Goal: Transaction & Acquisition: Purchase product/service

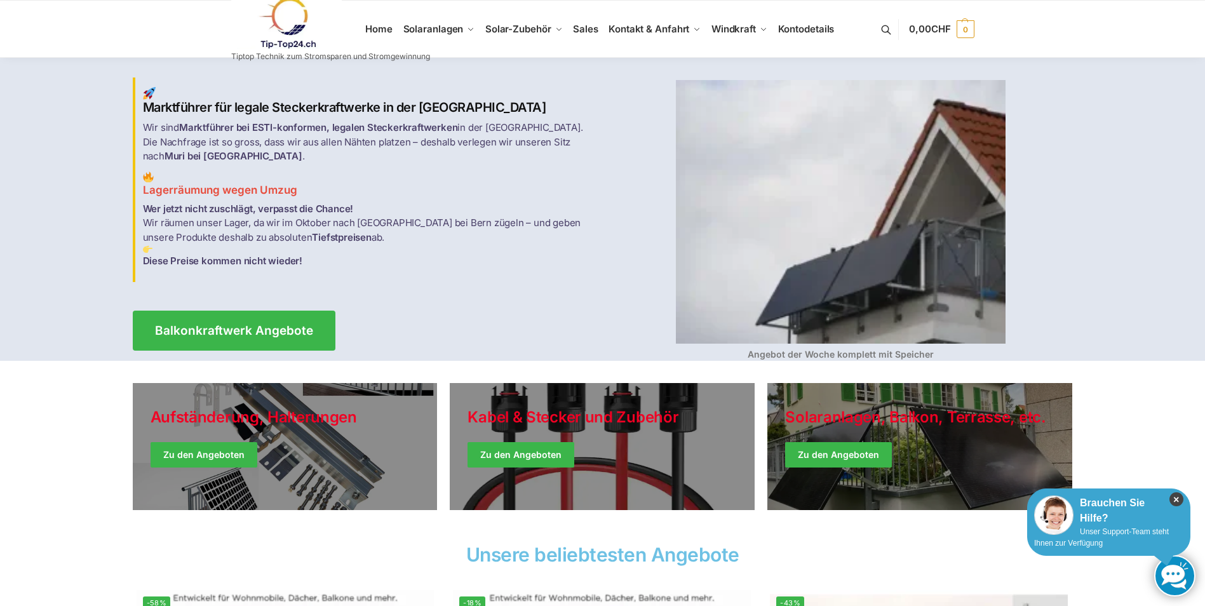
click at [1180, 499] on icon "×" at bounding box center [1177, 499] width 14 height 14
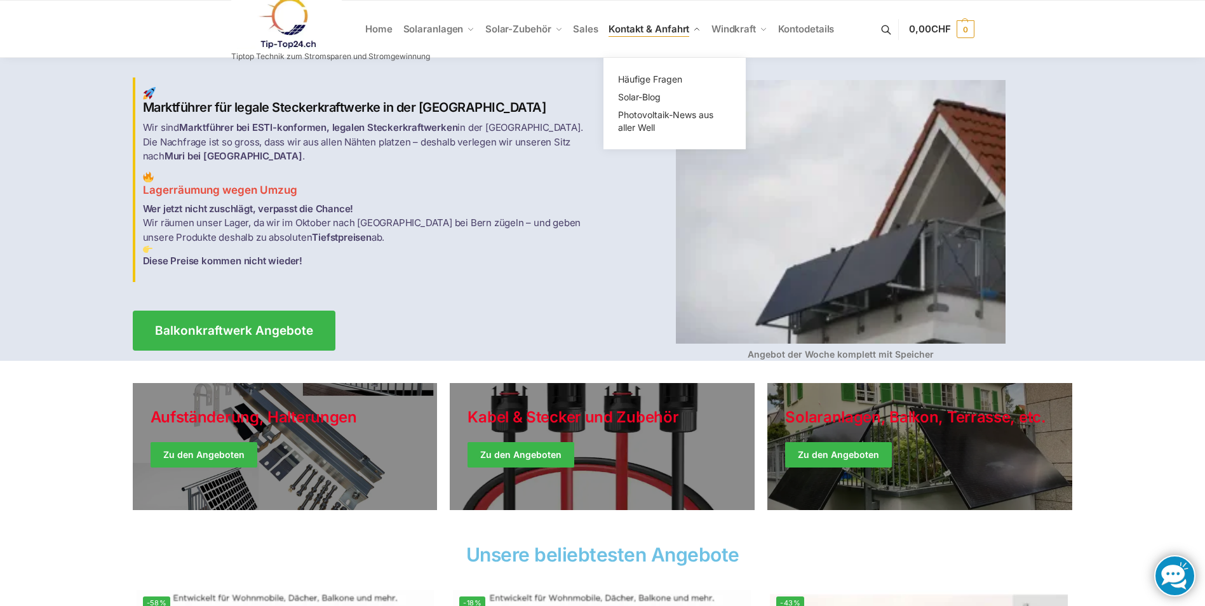
click at [637, 30] on span "Kontakt & Anfahrt" at bounding box center [649, 29] width 81 height 12
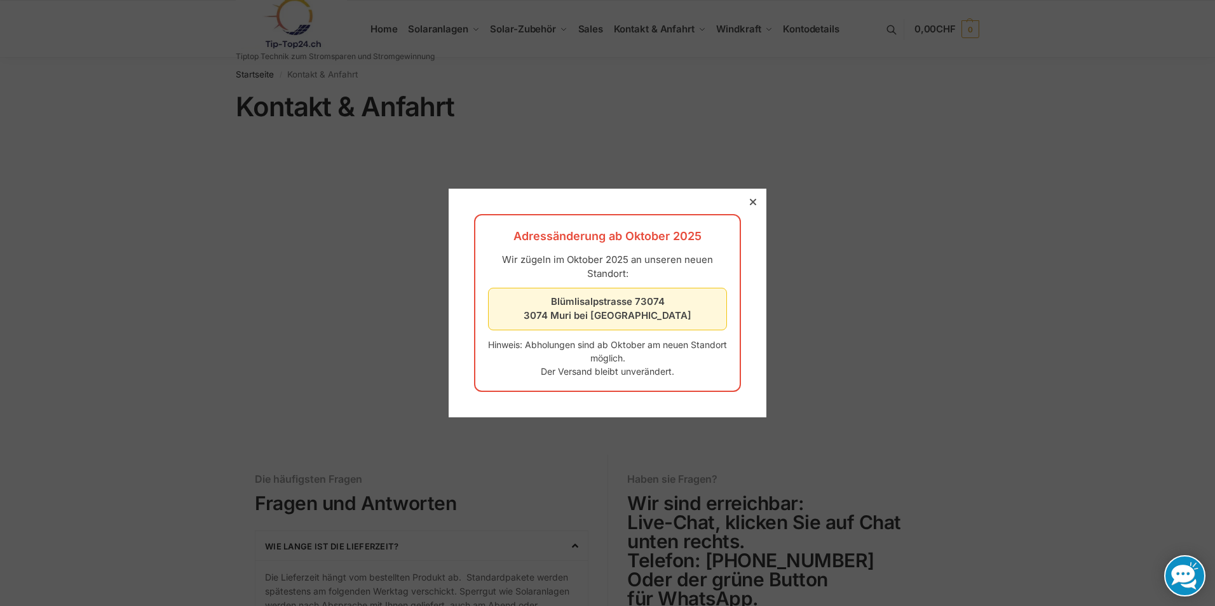
click at [747, 200] on div at bounding box center [752, 201] width 11 height 11
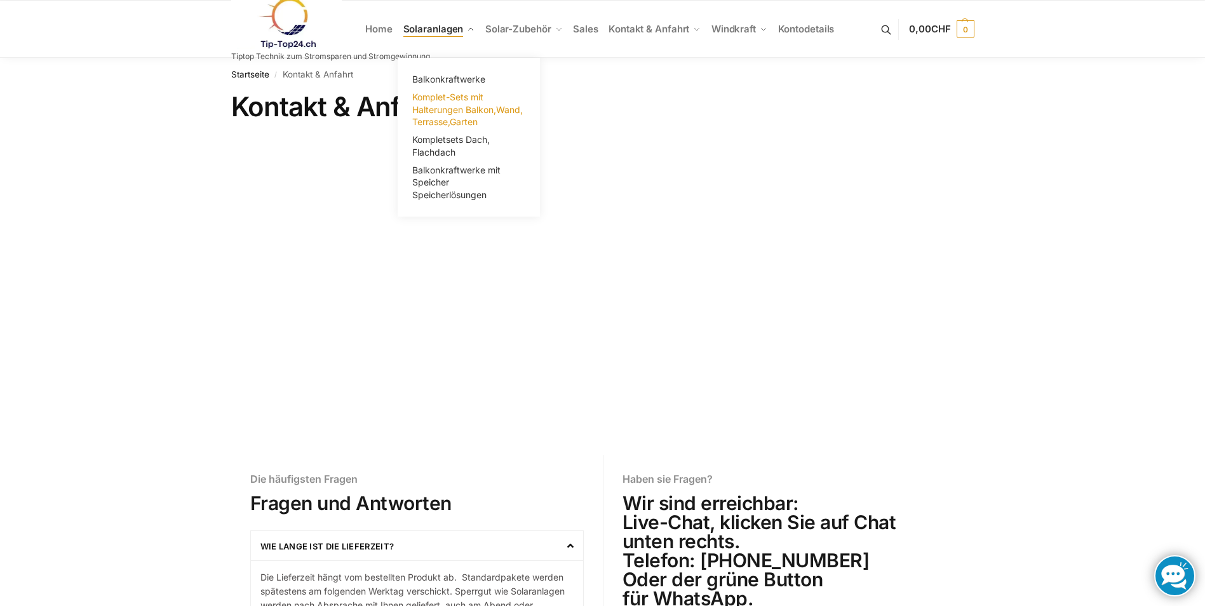
click at [443, 109] on span "Komplet-Sets mit Halterungen Balkon,Wand, Terrasse,Garten" at bounding box center [467, 109] width 111 height 36
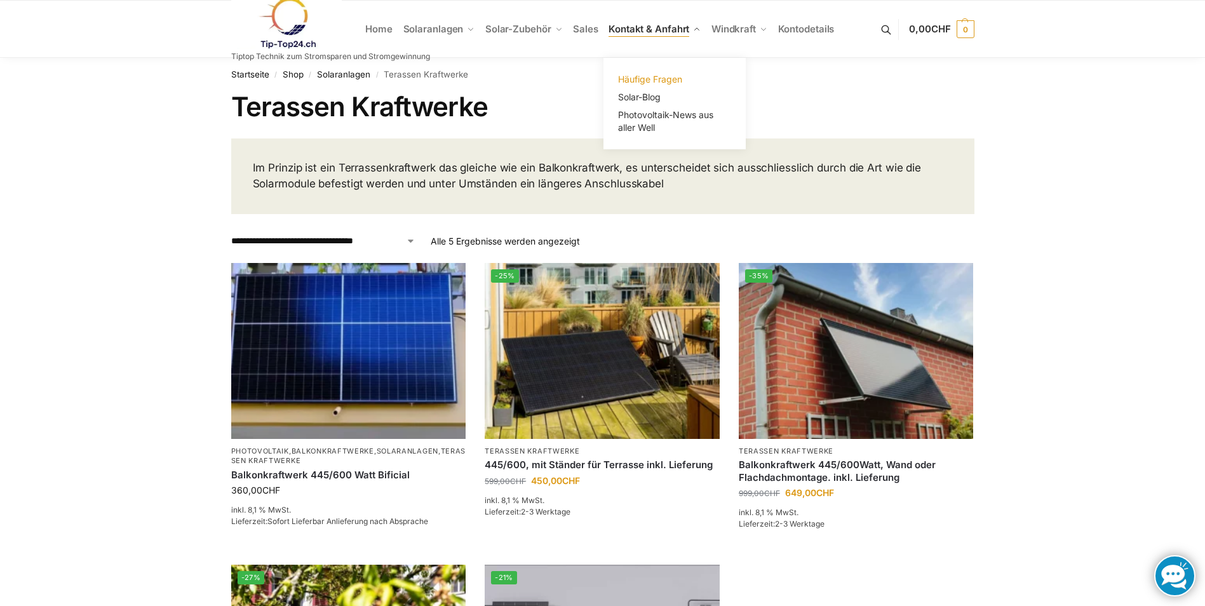
click at [652, 74] on span "Häufige Fragen" at bounding box center [650, 79] width 64 height 11
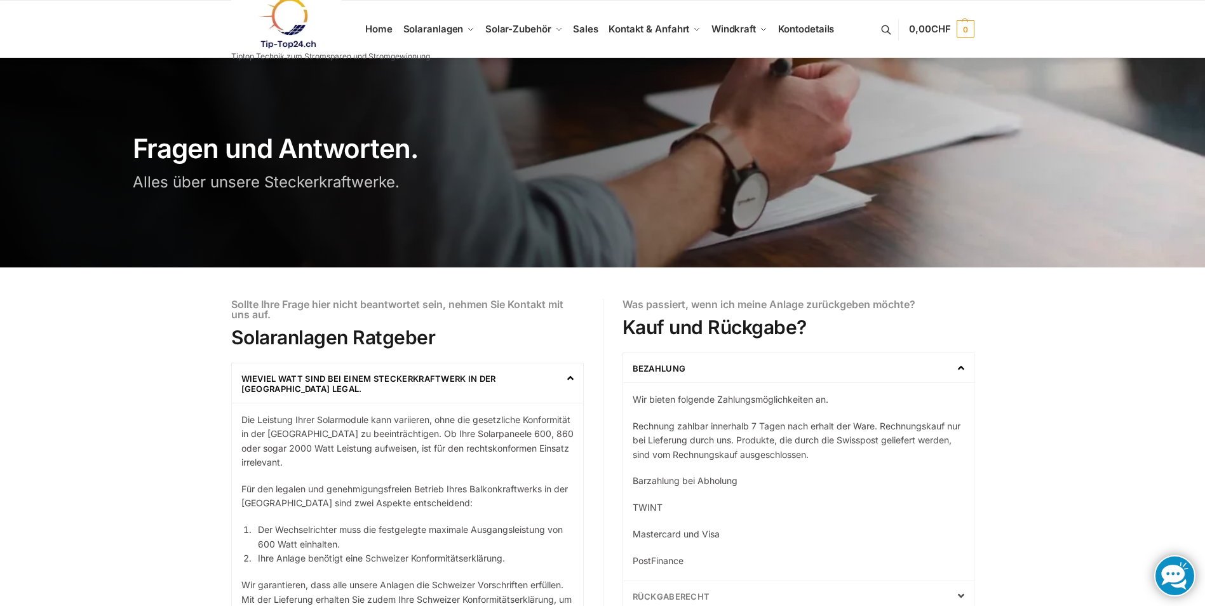
click at [374, 29] on link at bounding box center [330, 22] width 199 height 51
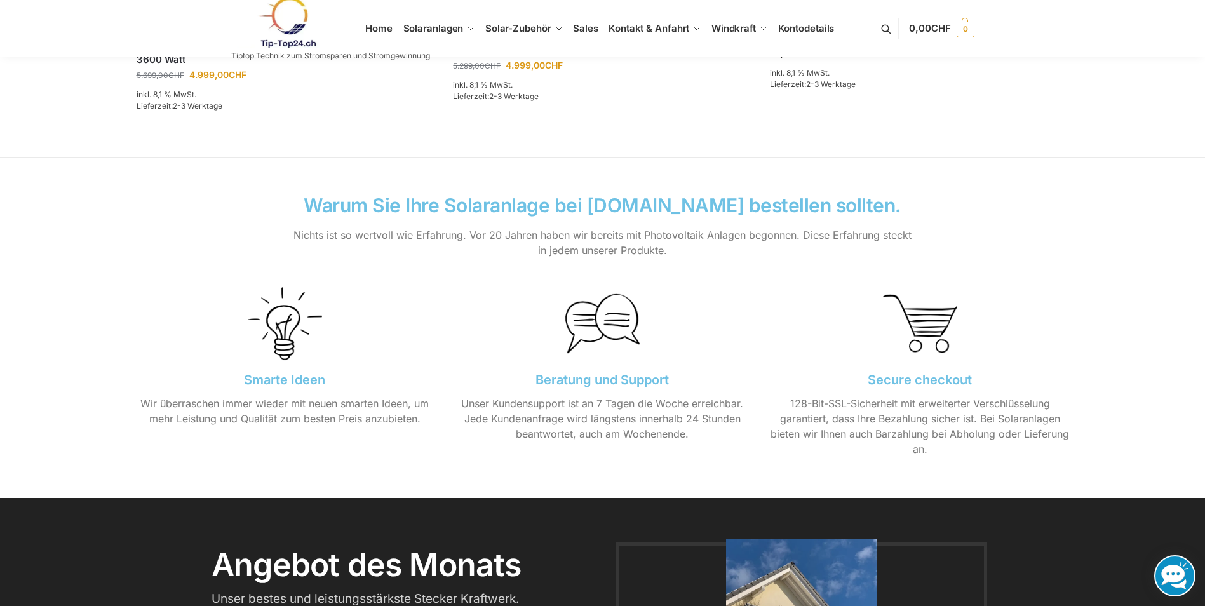
scroll to position [1022, 0]
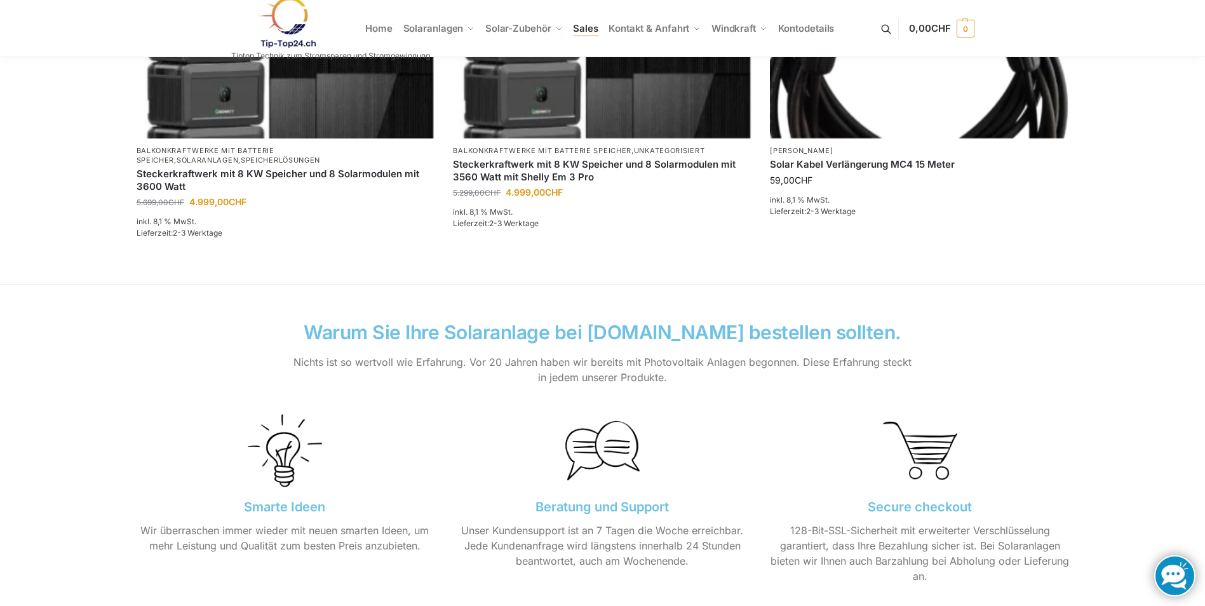
click at [590, 30] on span "Sales" at bounding box center [585, 28] width 25 height 12
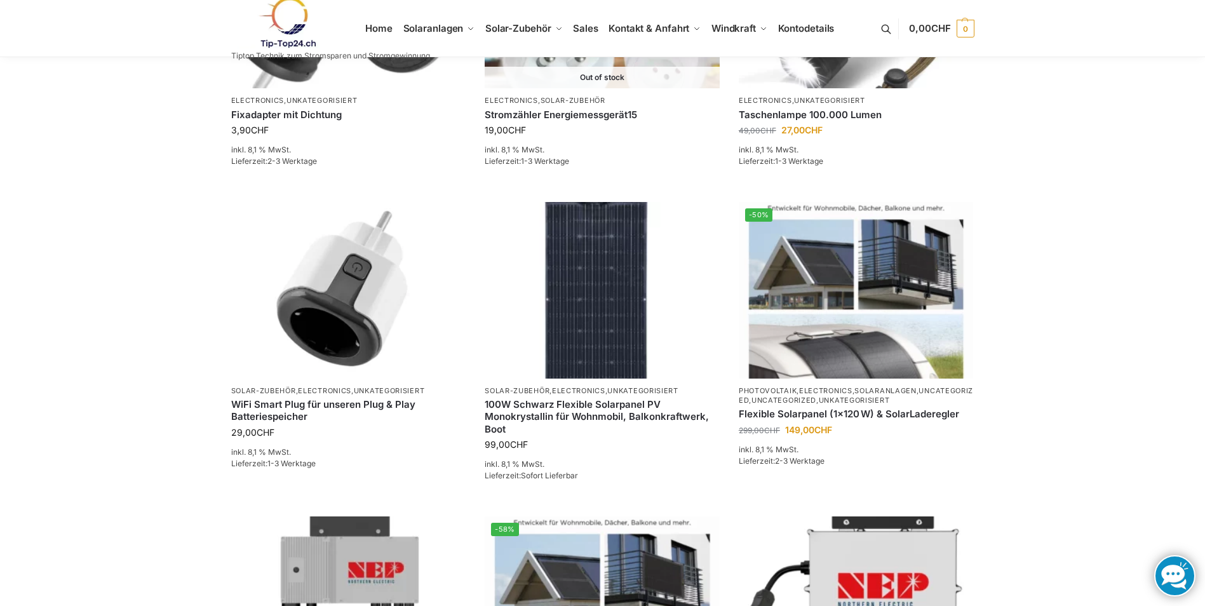
scroll to position [381, 0]
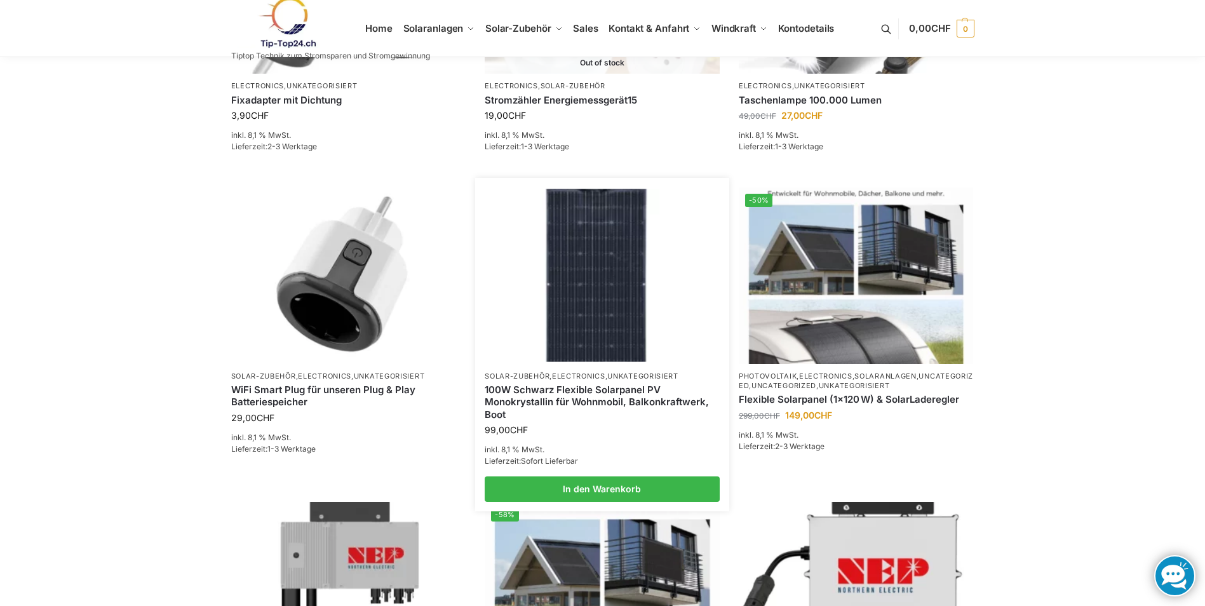
click at [559, 398] on link "100W Schwarz Flexible Solarpanel PV Monokrystallin für Wohnmobil, Balkonkraftwe…" at bounding box center [602, 402] width 235 height 37
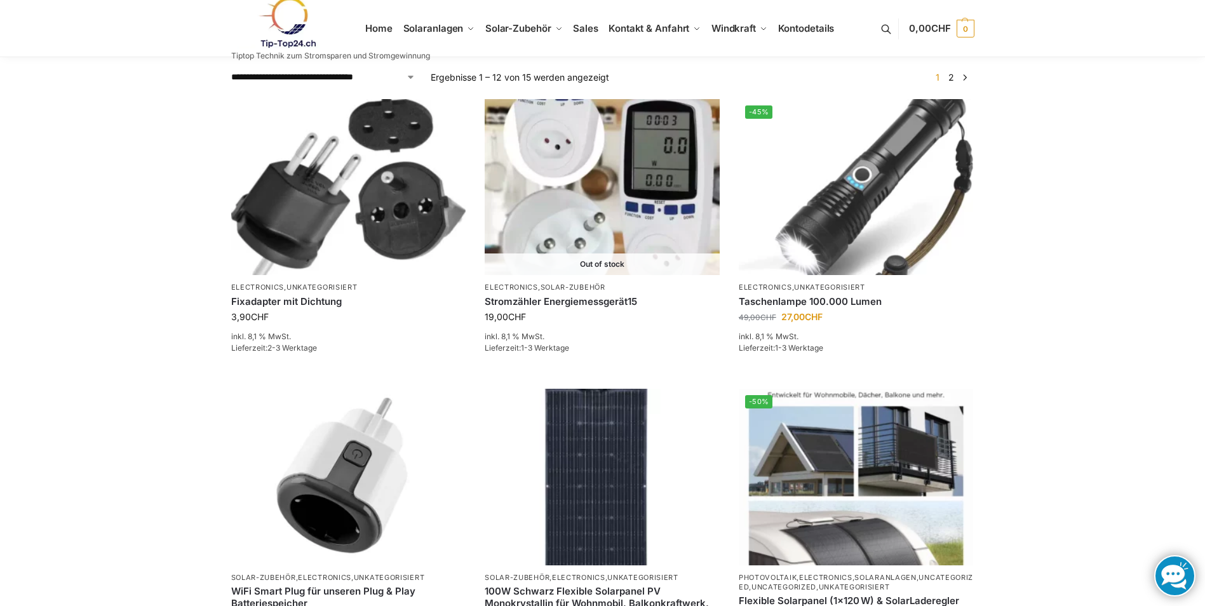
scroll to position [0, 0]
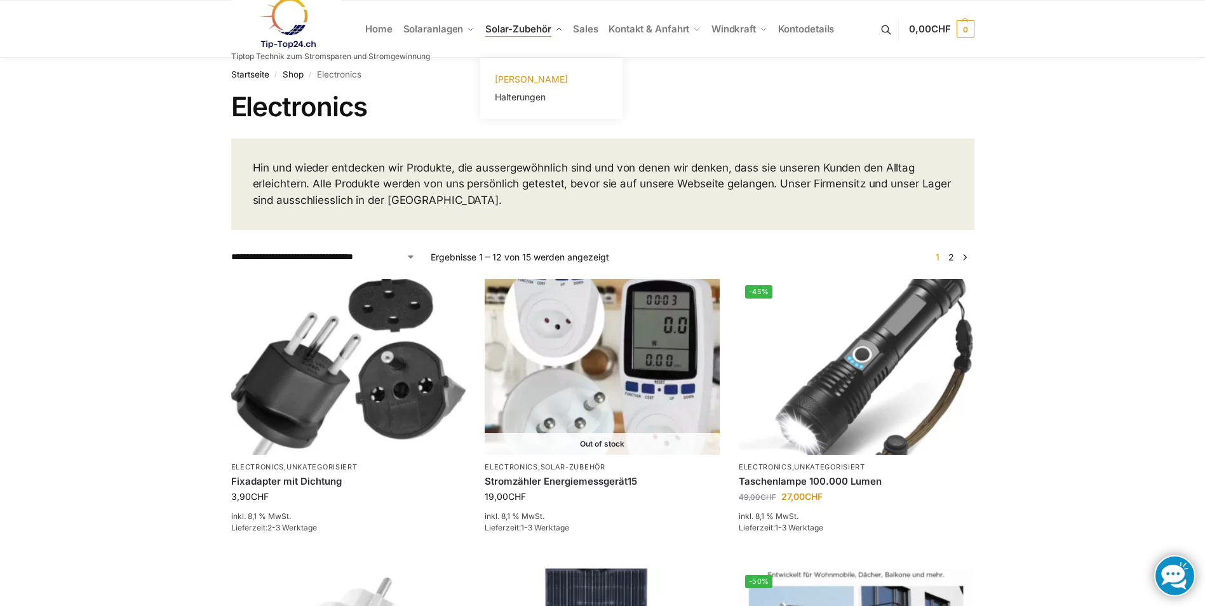
click at [518, 82] on span "[PERSON_NAME]" at bounding box center [531, 79] width 73 height 11
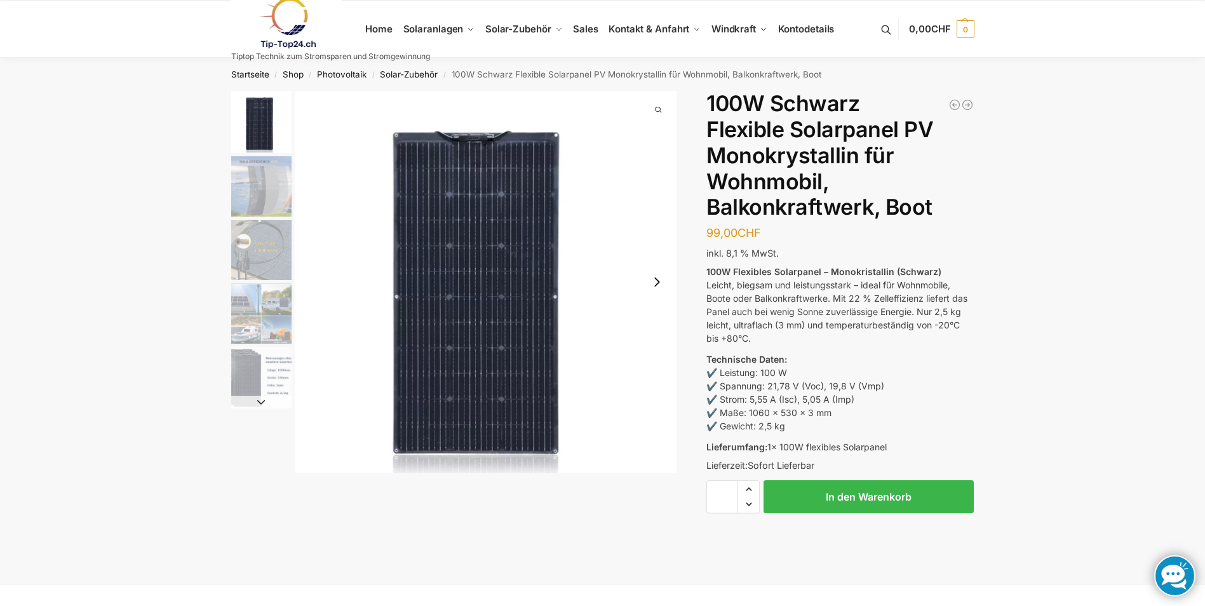
click at [269, 190] on img "2 / 5" at bounding box center [261, 186] width 60 height 60
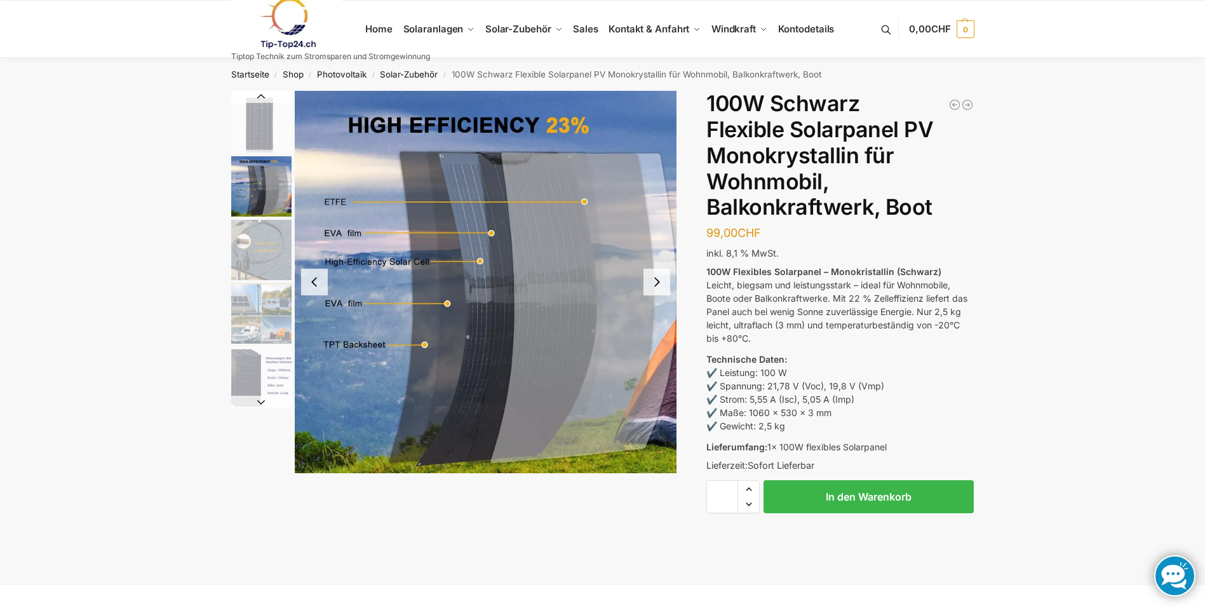
click at [265, 233] on img "3 / 5" at bounding box center [261, 250] width 60 height 60
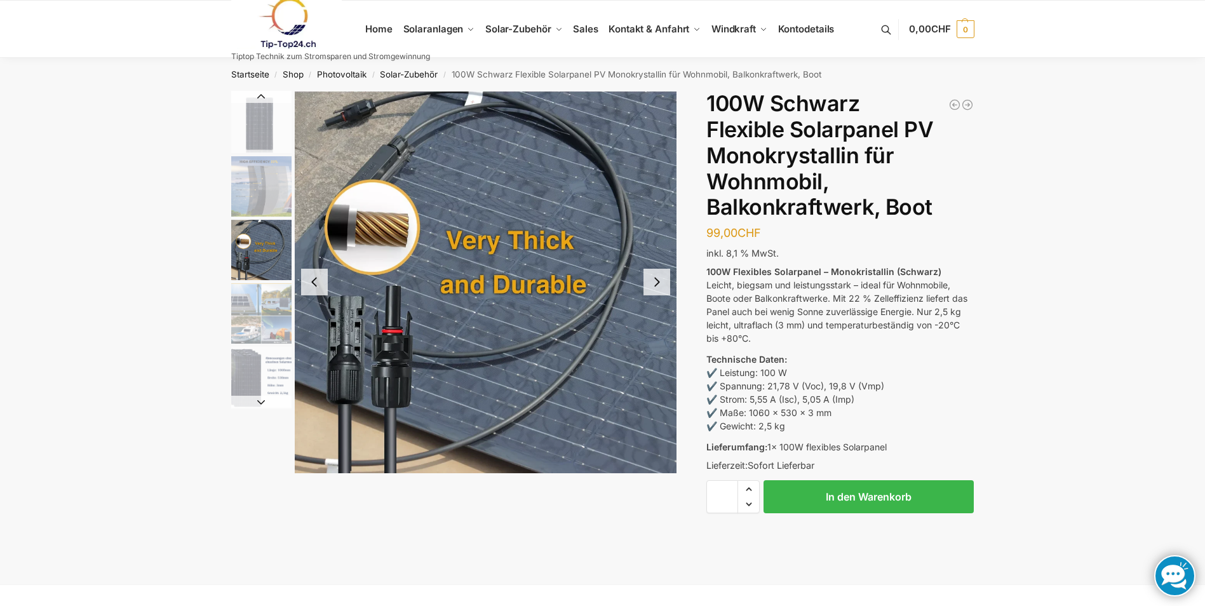
click at [251, 306] on img "4 / 5" at bounding box center [261, 313] width 60 height 60
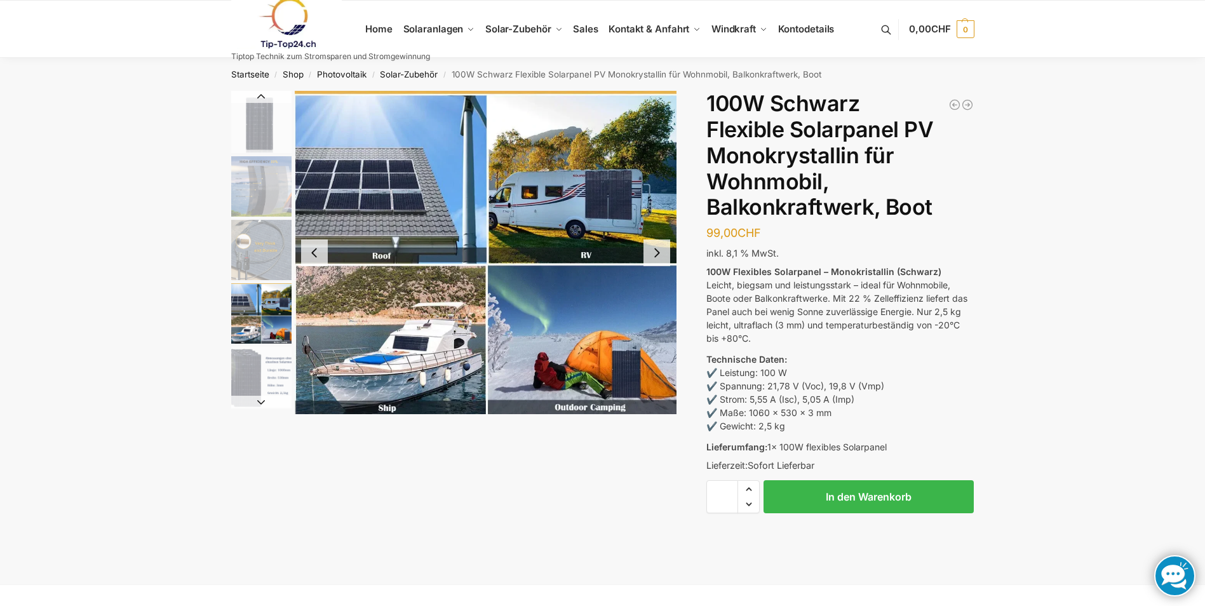
click at [238, 375] on img "5 / 5" at bounding box center [261, 377] width 60 height 60
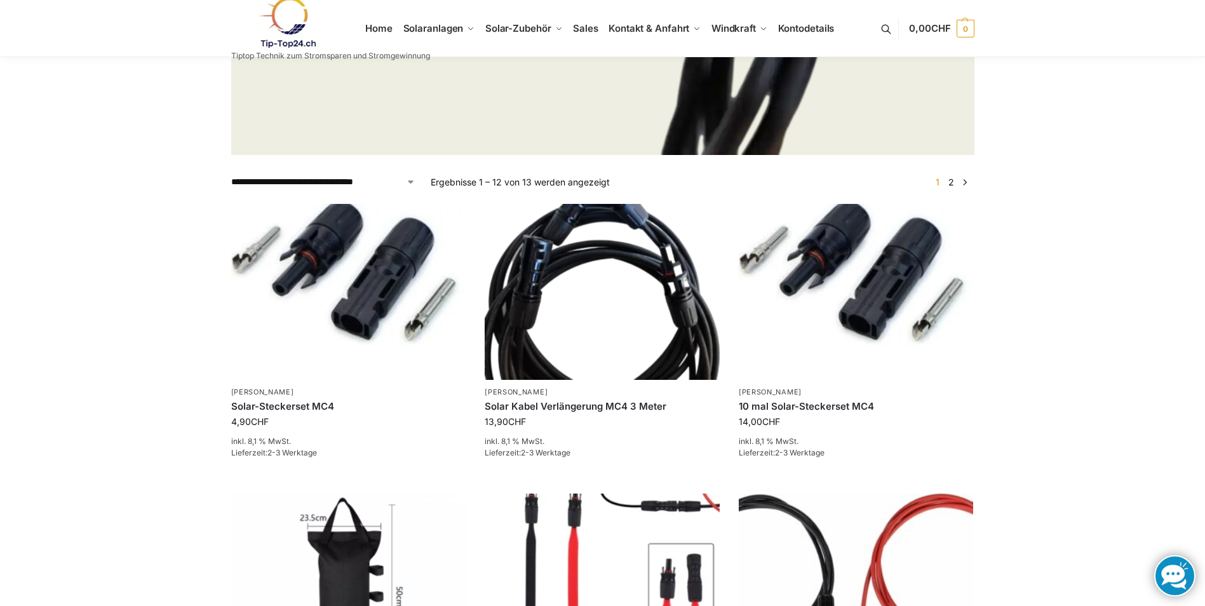
scroll to position [354, 0]
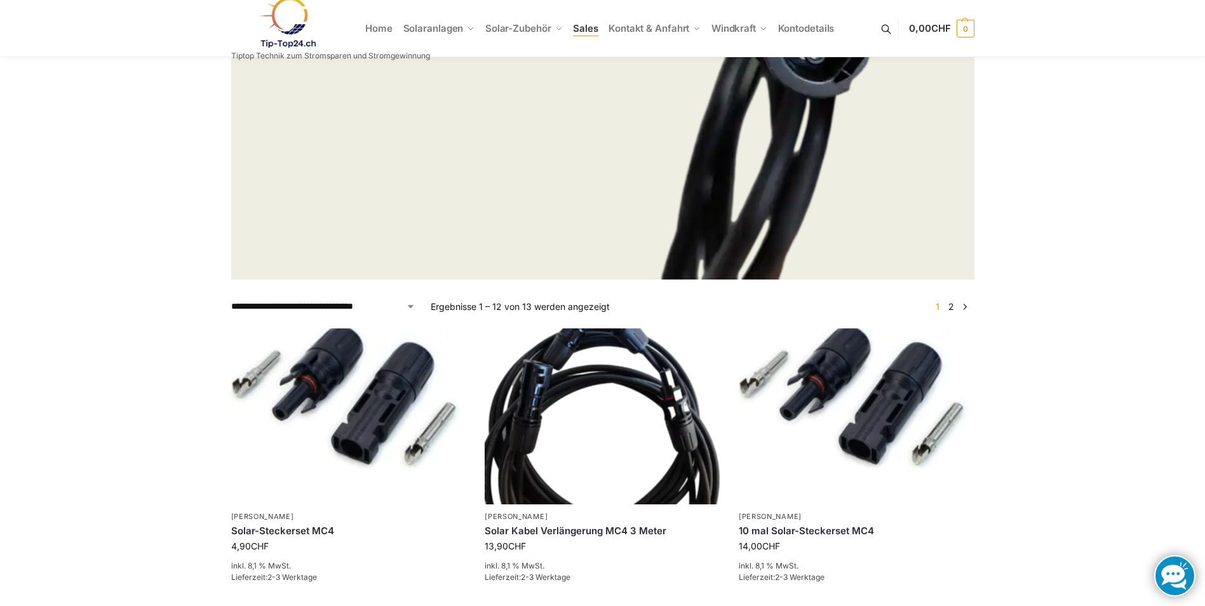
click at [569, 27] on link "Sales" at bounding box center [586, 28] width 36 height 57
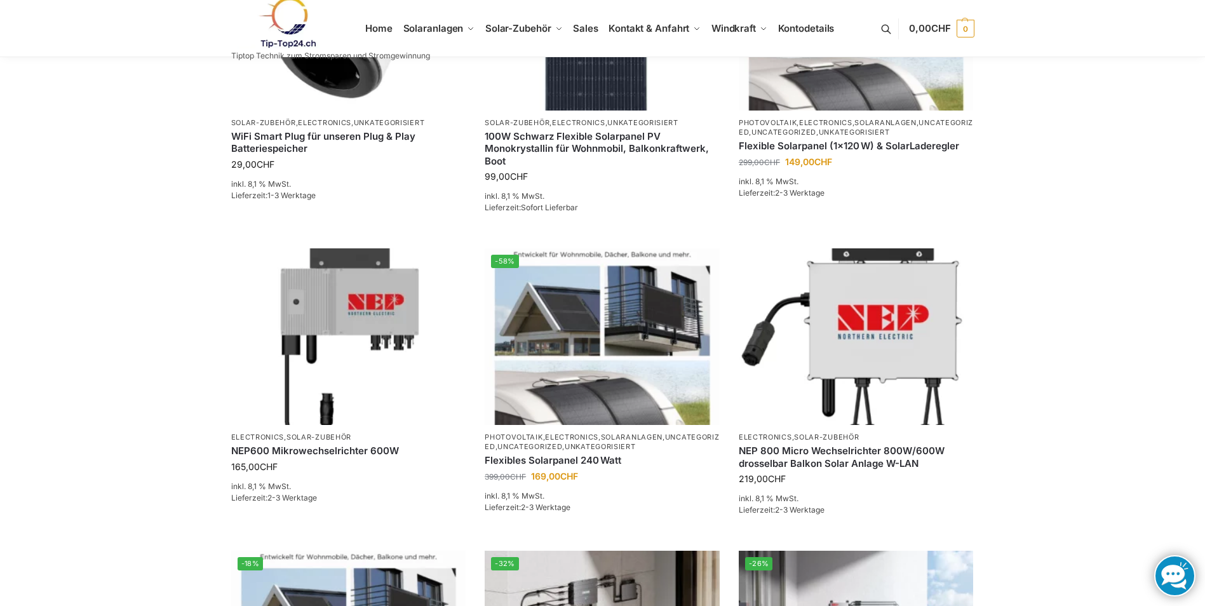
scroll to position [635, 0]
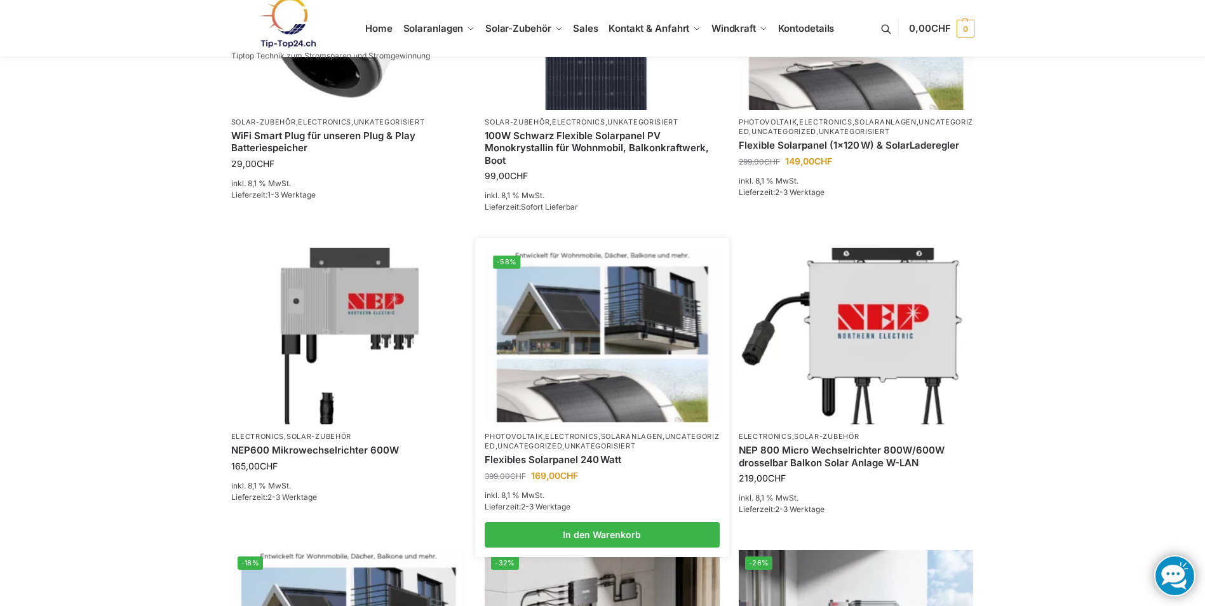
click at [597, 340] on img at bounding box center [602, 336] width 231 height 173
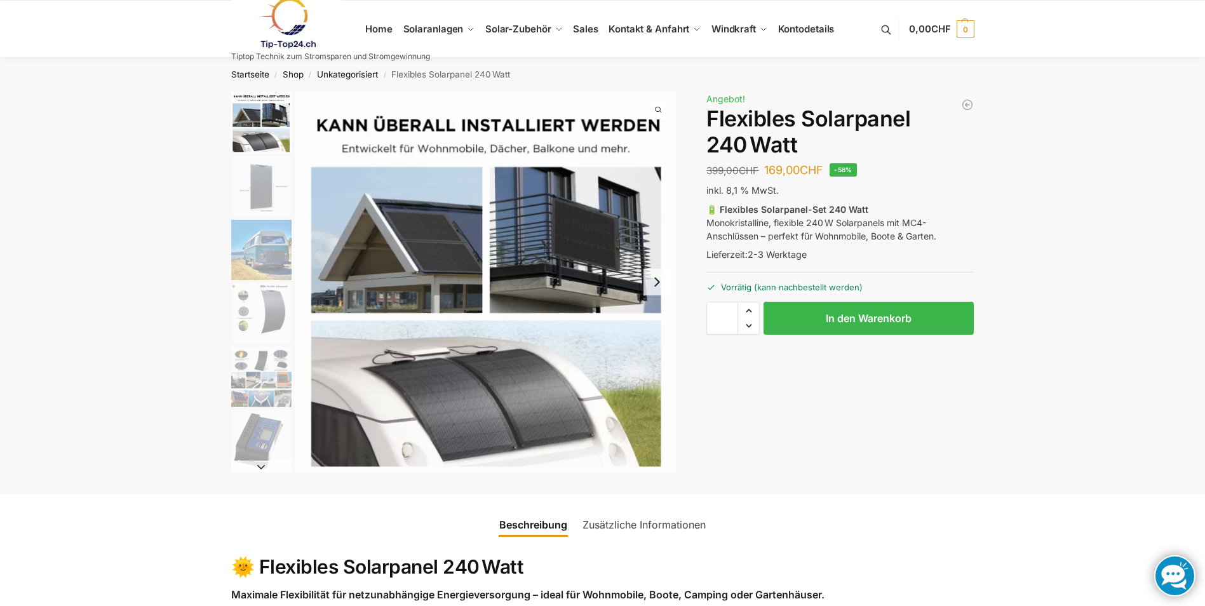
click at [432, 230] on img "1 / 9" at bounding box center [486, 282] width 382 height 382
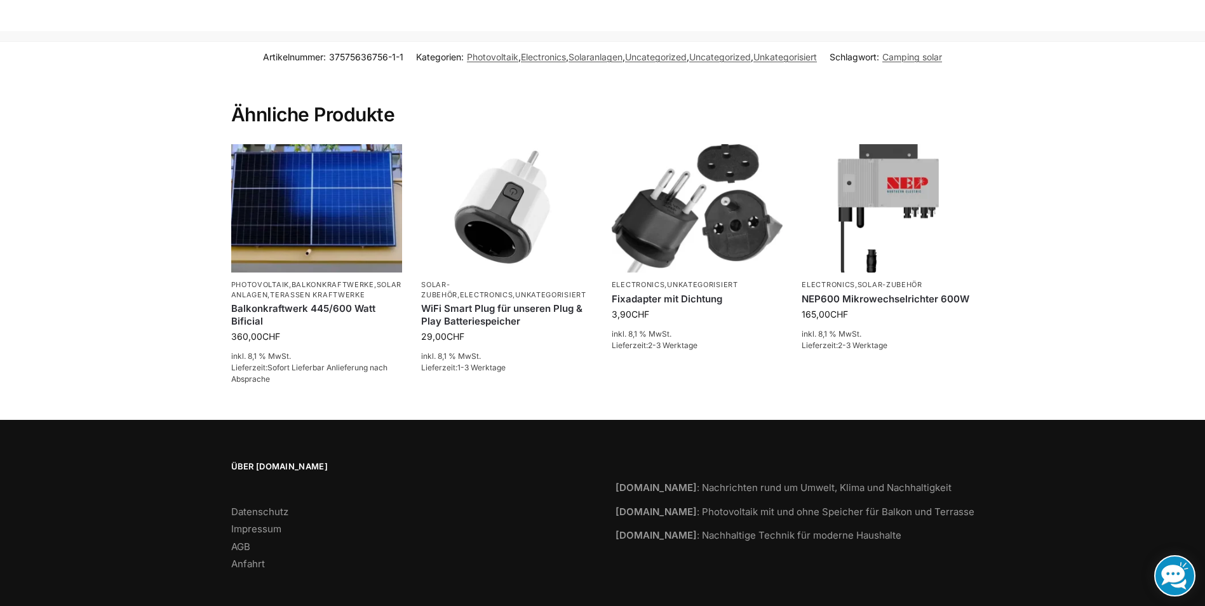
scroll to position [1476, 0]
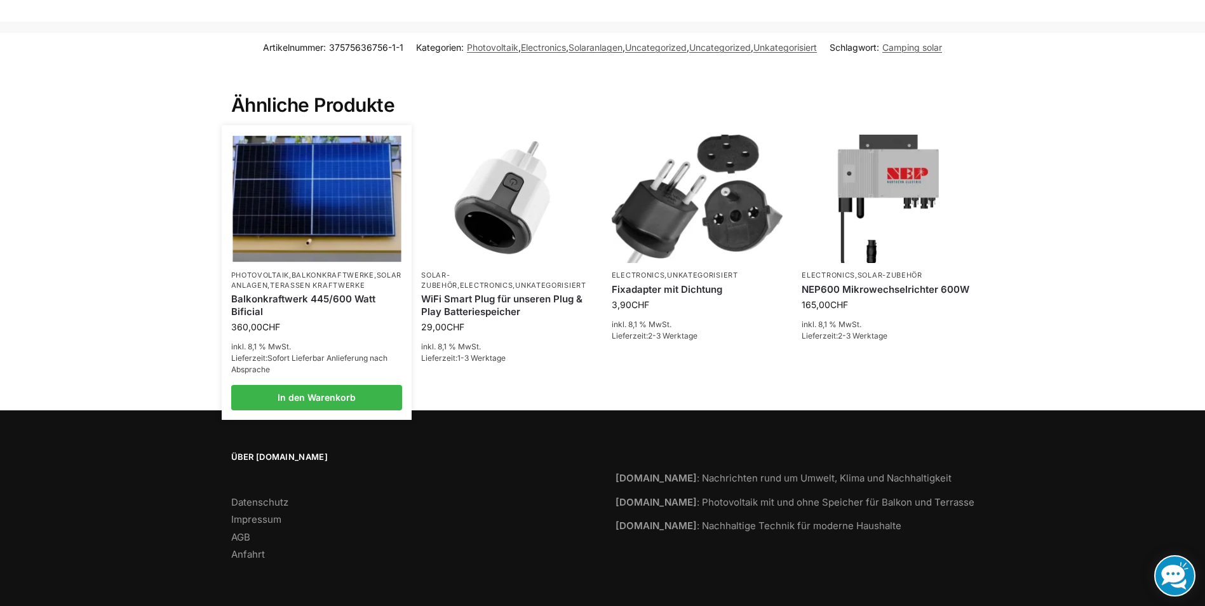
click at [301, 225] on img at bounding box center [317, 199] width 168 height 126
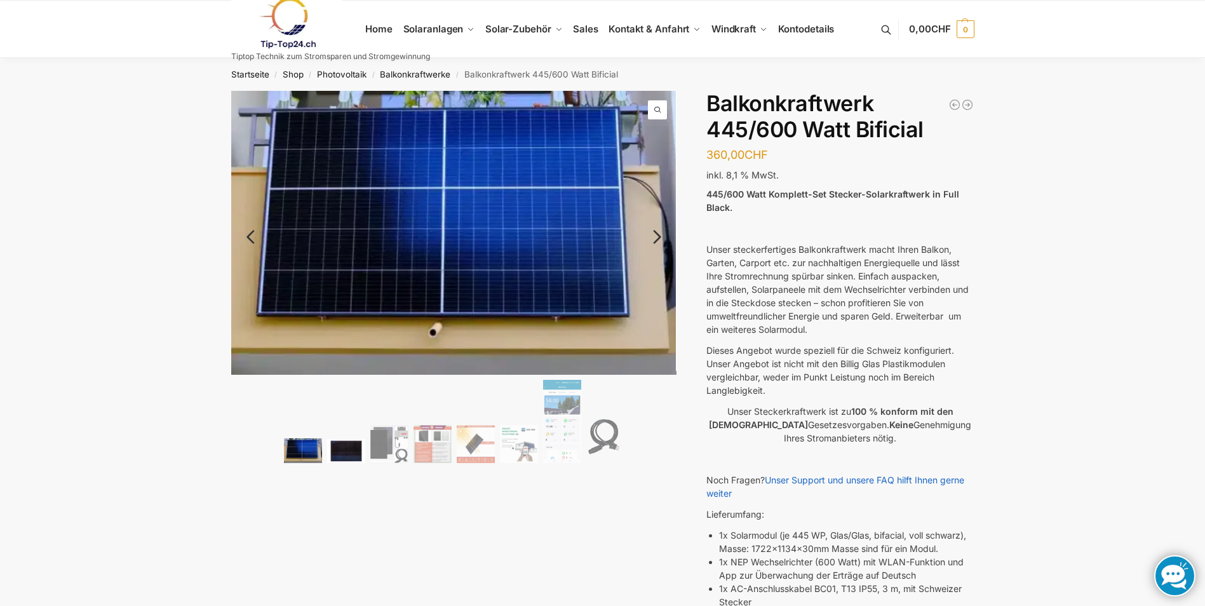
click at [362, 441] on img at bounding box center [346, 451] width 38 height 24
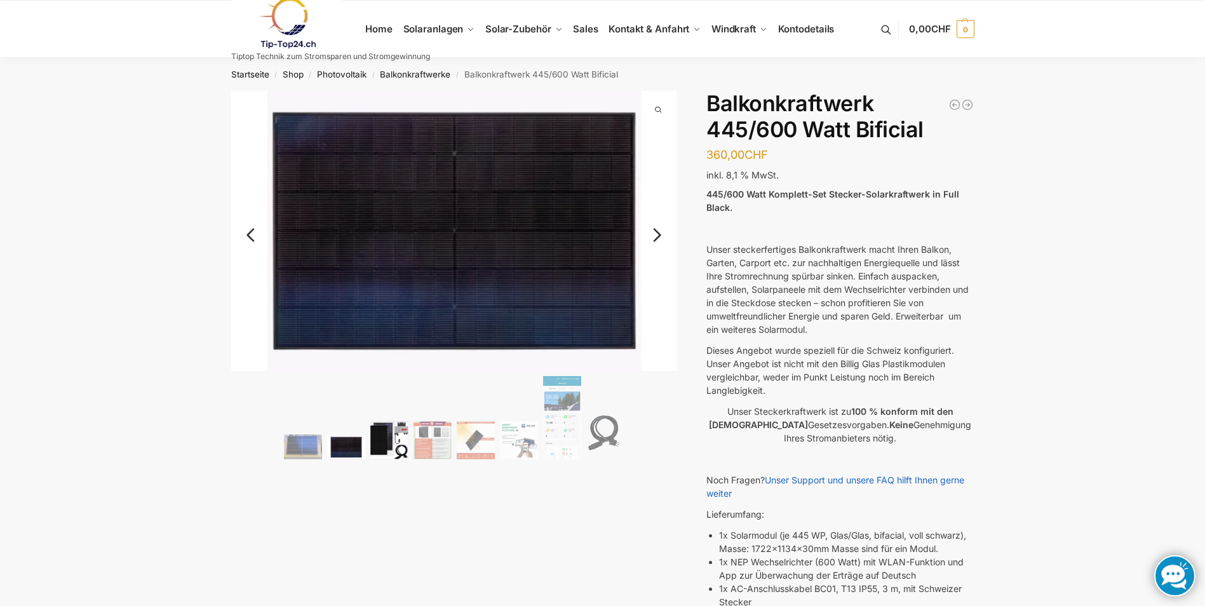
click at [388, 441] on img at bounding box center [389, 440] width 38 height 38
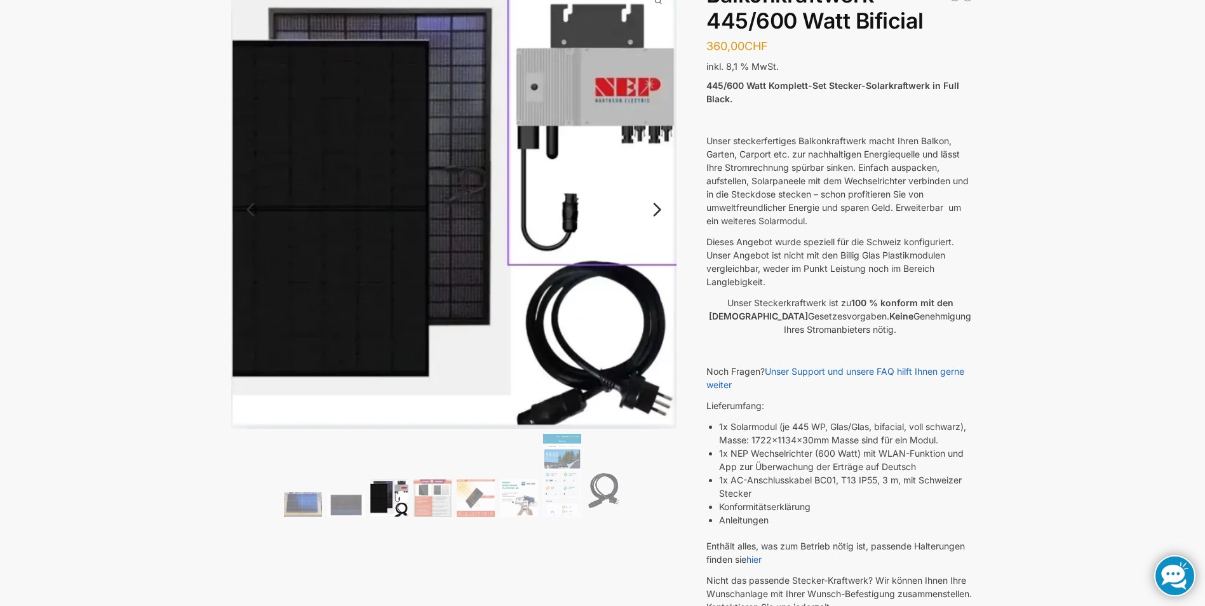
scroll to position [127, 0]
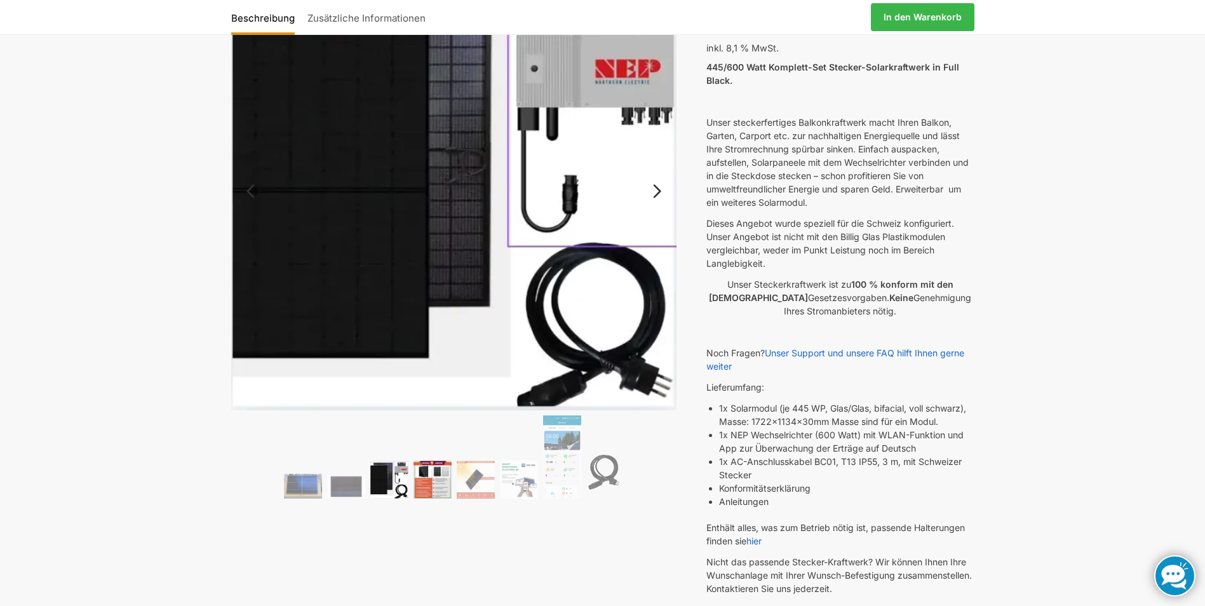
click at [432, 473] on img at bounding box center [433, 480] width 38 height 38
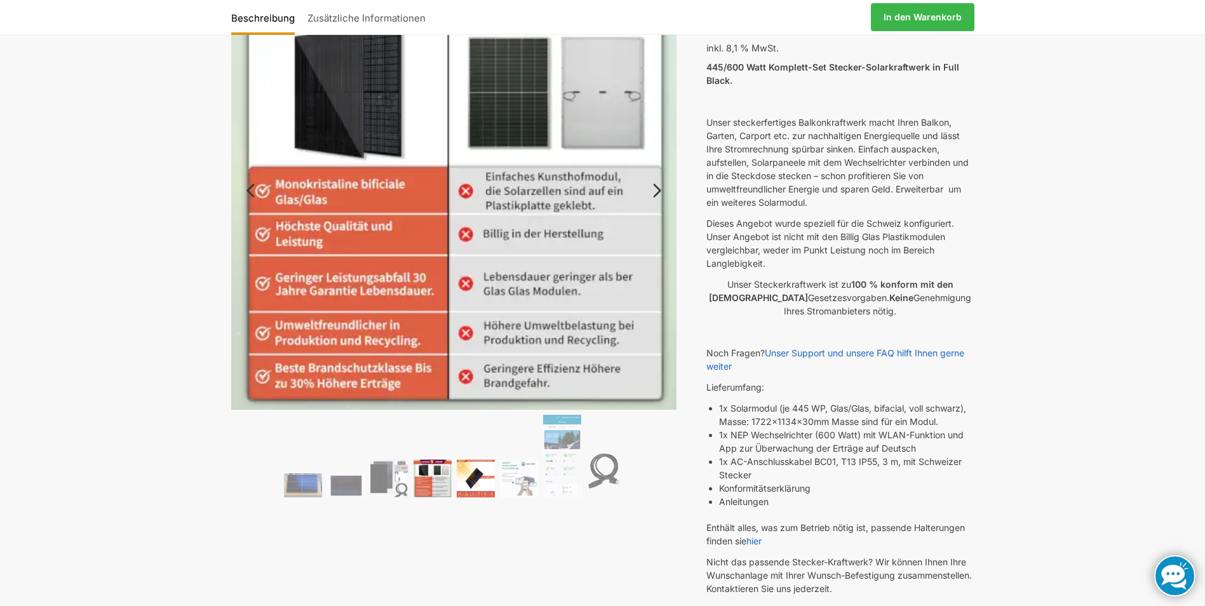
click at [468, 476] on img at bounding box center [476, 478] width 38 height 38
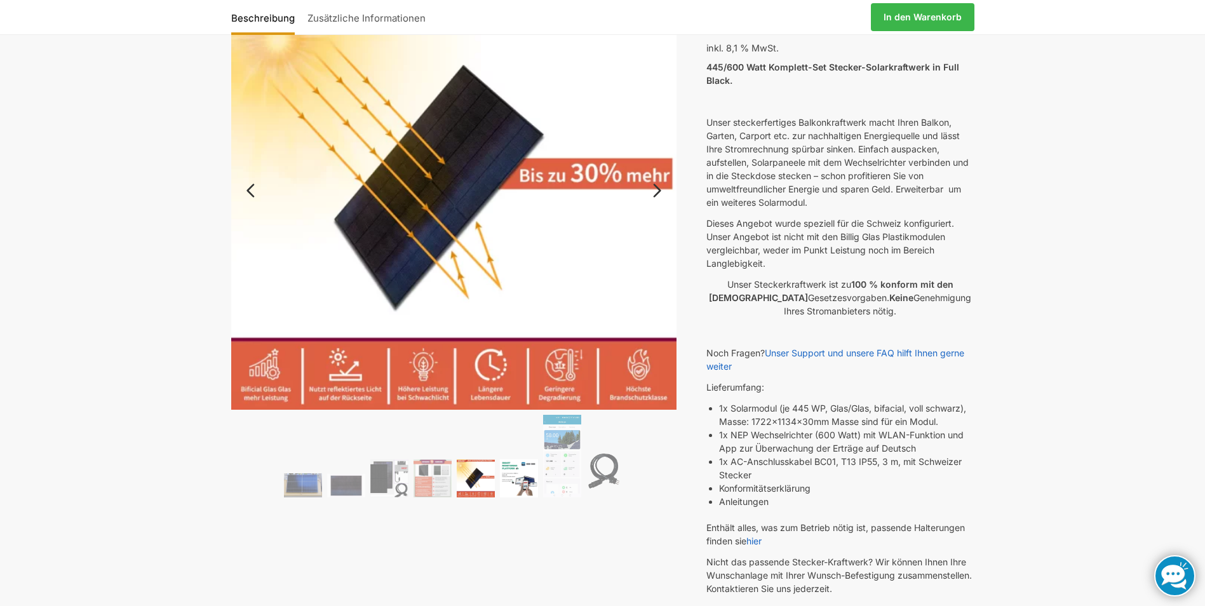
click at [504, 482] on img at bounding box center [519, 478] width 38 height 38
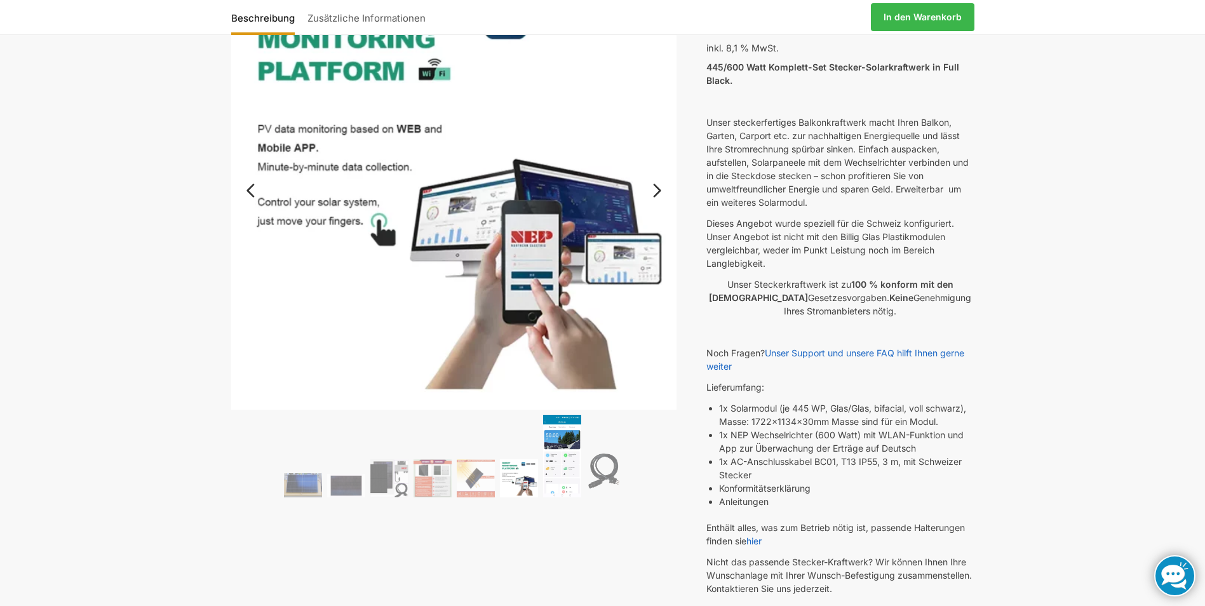
click at [548, 482] on img at bounding box center [562, 456] width 38 height 83
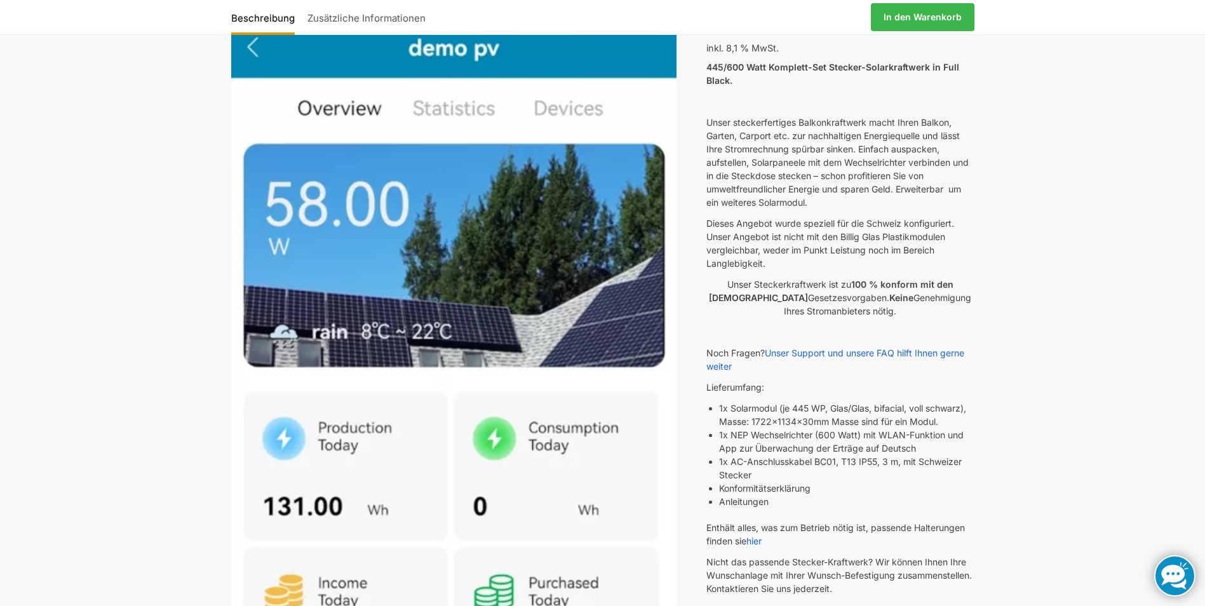
scroll to position [0, 0]
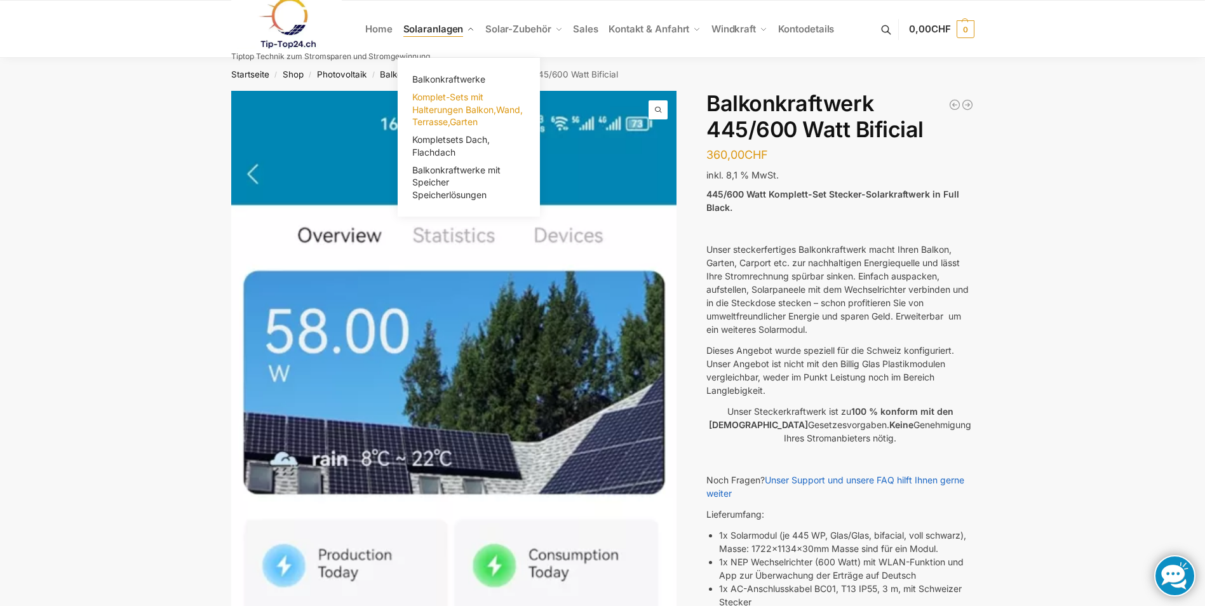
click at [443, 117] on span "Komplet-Sets mit Halterungen Balkon,Wand, Terrasse,Garten" at bounding box center [467, 109] width 111 height 36
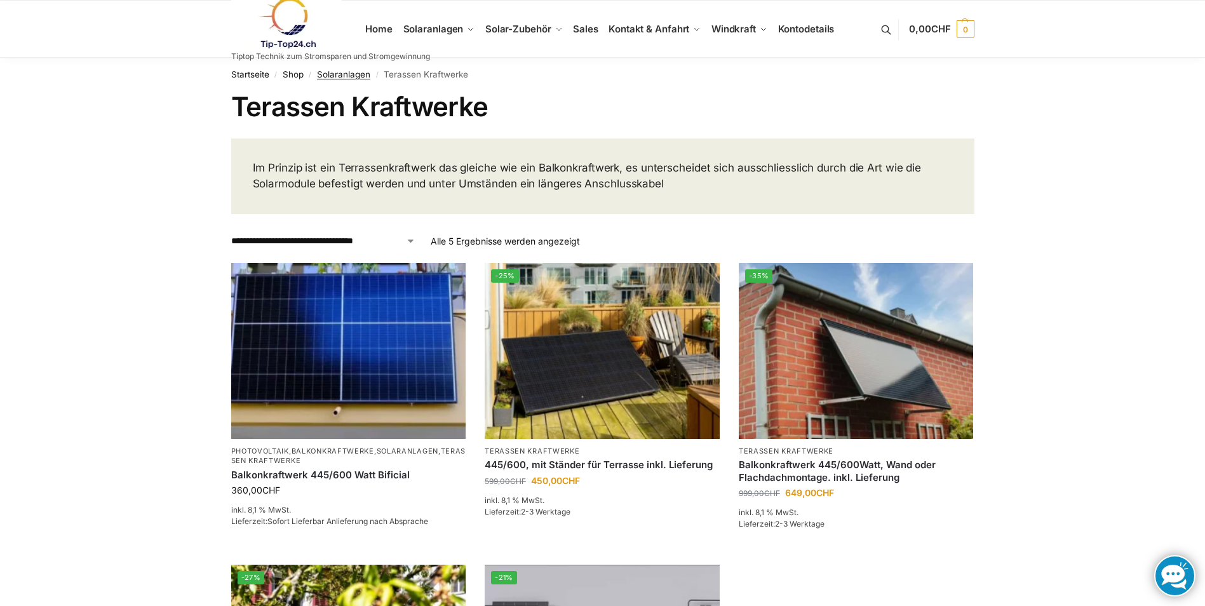
click at [323, 71] on link "Solaranlagen" at bounding box center [343, 74] width 53 height 10
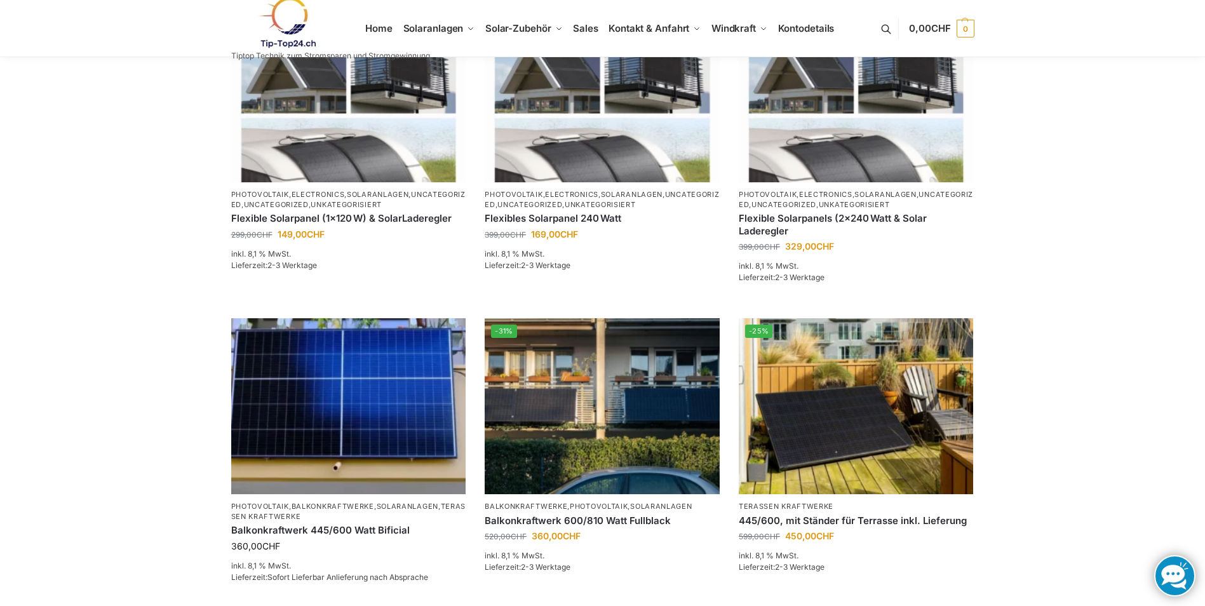
scroll to position [381, 0]
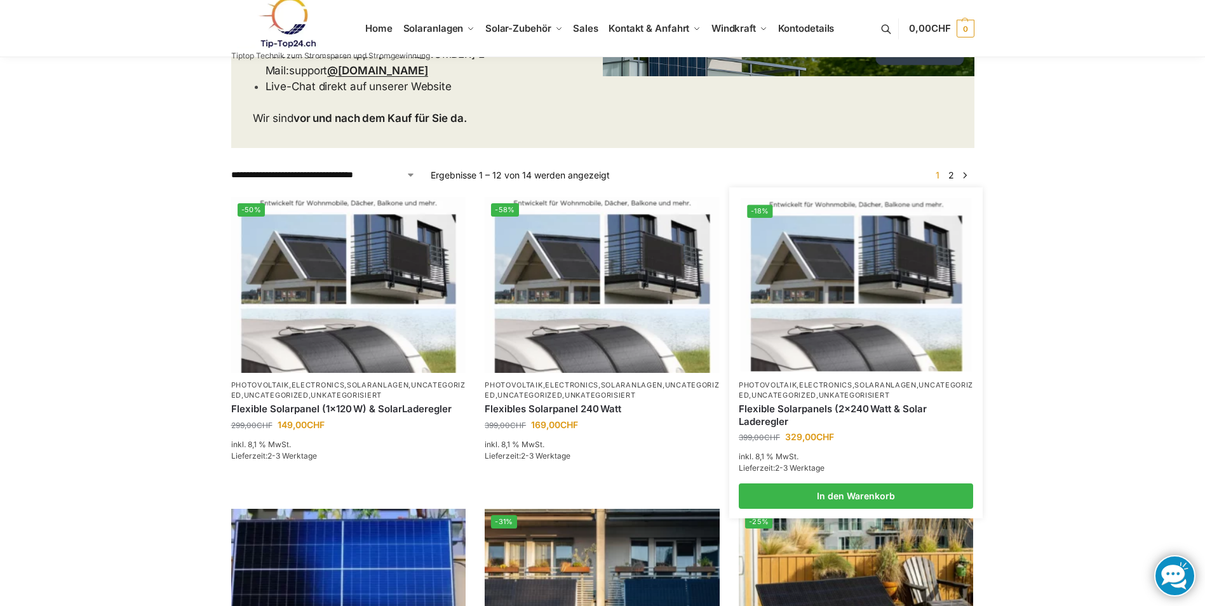
drag, startPoint x: 884, startPoint y: 321, endPoint x: 865, endPoint y: 319, distance: 18.5
click at [882, 320] on img at bounding box center [856, 285] width 231 height 173
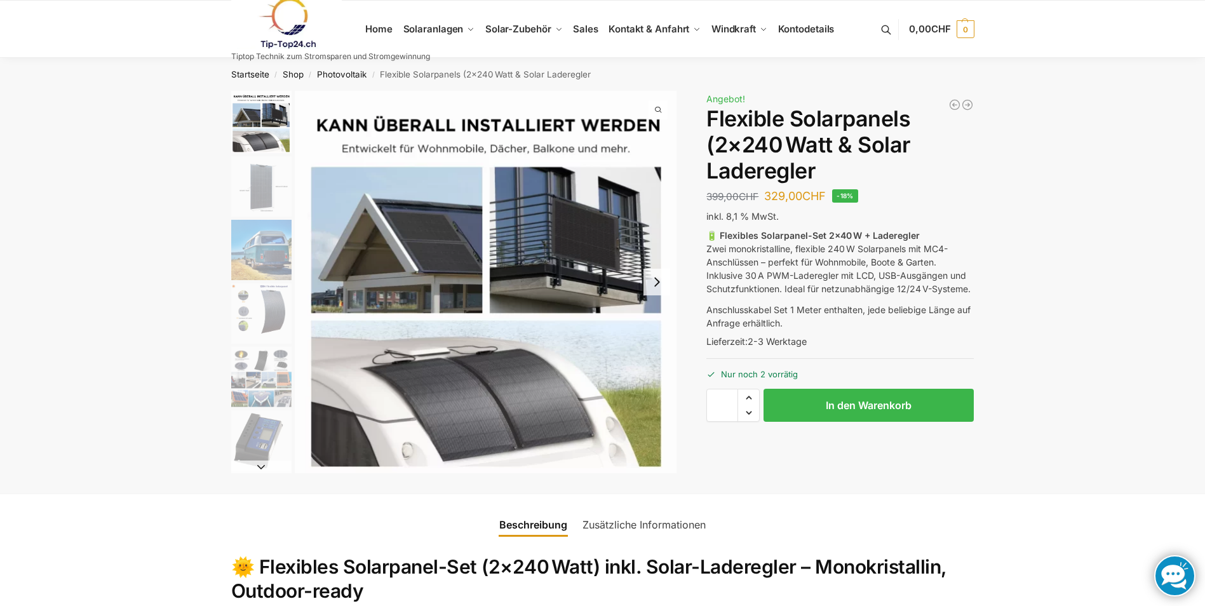
click at [255, 188] on img "2 / 9" at bounding box center [261, 186] width 60 height 60
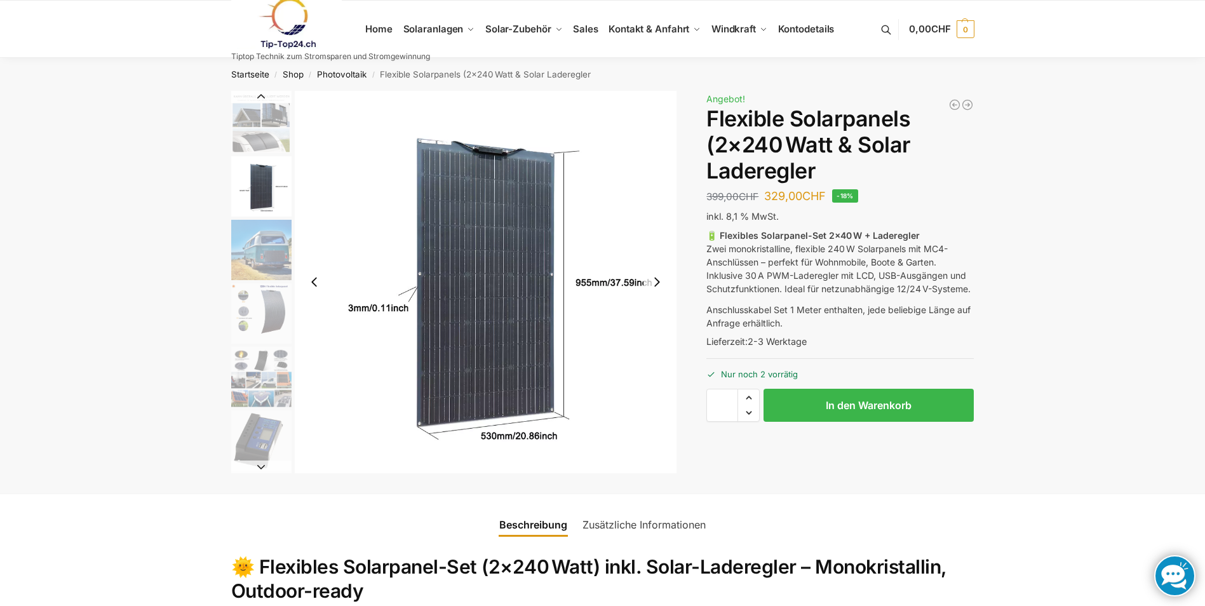
click at [245, 269] on img "3 / 9" at bounding box center [261, 250] width 60 height 60
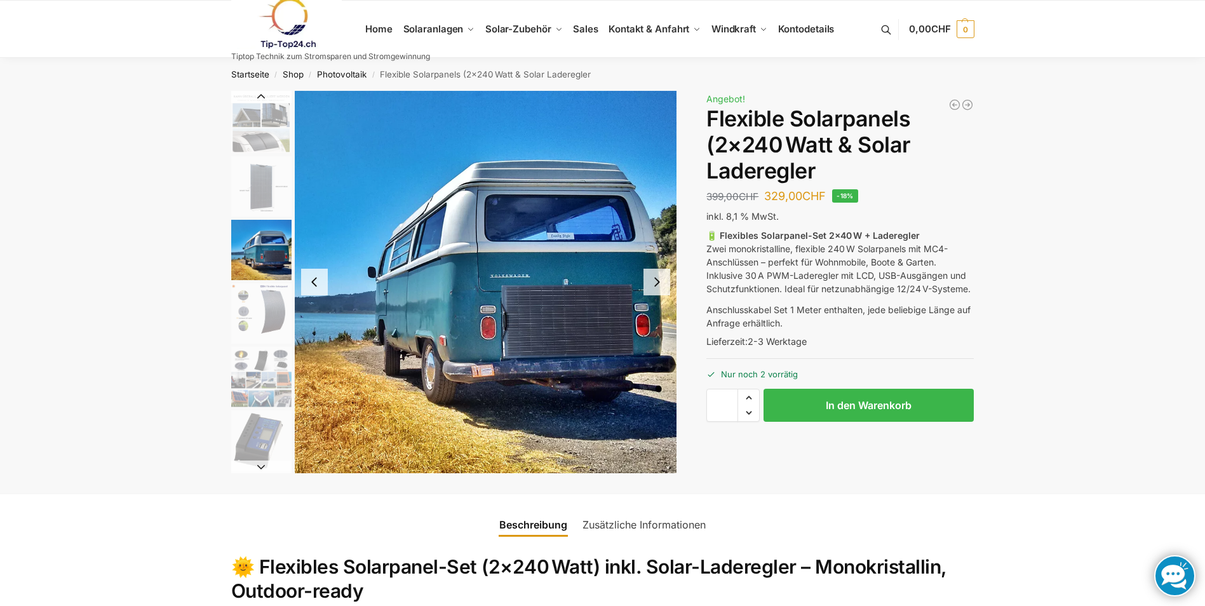
click at [248, 313] on img "4 / 9" at bounding box center [261, 313] width 60 height 60
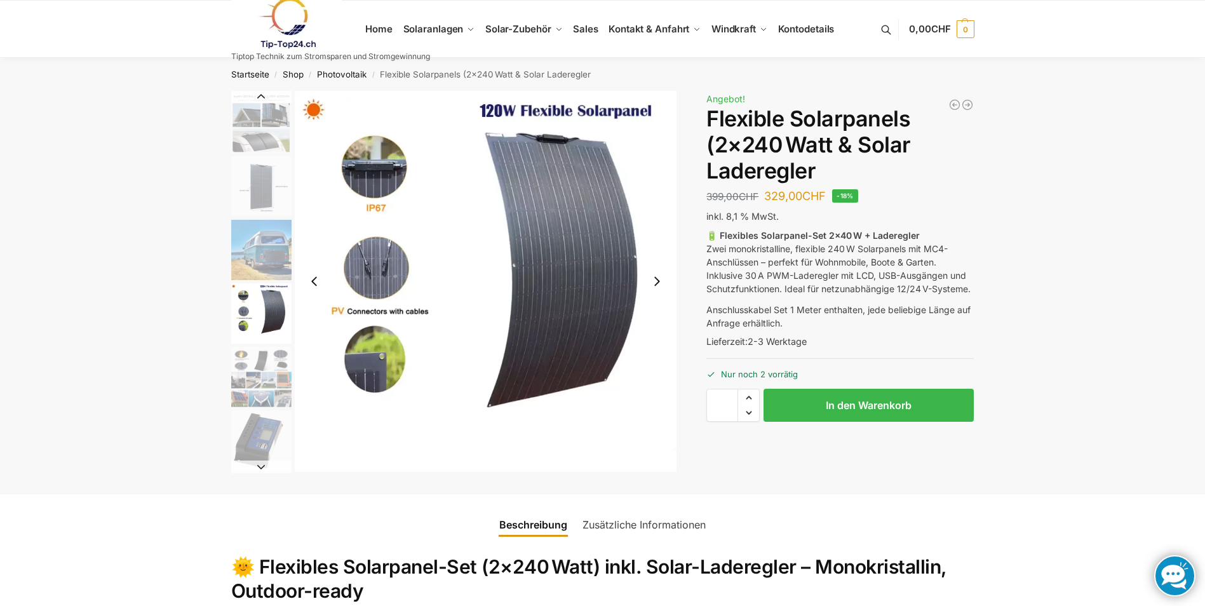
click at [262, 386] on img "5 / 9" at bounding box center [261, 377] width 60 height 60
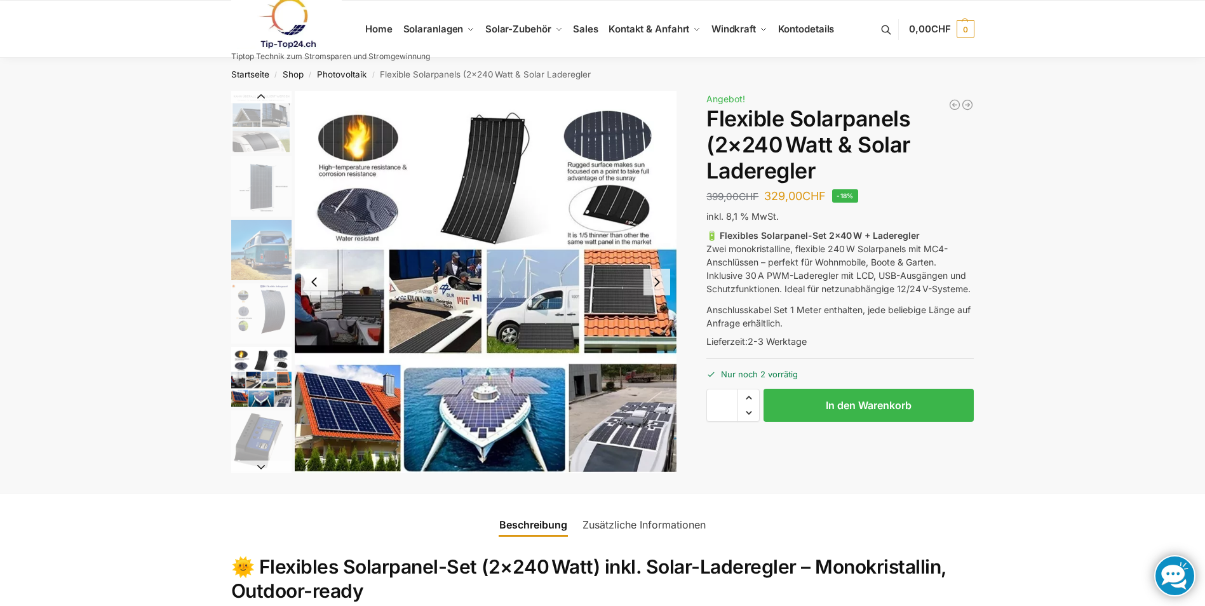
click at [253, 436] on img "6 / 9" at bounding box center [261, 440] width 60 height 60
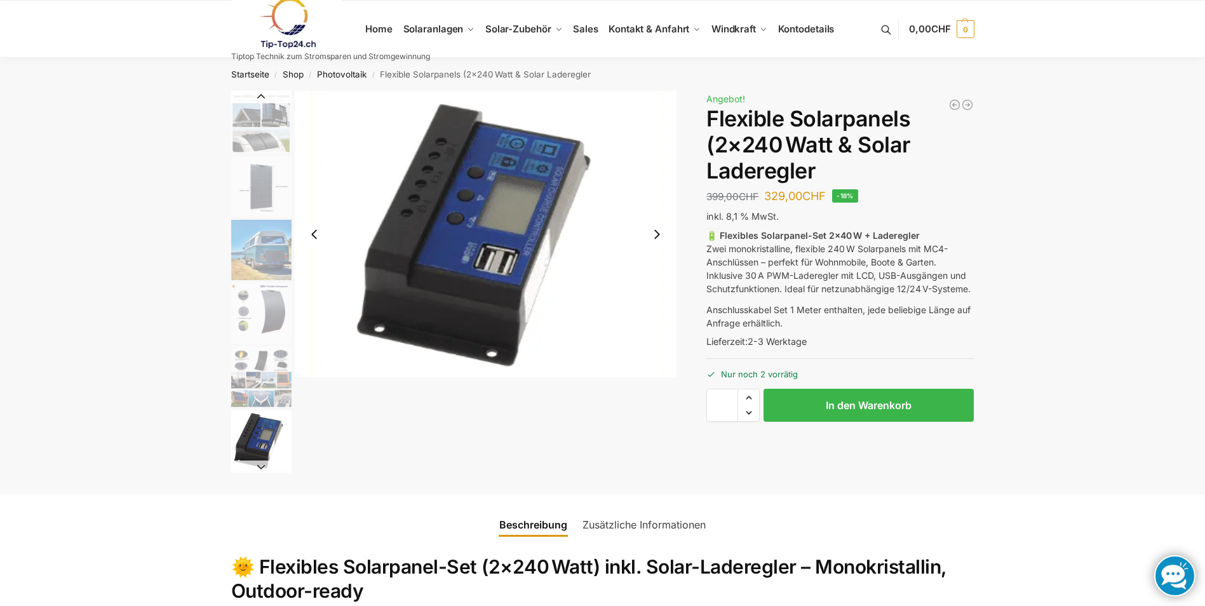
click at [652, 240] on button "Next slide" at bounding box center [657, 234] width 27 height 27
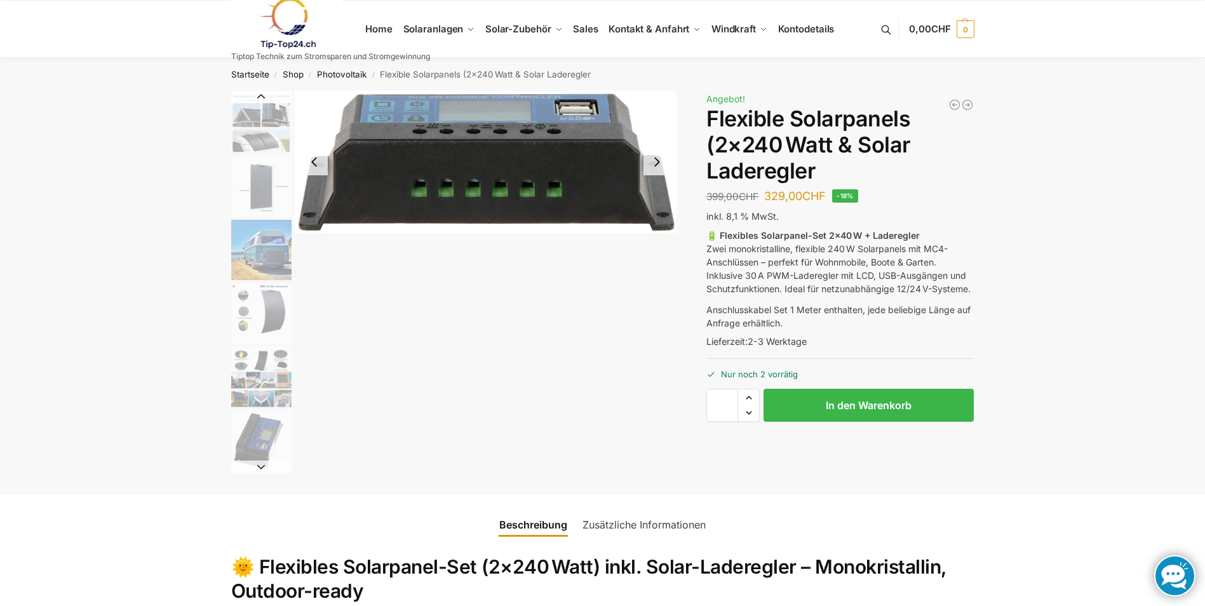
click at [656, 163] on button "Next slide" at bounding box center [657, 162] width 27 height 27
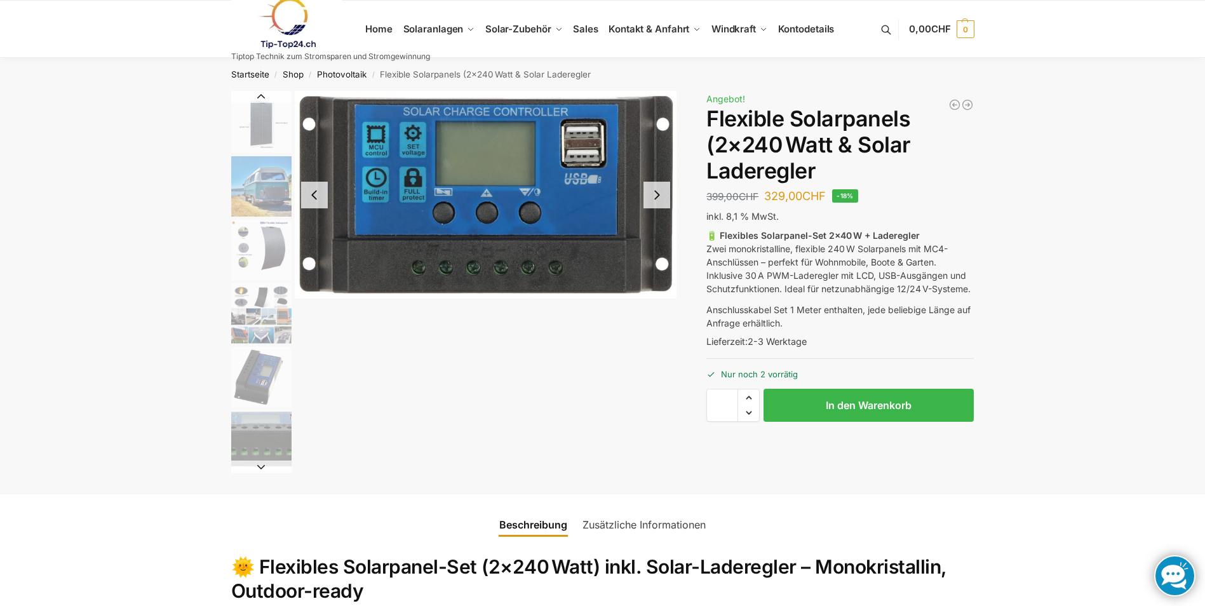
click at [261, 127] on img "2 / 9" at bounding box center [261, 123] width 60 height 60
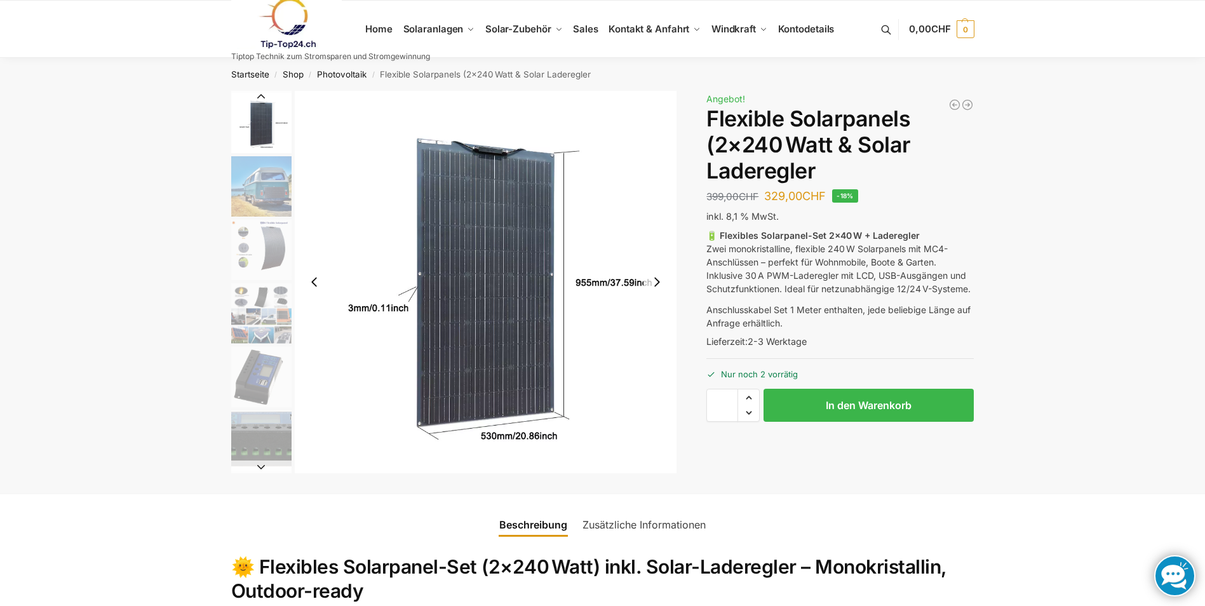
click at [280, 257] on img "4 / 9" at bounding box center [261, 250] width 60 height 60
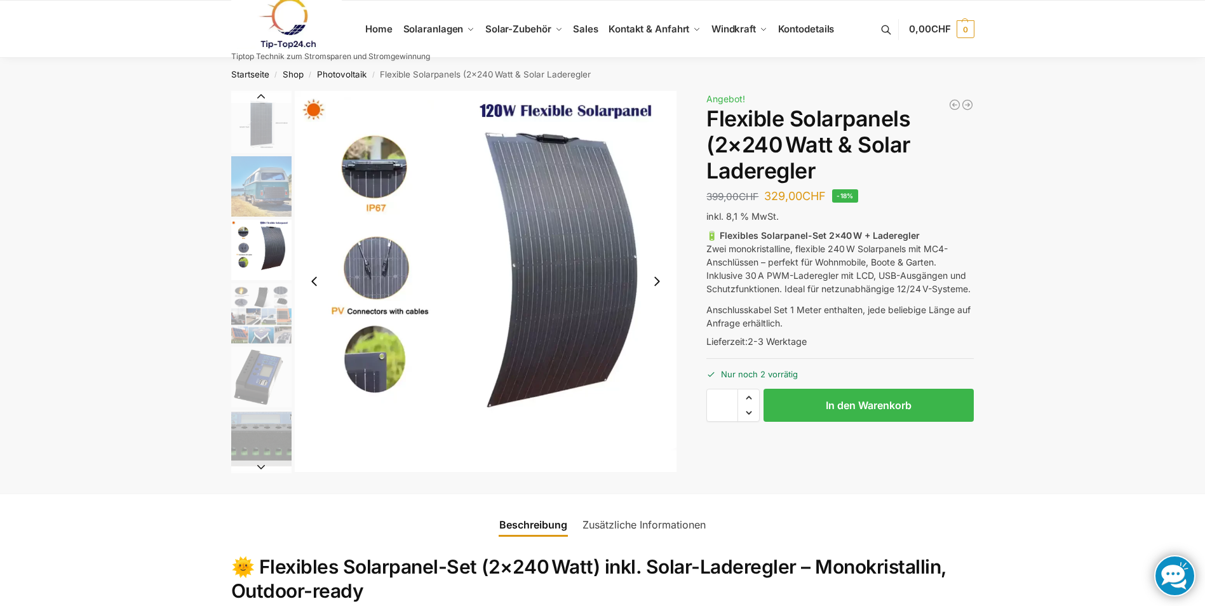
click at [257, 299] on img "5 / 9" at bounding box center [261, 313] width 60 height 60
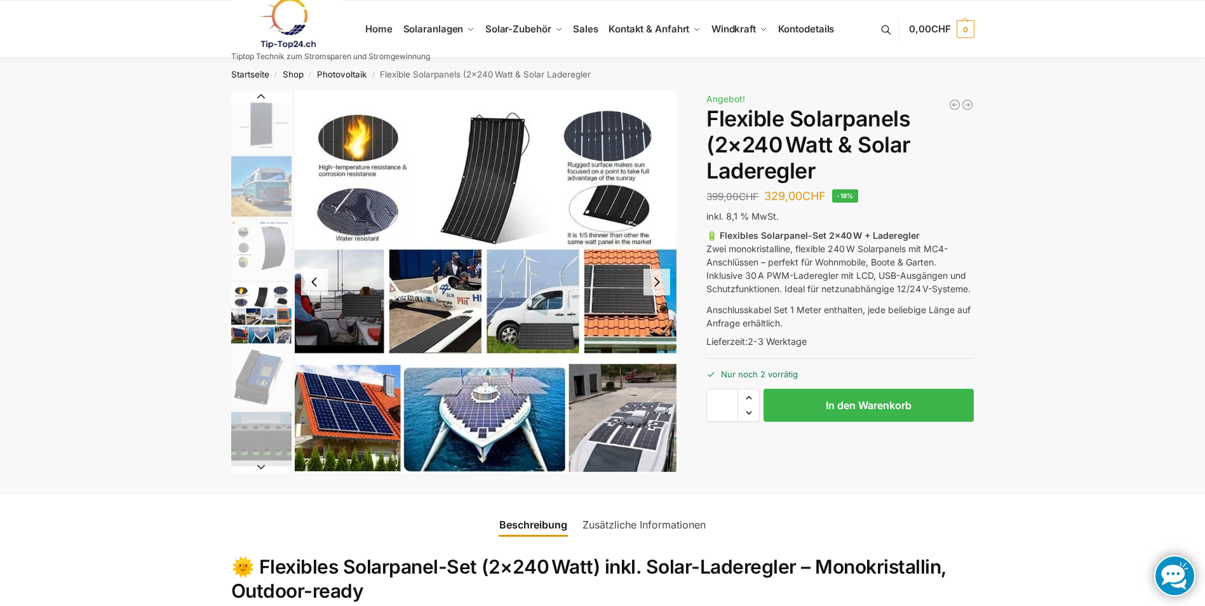
click at [266, 379] on img "6 / 9" at bounding box center [261, 377] width 60 height 60
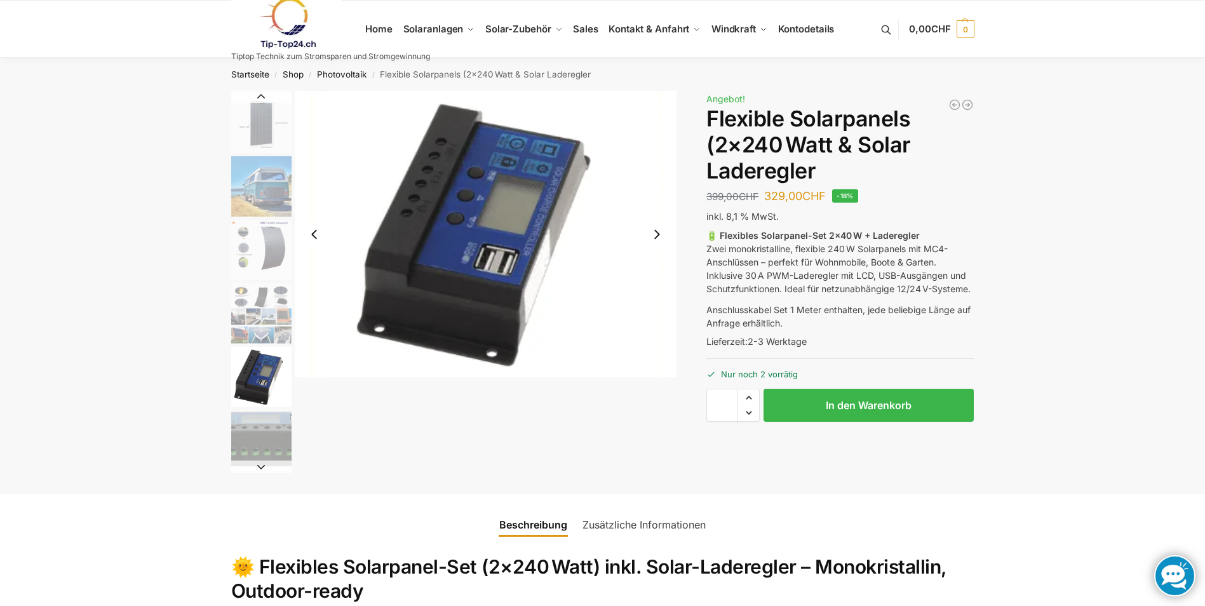
click at [266, 439] on img "7 / 9" at bounding box center [261, 440] width 60 height 60
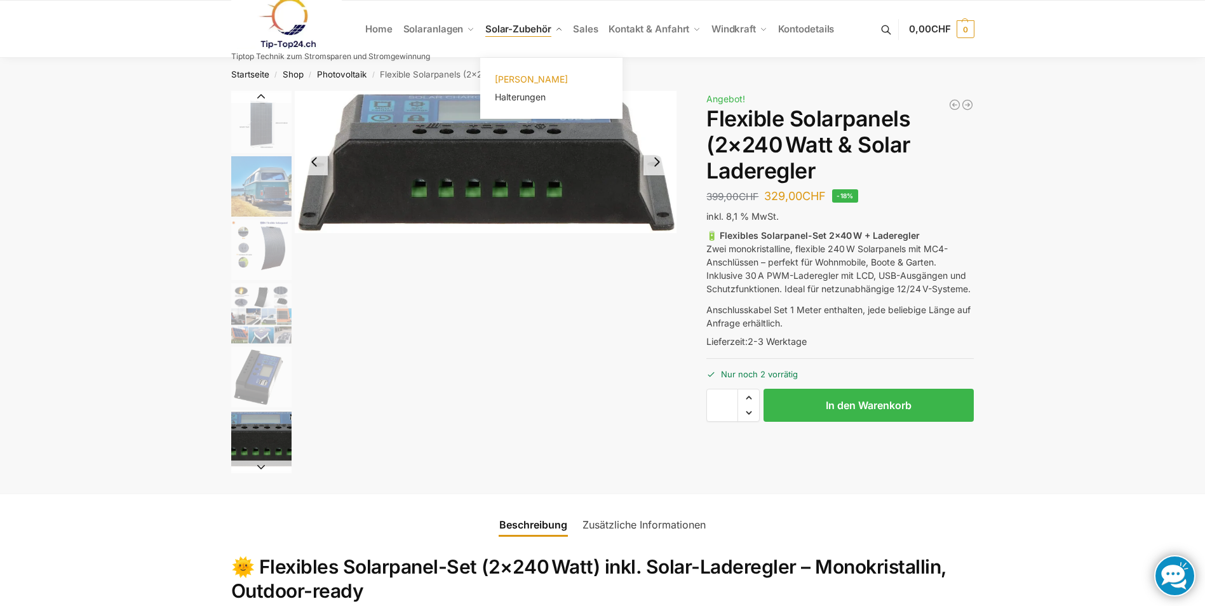
click at [541, 79] on span "[PERSON_NAME]" at bounding box center [531, 79] width 73 height 11
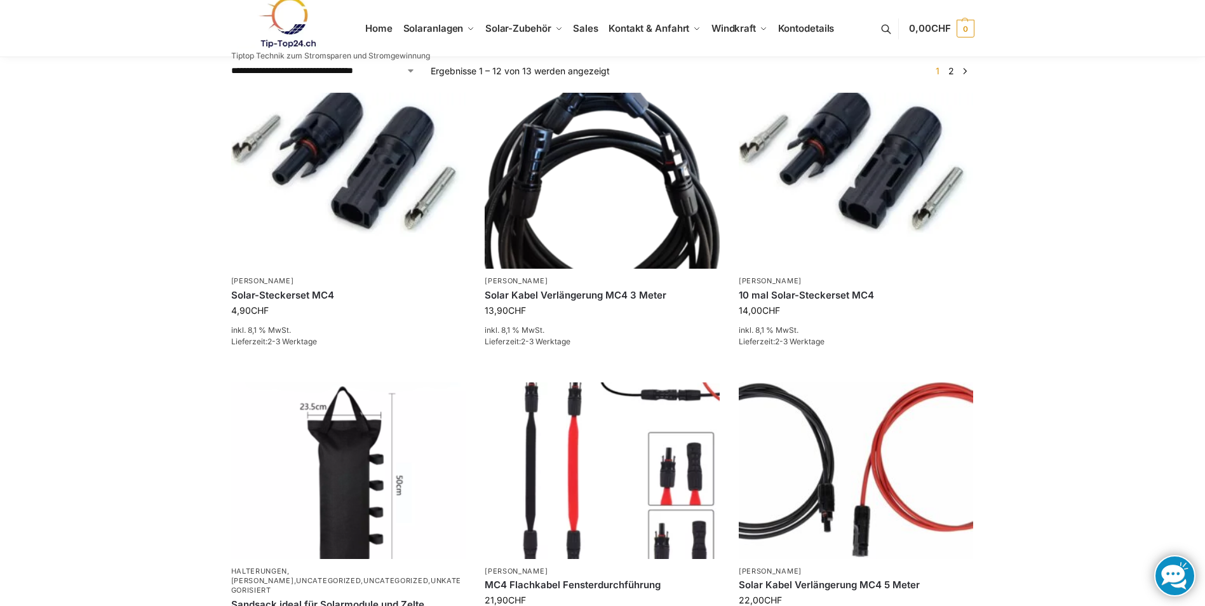
scroll to position [572, 0]
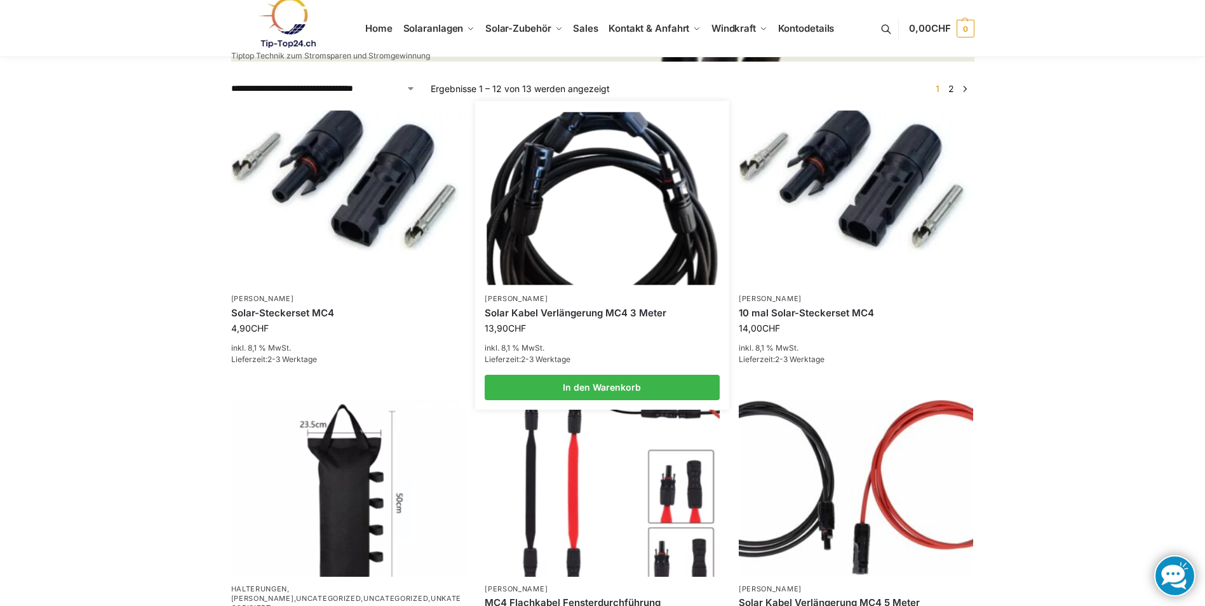
click at [560, 272] on img at bounding box center [602, 198] width 231 height 173
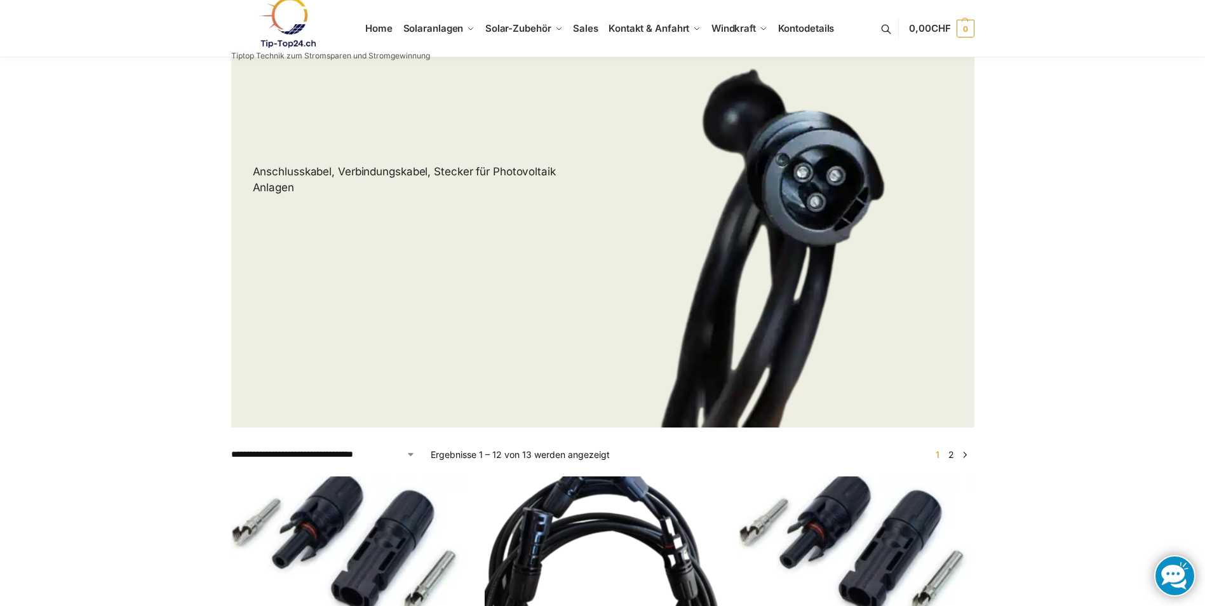
scroll to position [318, 0]
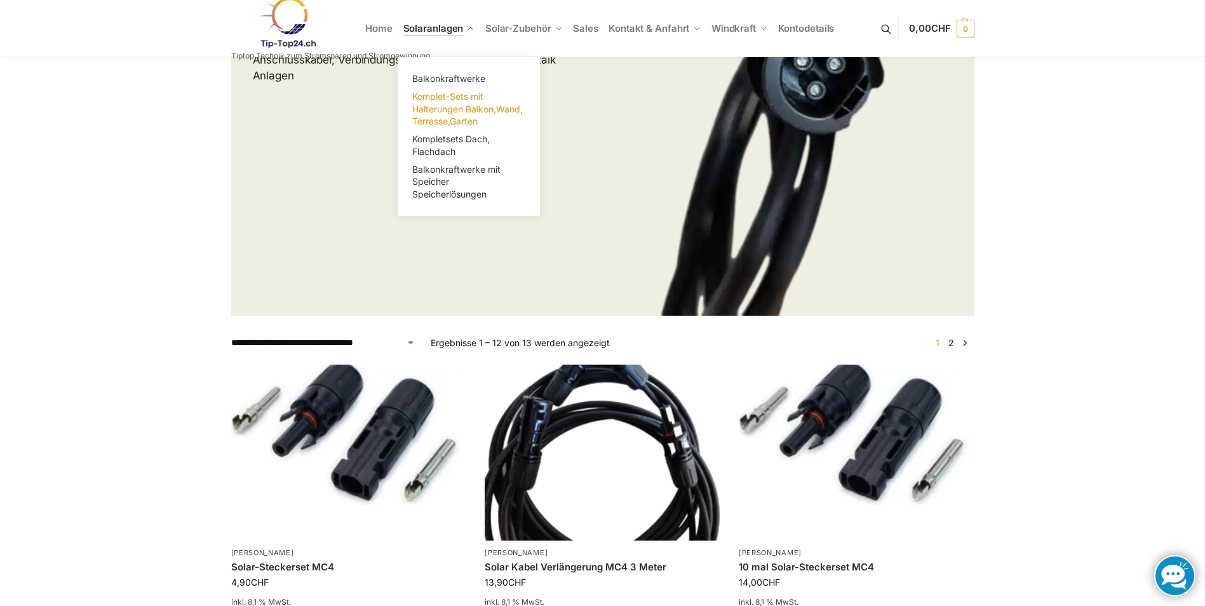
click at [433, 123] on span "Komplet-Sets mit Halterungen Balkon,Wand, Terrasse,Garten" at bounding box center [467, 109] width 111 height 36
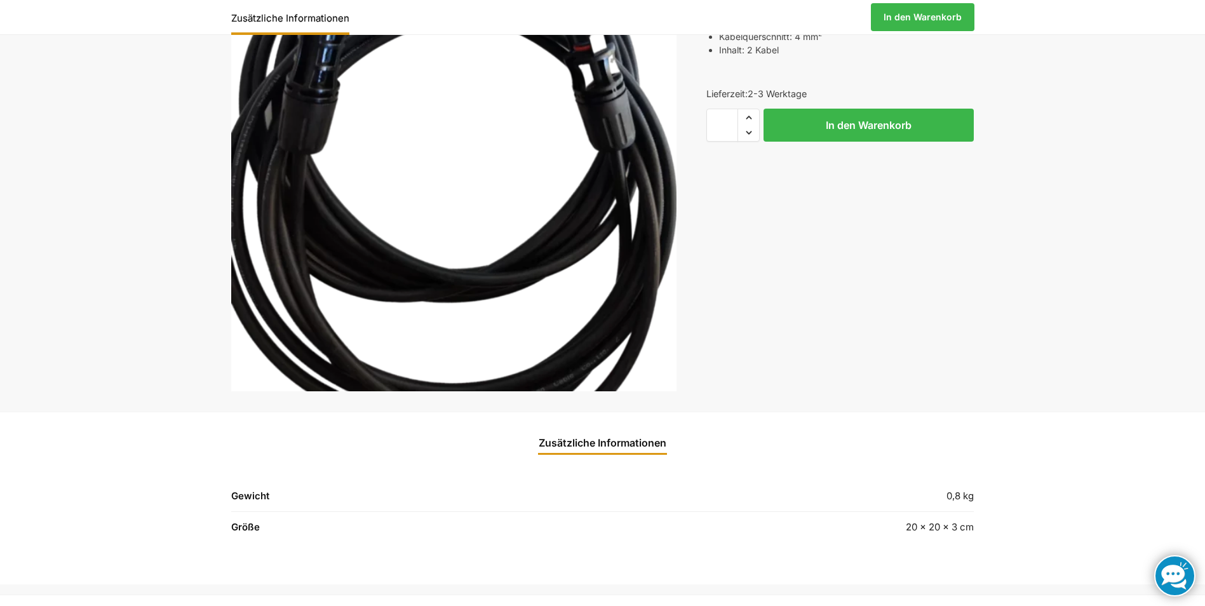
scroll to position [64, 0]
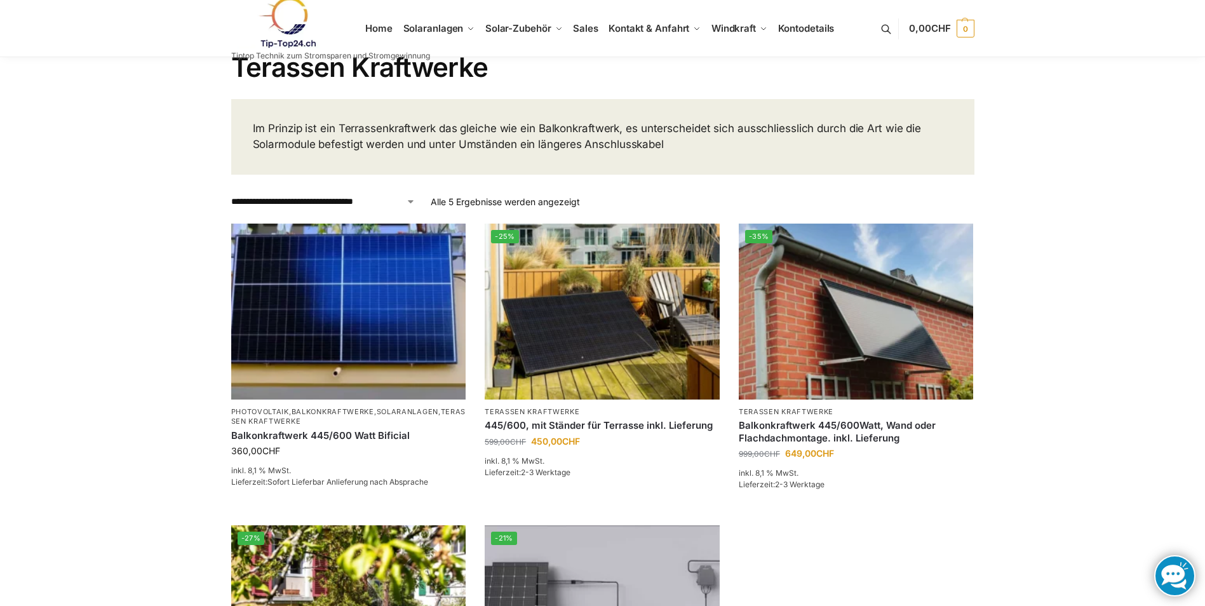
scroll to position [39, 0]
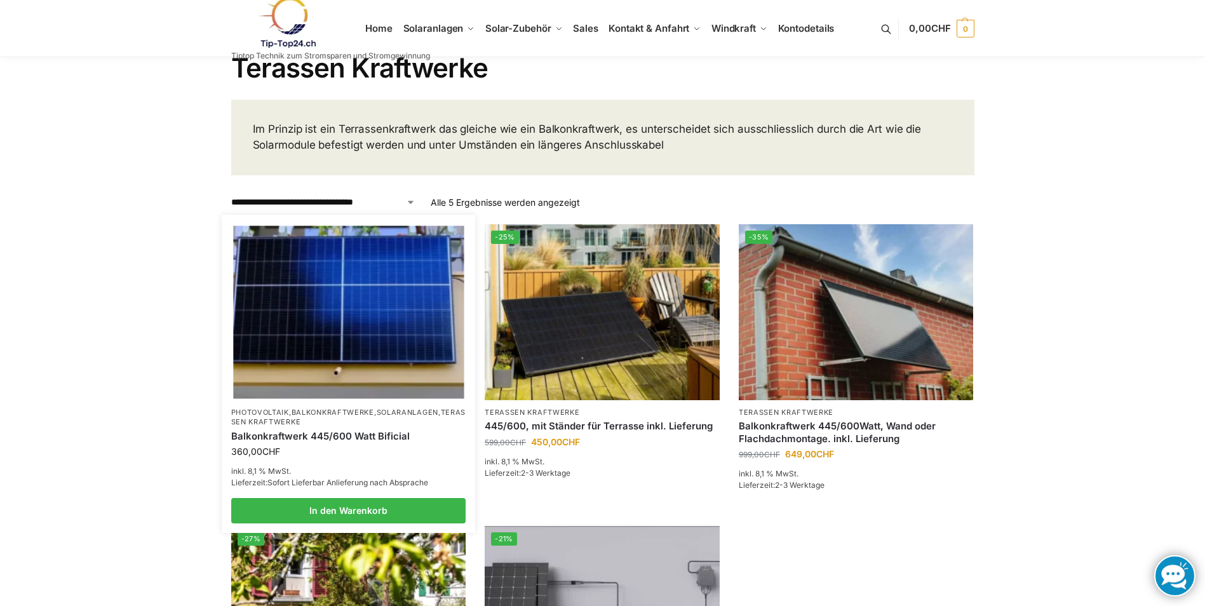
click at [283, 309] on img at bounding box center [348, 312] width 231 height 173
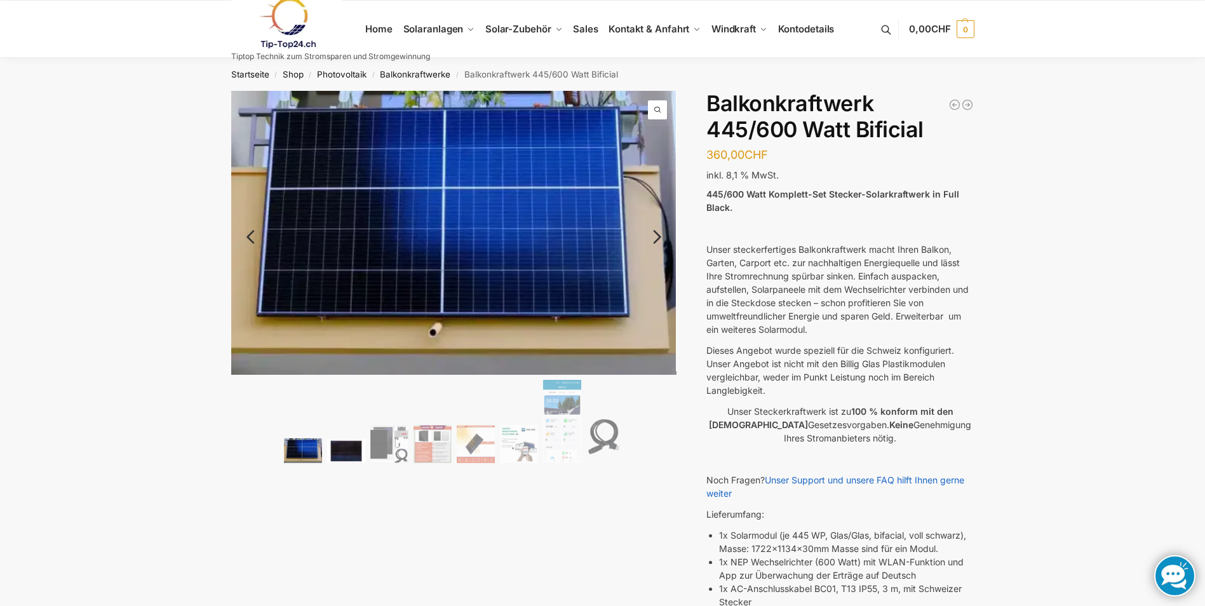
click at [341, 446] on img at bounding box center [346, 451] width 38 height 24
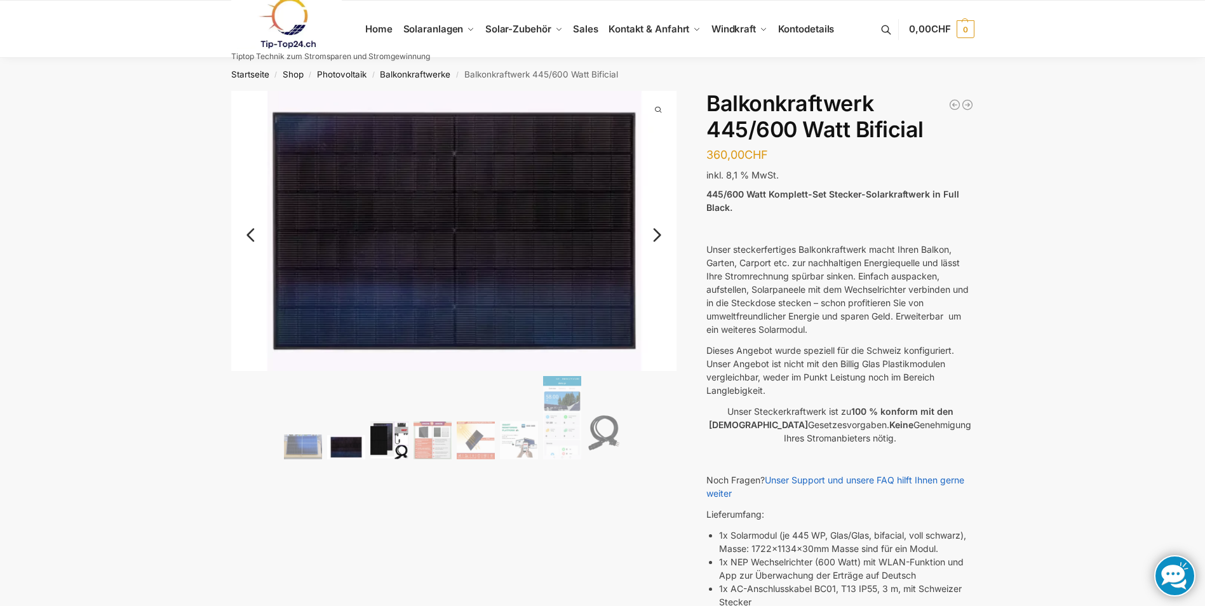
click at [382, 445] on img at bounding box center [389, 440] width 38 height 38
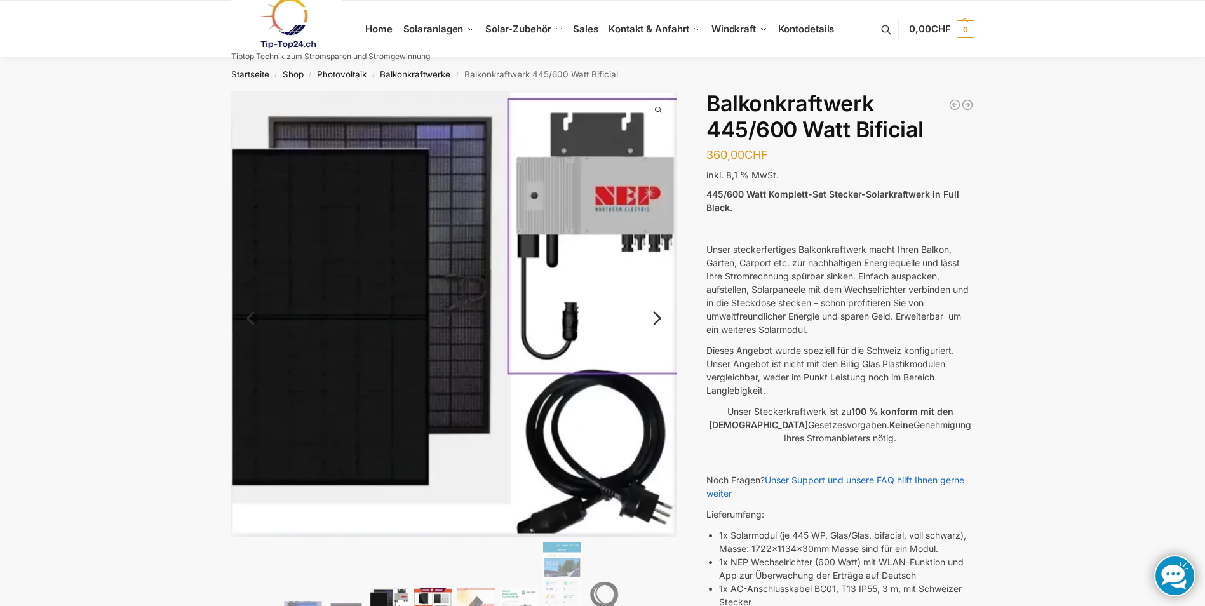
click at [426, 594] on img at bounding box center [433, 607] width 38 height 38
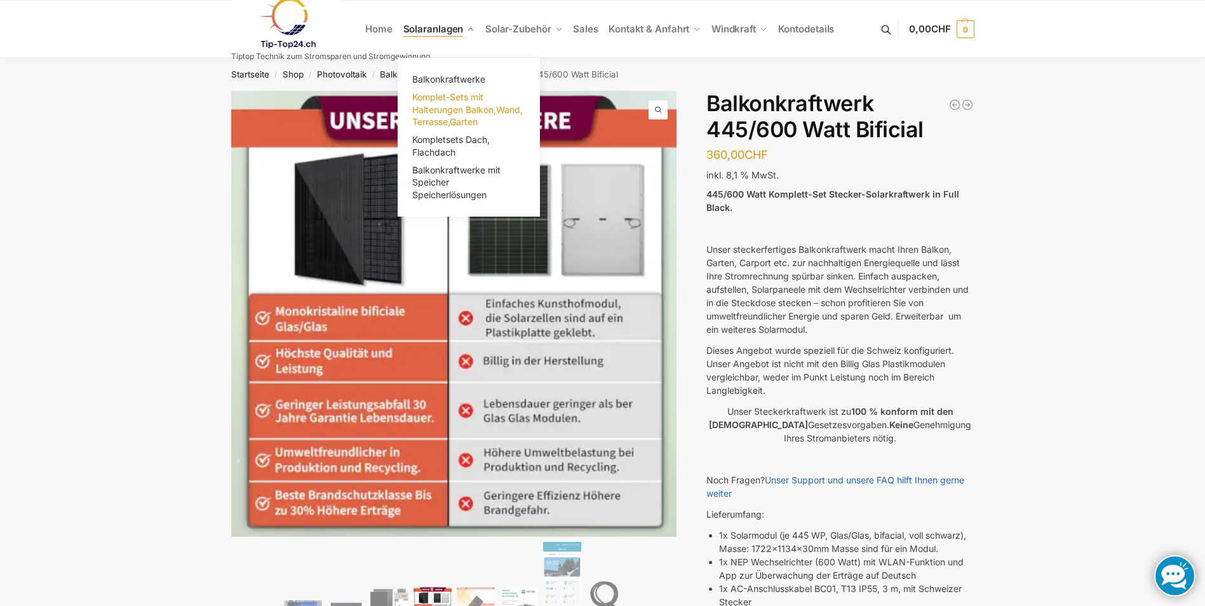
click at [470, 125] on span "Komplet-Sets mit Halterungen Balkon,Wand, Terrasse,Garten" at bounding box center [467, 109] width 111 height 36
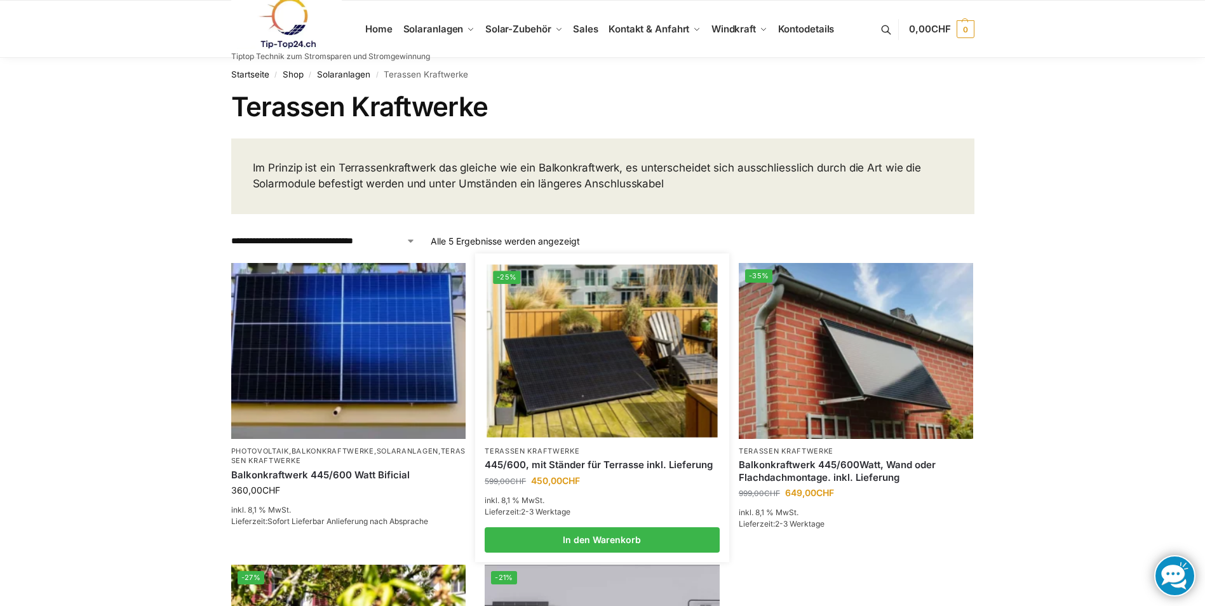
click at [563, 403] on img at bounding box center [602, 350] width 231 height 173
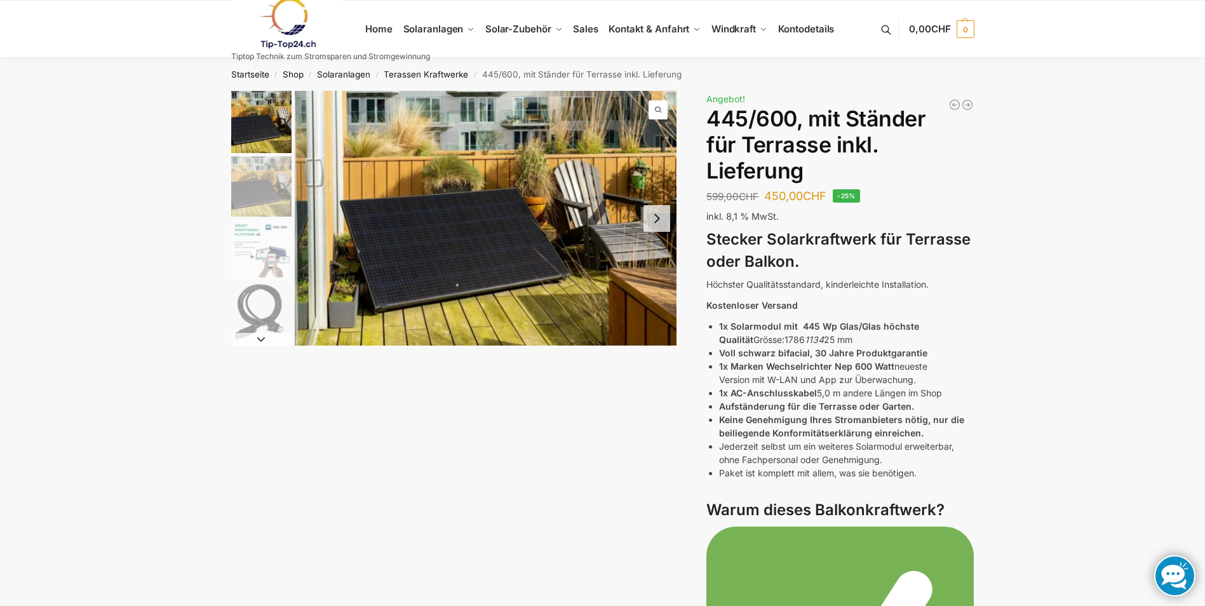
click at [659, 222] on button "Next slide" at bounding box center [657, 218] width 27 height 27
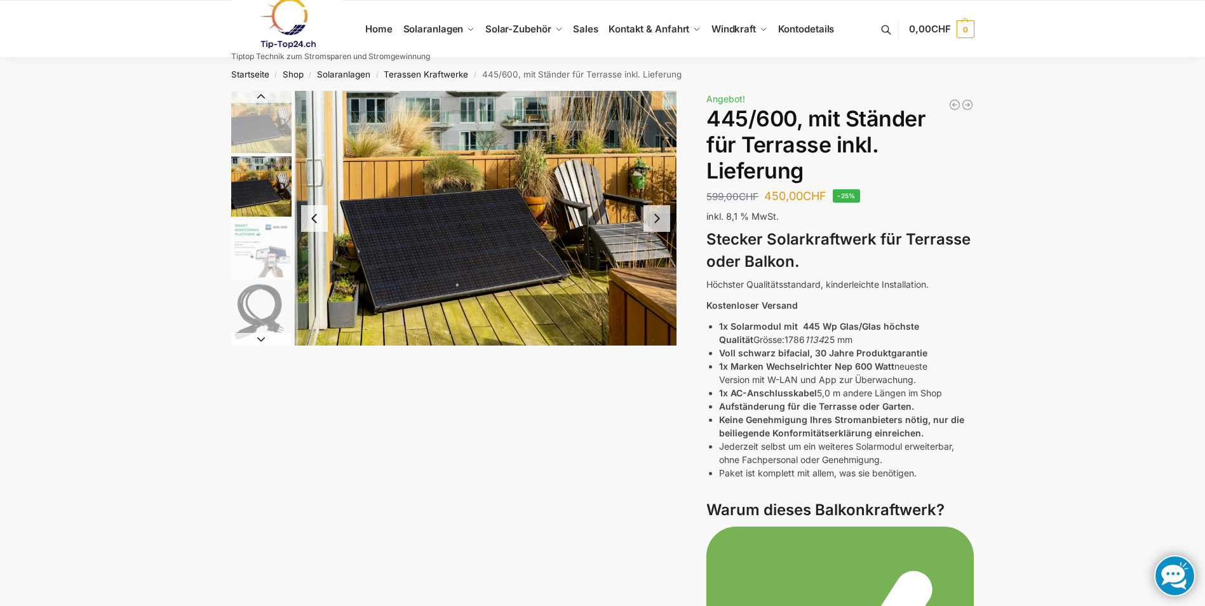
click at [659, 222] on button "Next slide" at bounding box center [657, 218] width 27 height 27
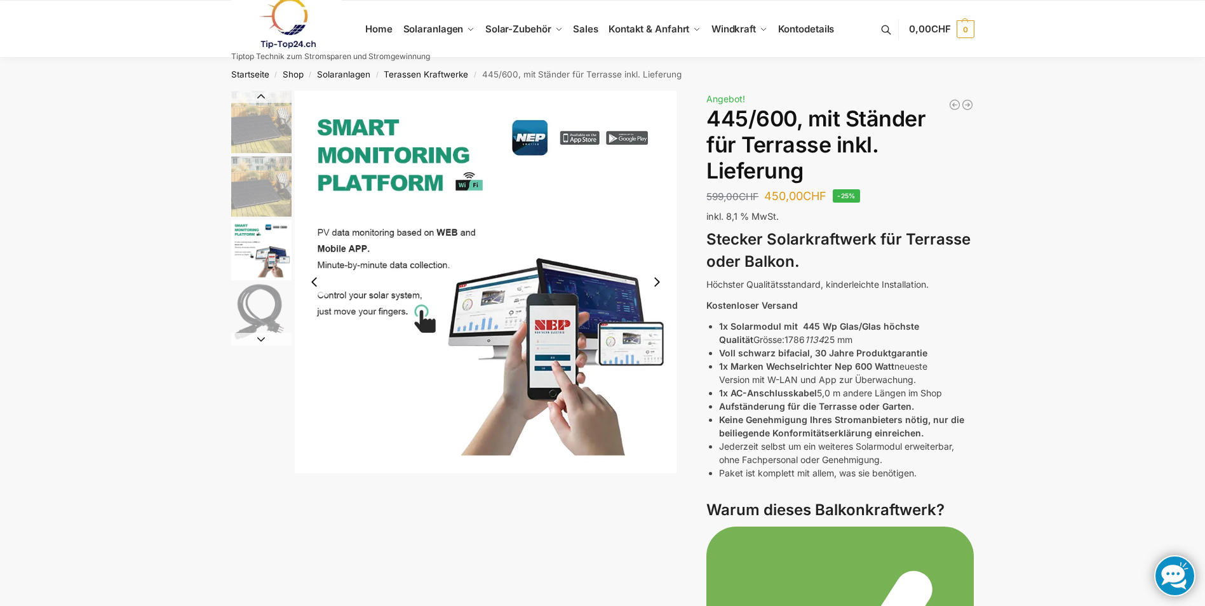
click at [659, 222] on img "3 / 11" at bounding box center [486, 282] width 382 height 382
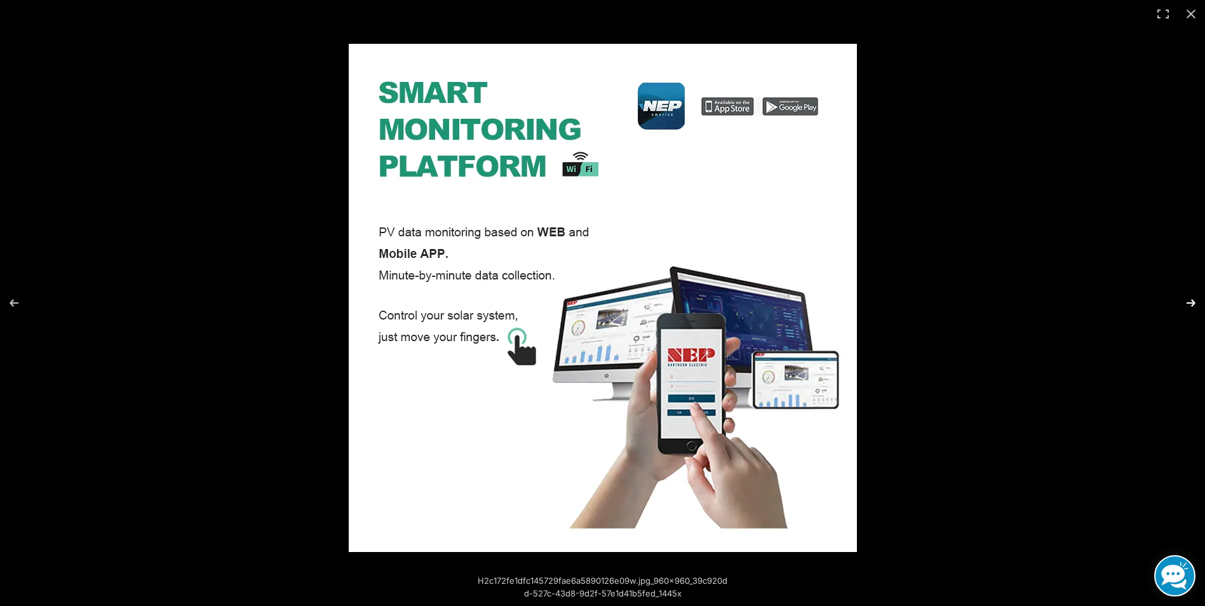
click at [1181, 303] on button "Next (arrow right)" at bounding box center [1183, 303] width 44 height 64
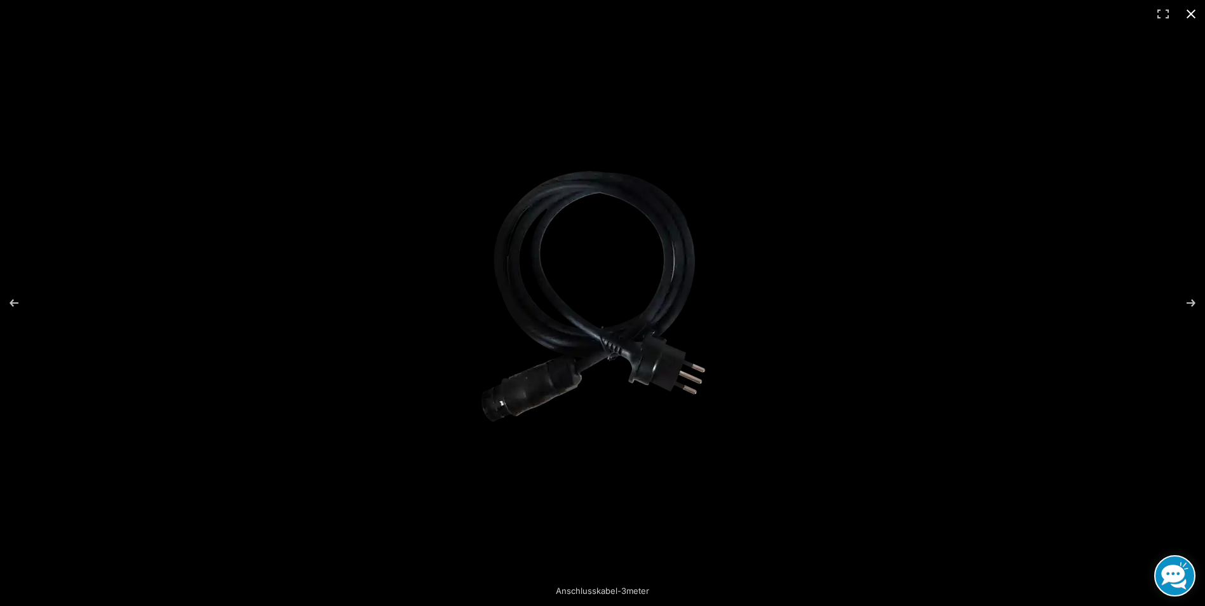
click at [1194, 11] on button "Close (Esc)" at bounding box center [1191, 14] width 28 height 28
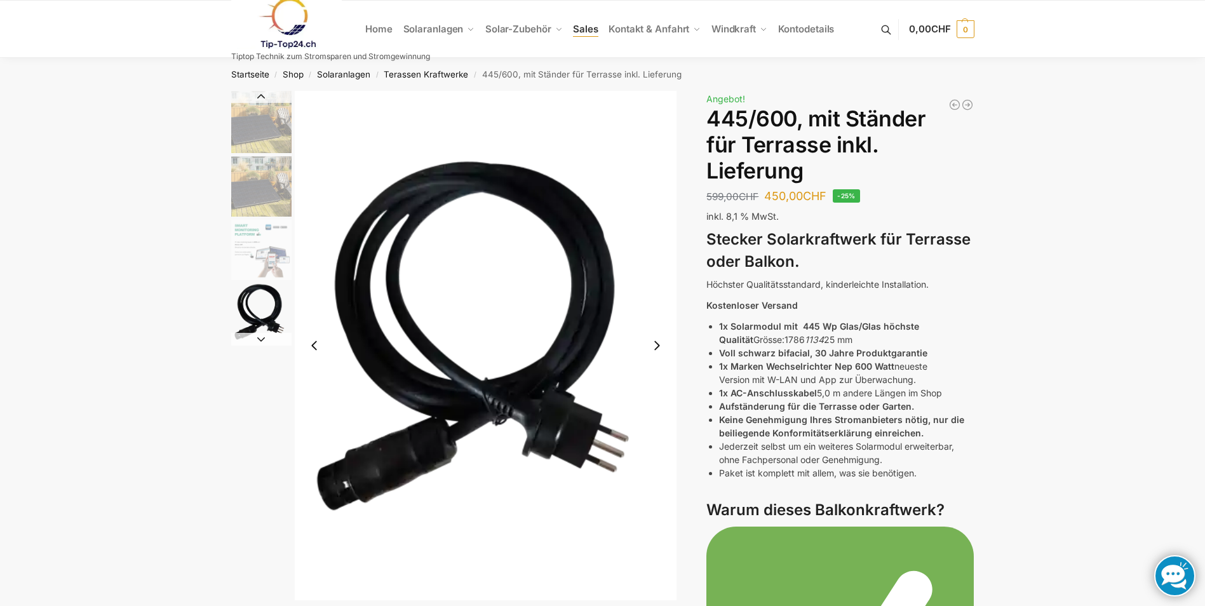
click at [593, 28] on span "Sales" at bounding box center [585, 29] width 25 height 12
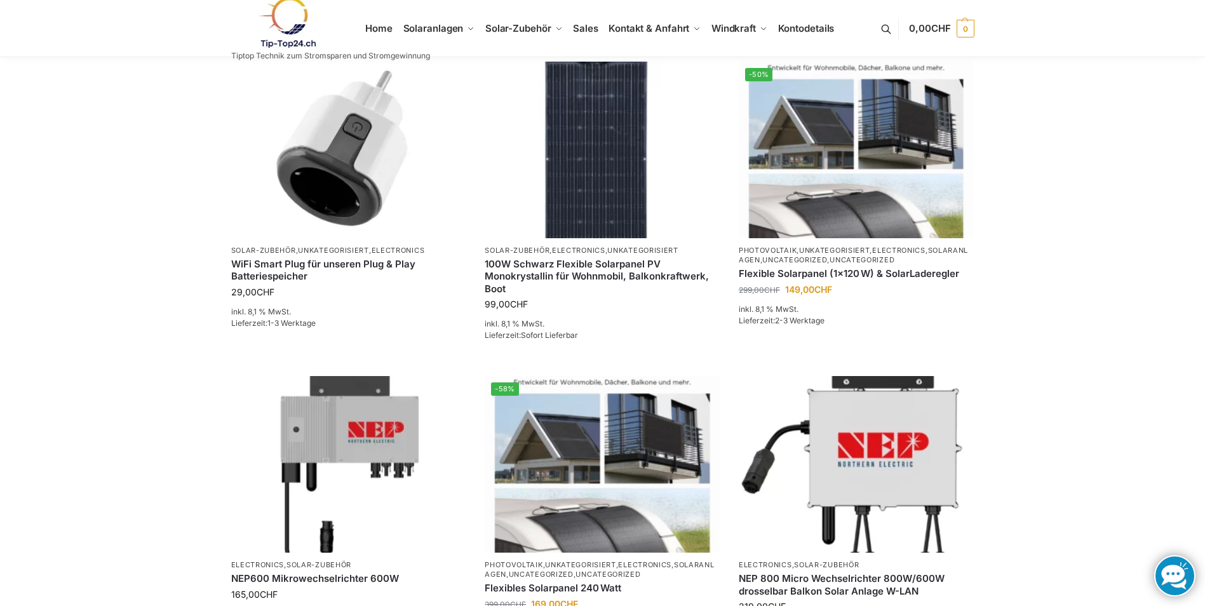
scroll to position [508, 0]
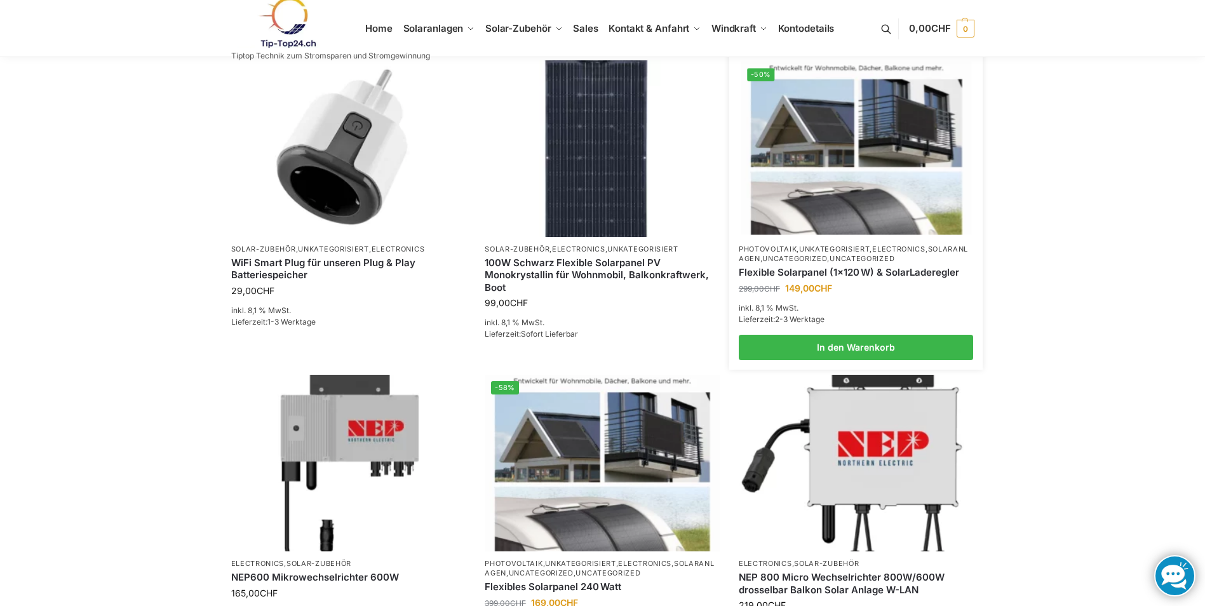
click at [810, 168] on img at bounding box center [856, 148] width 231 height 173
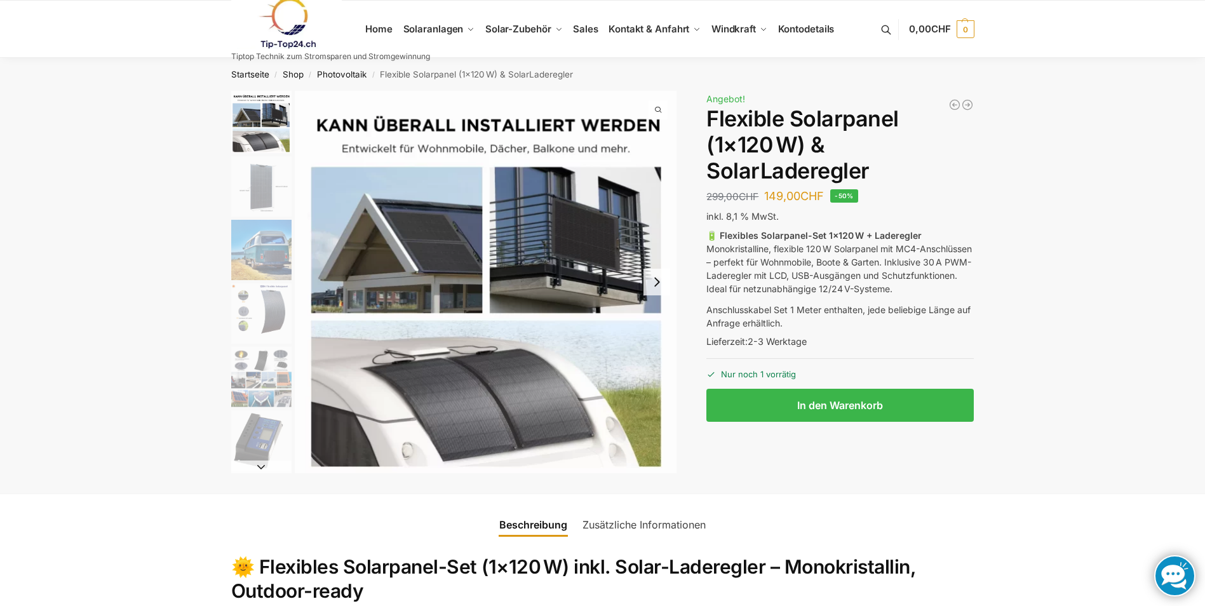
click at [254, 442] on img "6 / 9" at bounding box center [261, 440] width 60 height 60
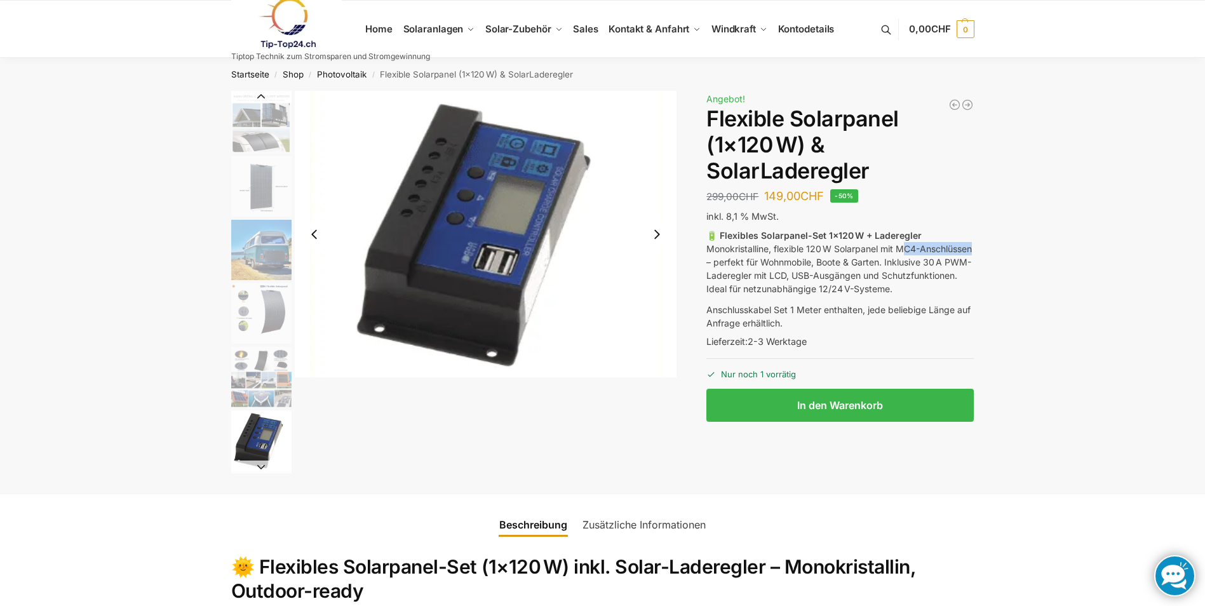
drag, startPoint x: 903, startPoint y: 249, endPoint x: 761, endPoint y: 267, distance: 142.8
click at [761, 267] on p "🔋 Flexibles Solarpanel-Set 1×120 W + Laderegler Monokristalline, flexible 120 W…" at bounding box center [839, 262] width 267 height 67
drag, startPoint x: 761, startPoint y: 267, endPoint x: 973, endPoint y: 233, distance: 214.2
click at [973, 234] on p "🔋 Flexibles Solarpanel-Set 1×120 W + Laderegler Monokristalline, flexible 120 W…" at bounding box center [839, 262] width 267 height 67
drag, startPoint x: 900, startPoint y: 249, endPoint x: 758, endPoint y: 264, distance: 142.5
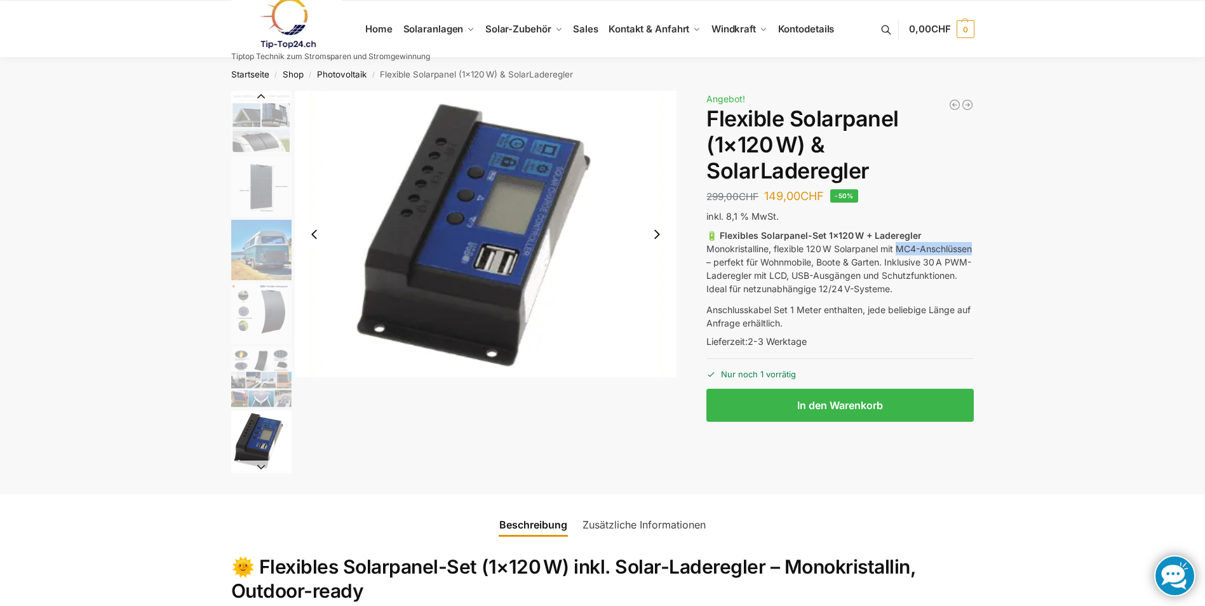
click at [758, 264] on p "🔋 Flexibles Solarpanel-Set 1×120 W + Laderegler Monokristalline, flexible 120 W…" at bounding box center [839, 262] width 267 height 67
drag, startPoint x: 758, startPoint y: 264, endPoint x: 751, endPoint y: 265, distance: 7.0
copy p "MC4-Anschlüssen"
click at [587, 24] on span "Sales" at bounding box center [585, 29] width 25 height 12
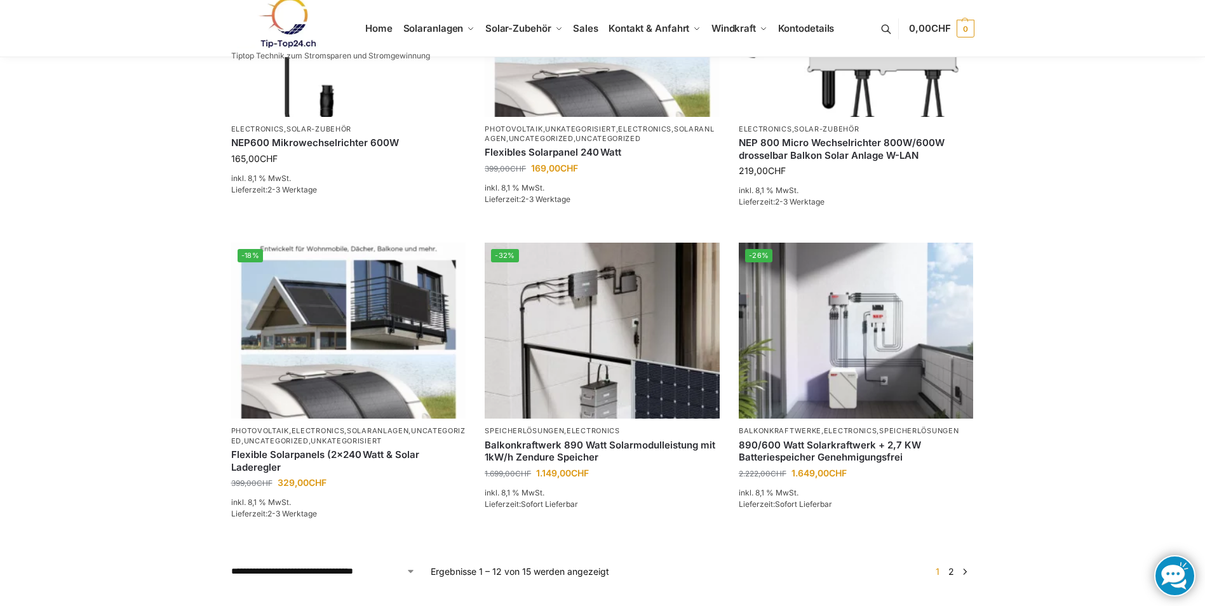
scroll to position [953, 0]
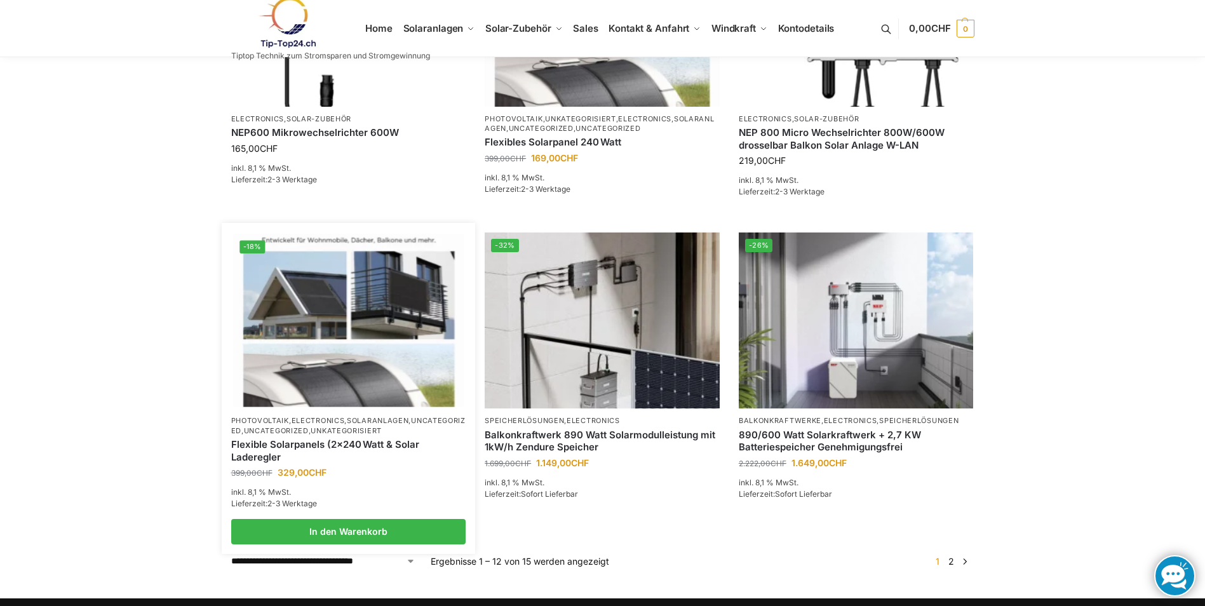
click at [334, 326] on img at bounding box center [348, 320] width 231 height 173
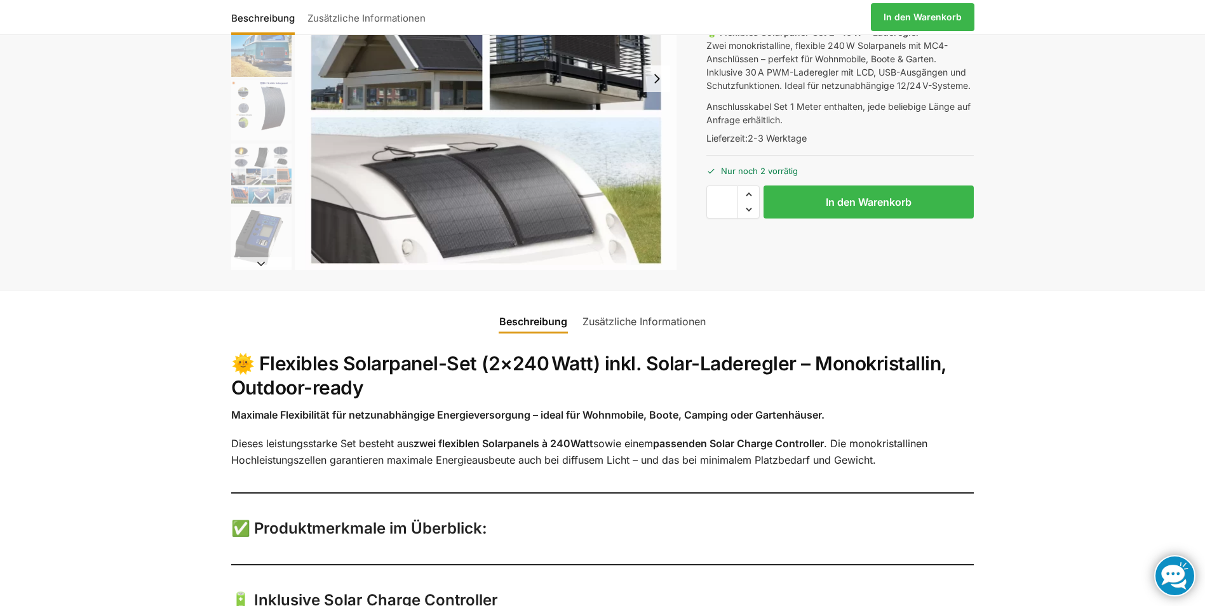
scroll to position [254, 0]
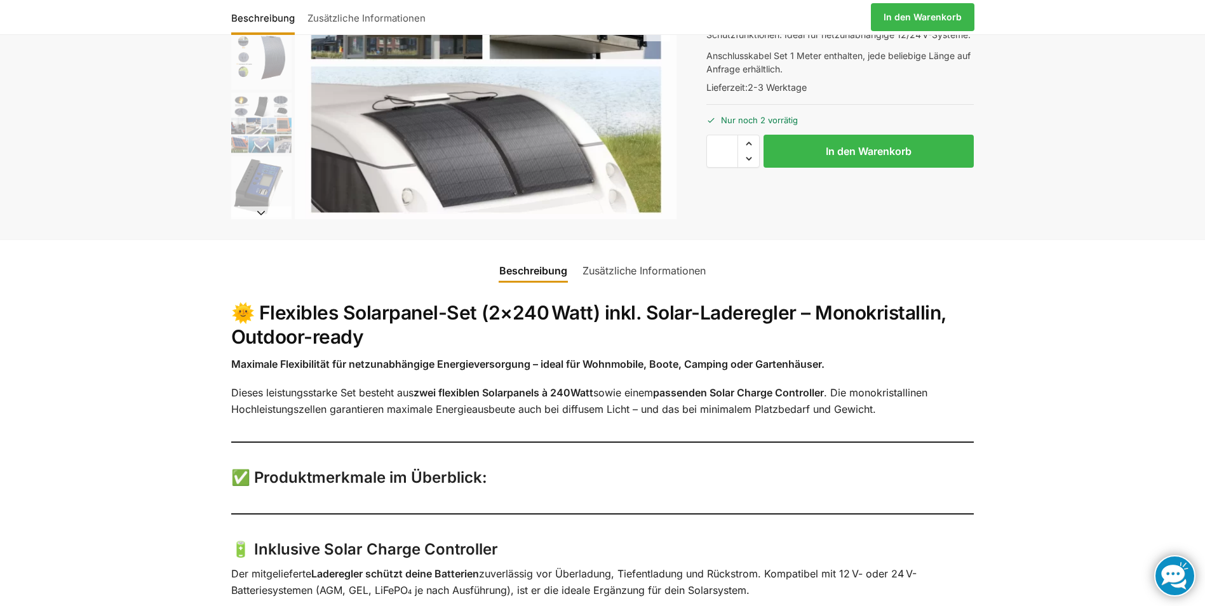
click at [224, 200] on div "Beschreibung Zusätzliche Informationen 399,00 CHF Ursprünglicher Preis war: 399…" at bounding box center [603, 38] width 797 height 403
click at [244, 189] on img "6 / 9" at bounding box center [261, 186] width 60 height 60
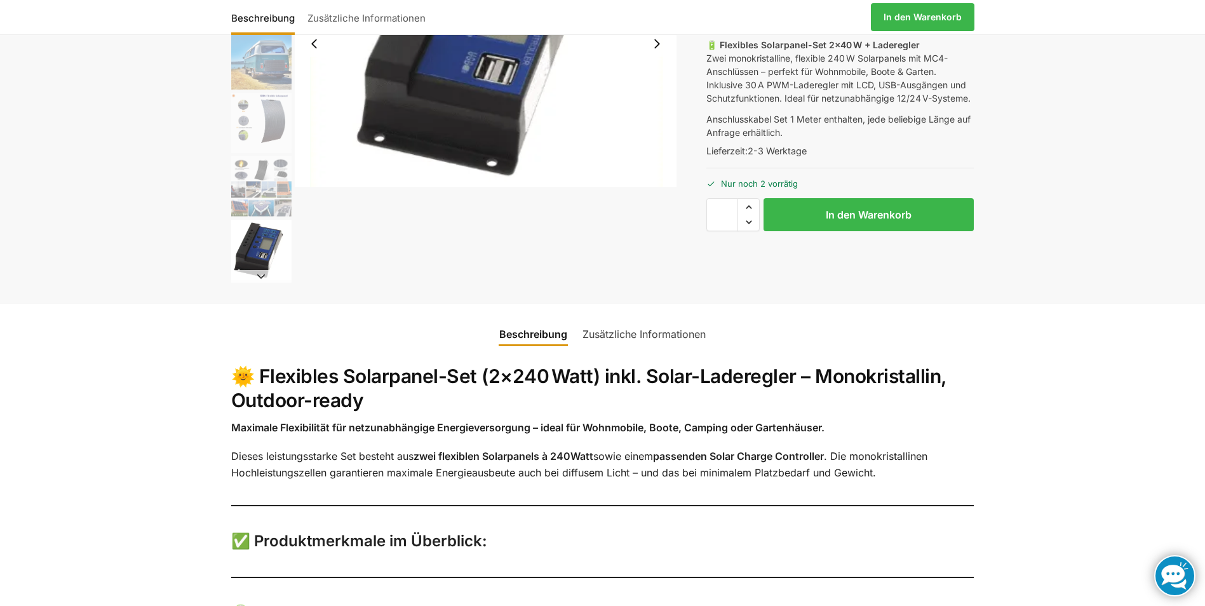
scroll to position [0, 0]
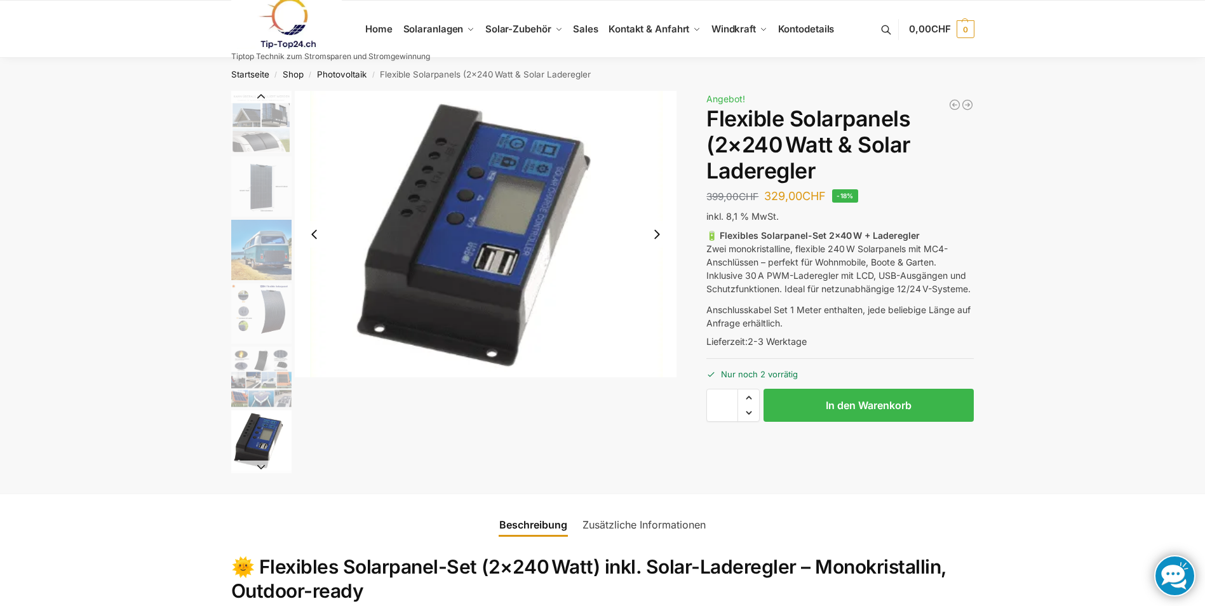
click at [796, 388] on div "1350/600 mit 4,4 kWh Marstek Speicher 3.690,00 CHF Ursprünglicher Preis war: 3.…" at bounding box center [839, 281] width 267 height 381
click at [785, 397] on button "In den Warenkorb" at bounding box center [869, 405] width 210 height 33
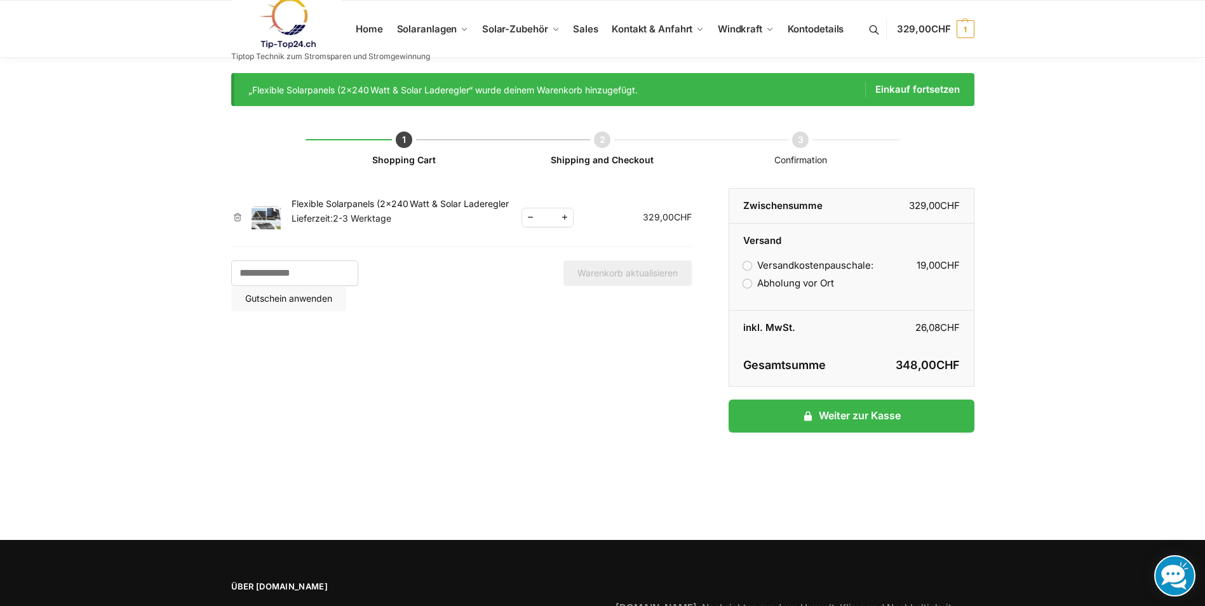
click at [753, 286] on label "Abholung vor Ort" at bounding box center [788, 283] width 90 height 12
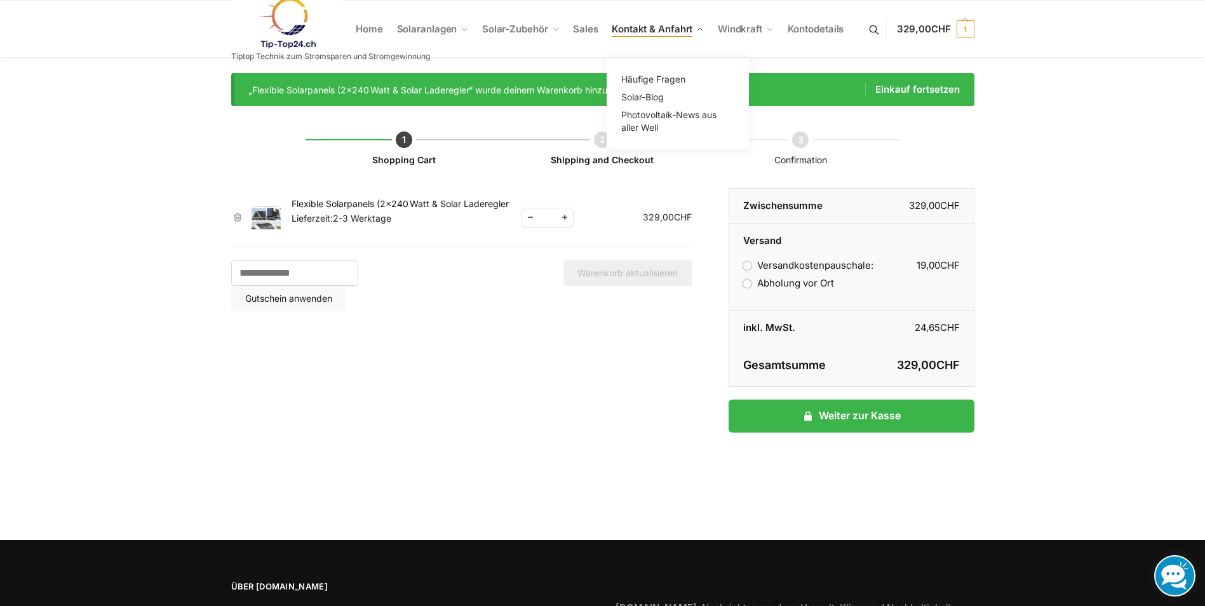
click at [665, 29] on span "Kontakt & Anfahrt" at bounding box center [652, 29] width 81 height 12
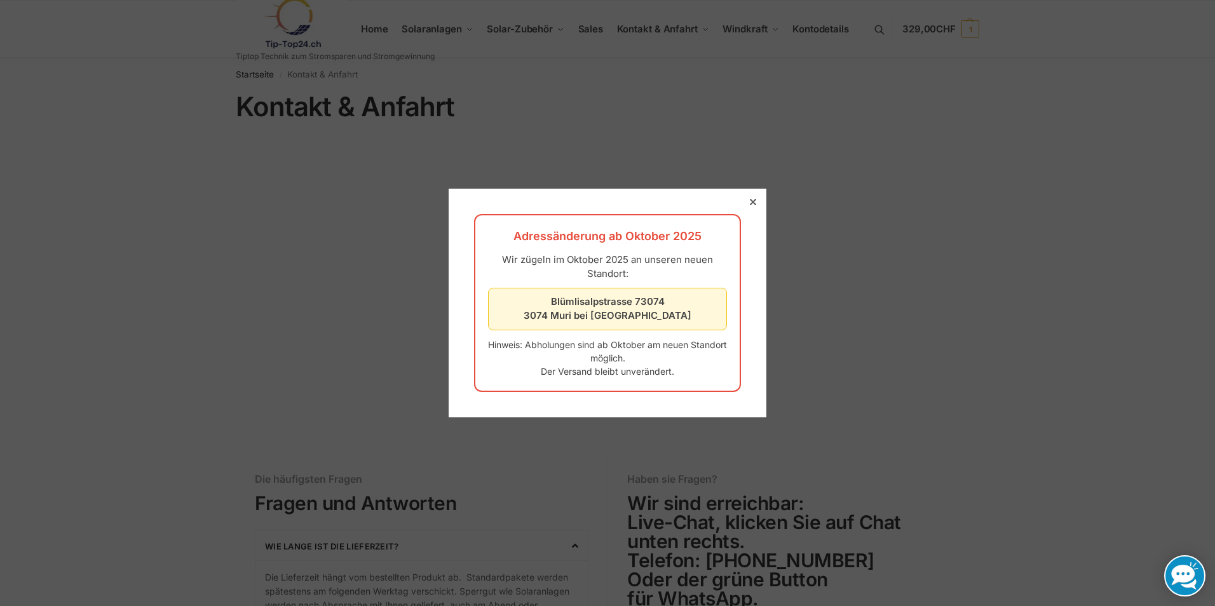
click at [750, 202] on icon at bounding box center [753, 202] width 6 height 6
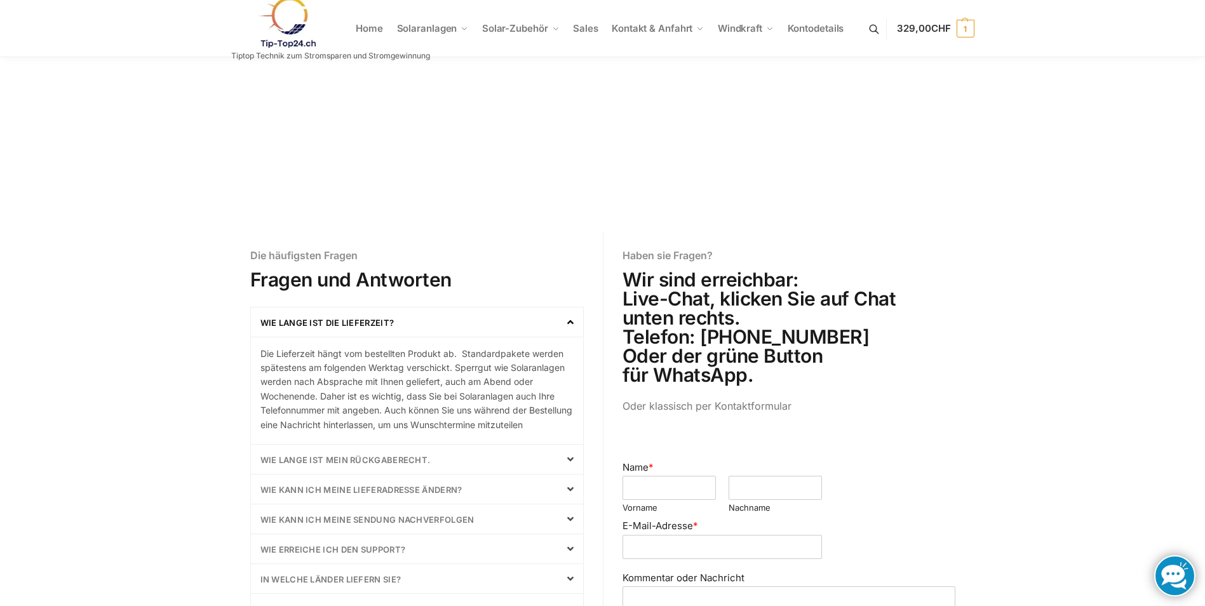
scroll to position [191, 0]
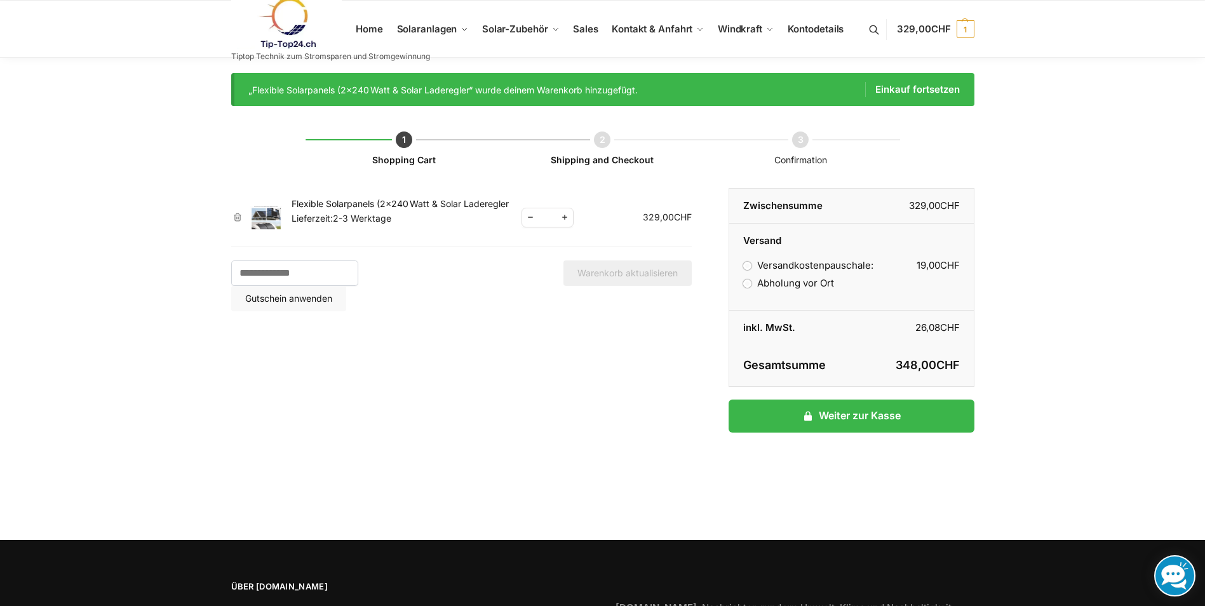
click at [748, 269] on label "Versandkostenpauschale: 19,00 CHF" at bounding box center [808, 265] width 130 height 12
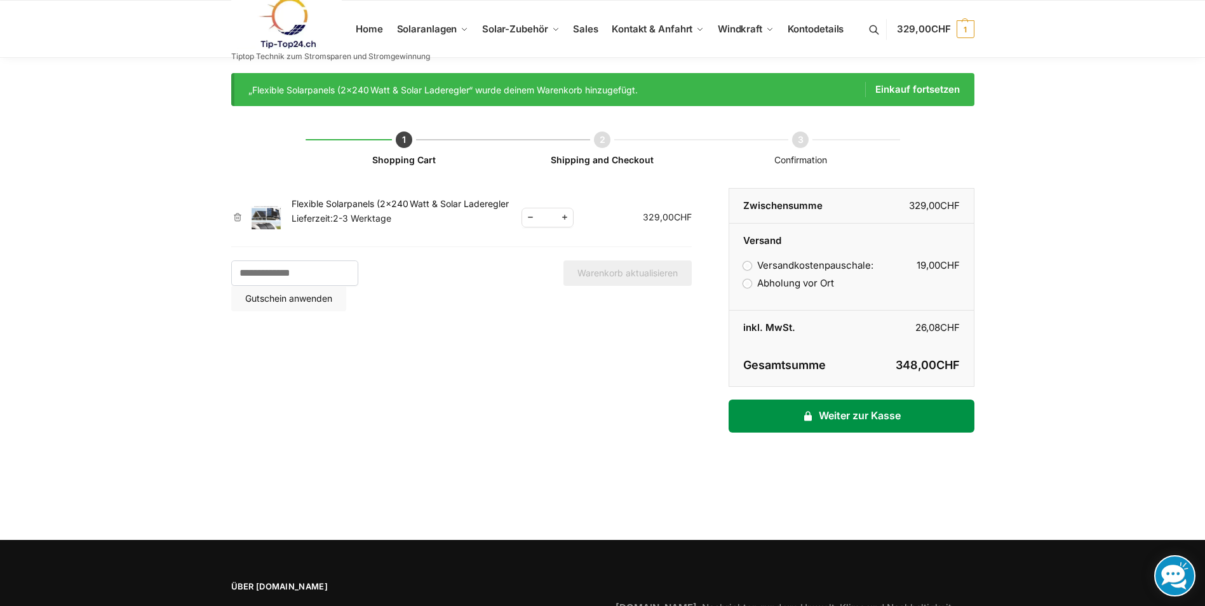
click at [774, 414] on link "Weiter zur Kasse" at bounding box center [851, 416] width 245 height 33
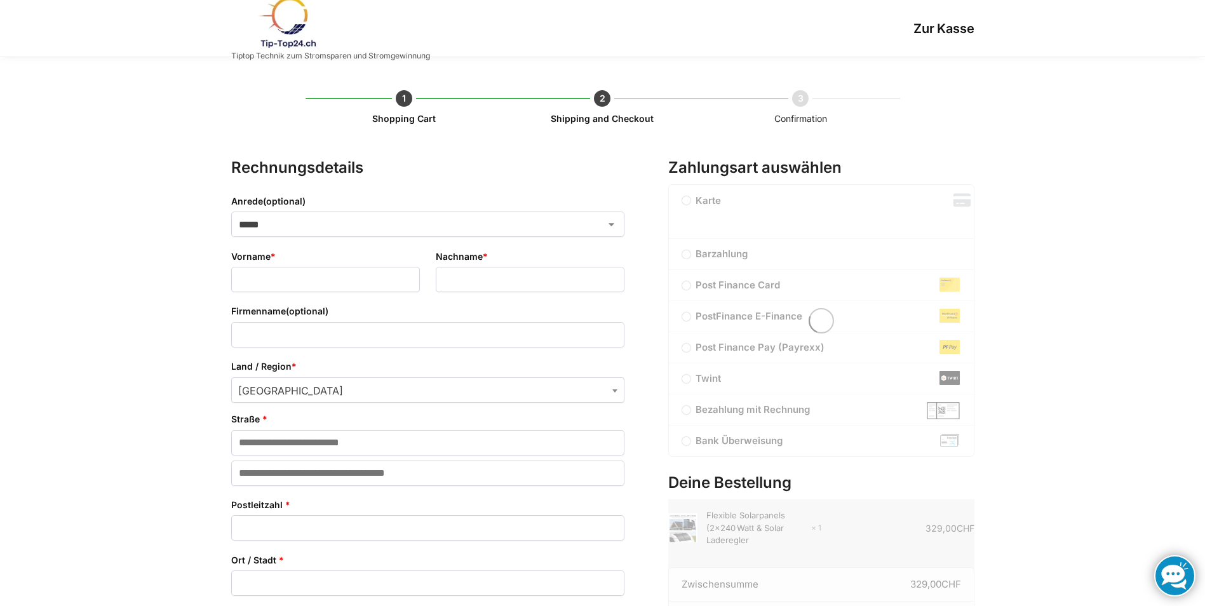
select select "**"
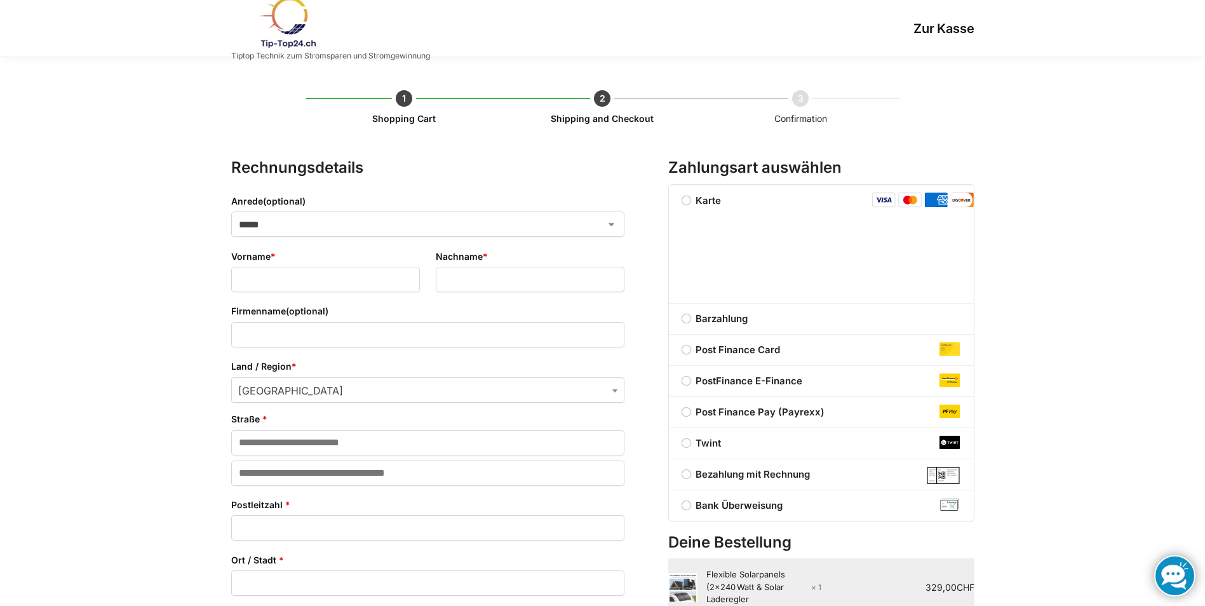
click at [445, 223] on div "**********" at bounding box center [427, 458] width 393 height 602
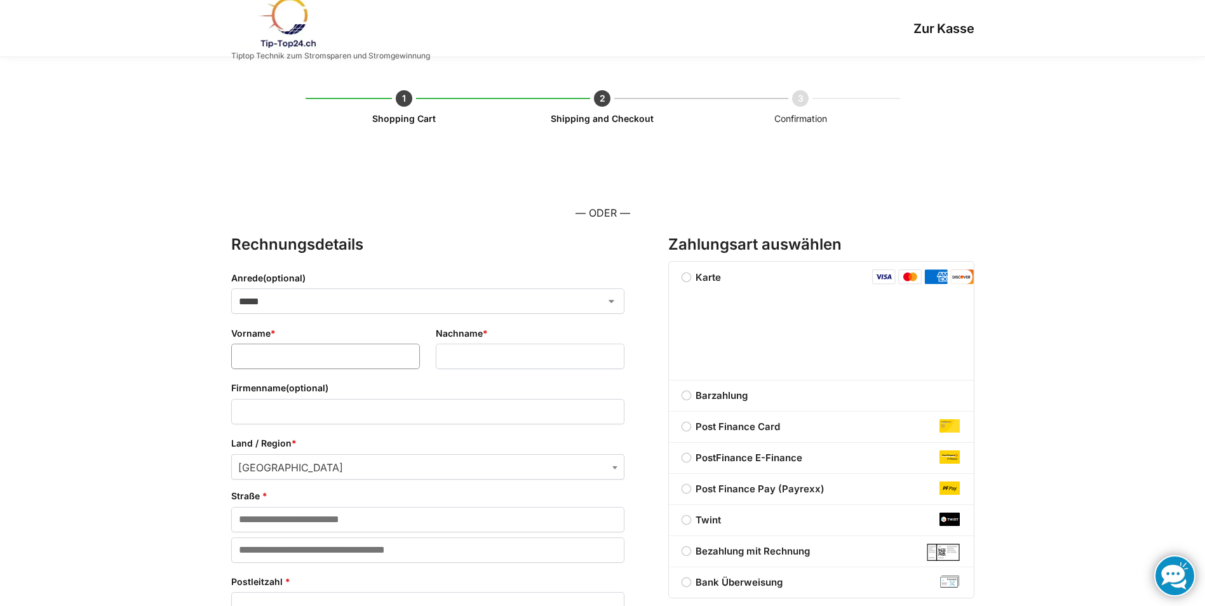
click at [323, 361] on input "Vorname *" at bounding box center [325, 356] width 189 height 25
type input "******"
type input "**********"
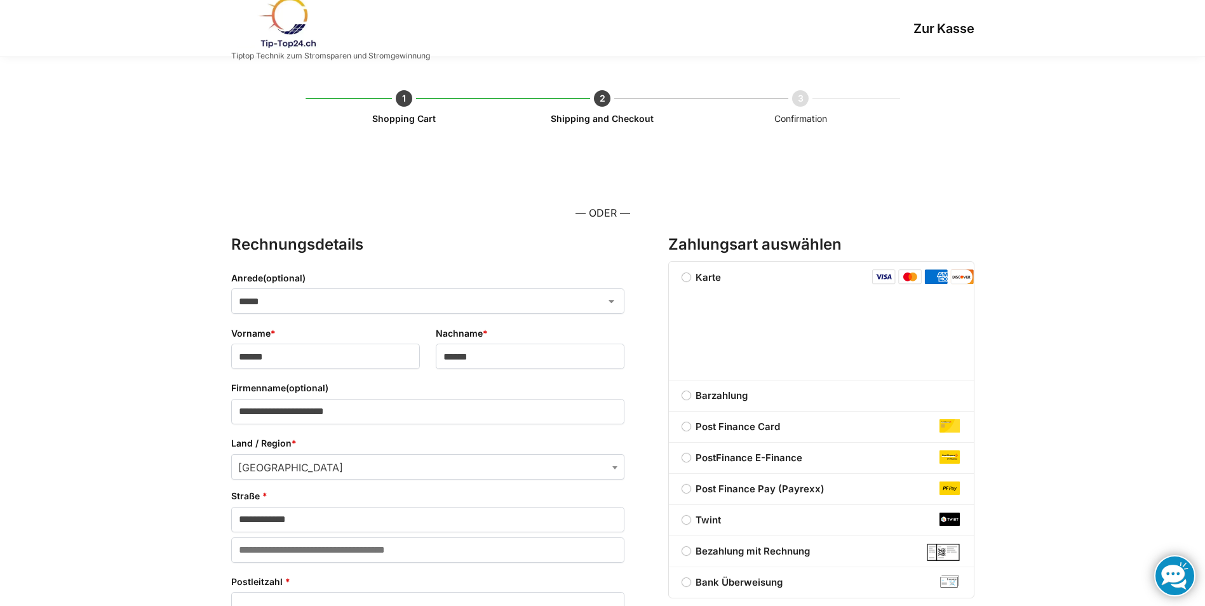
type input "**********"
type input "****"
select select "**"
type input "**********"
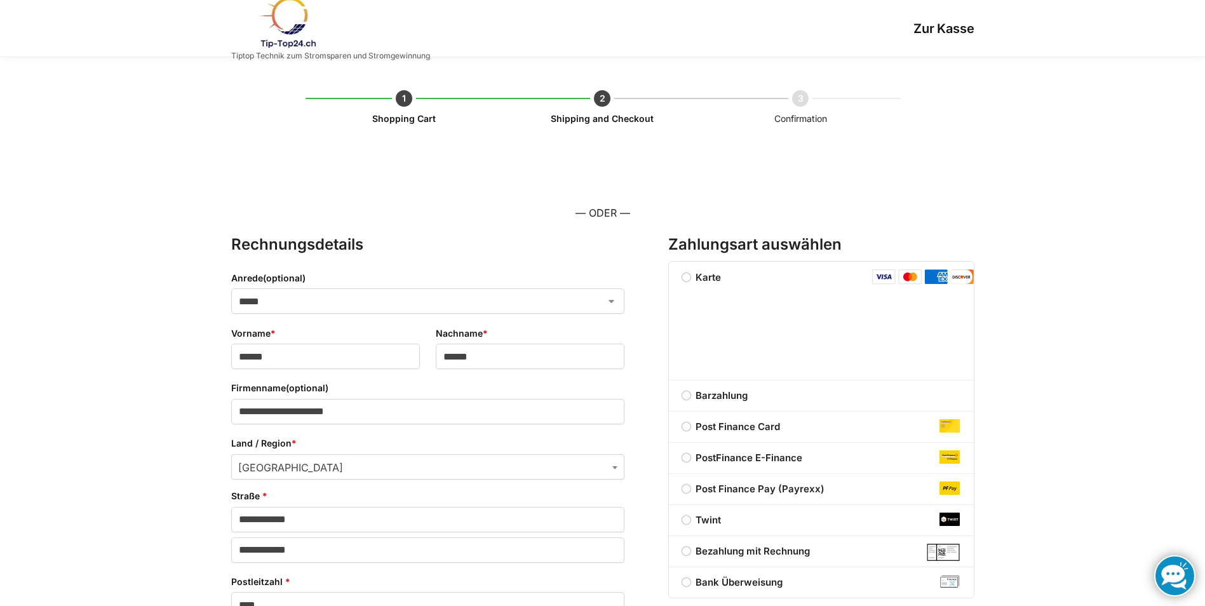
type input "**********"
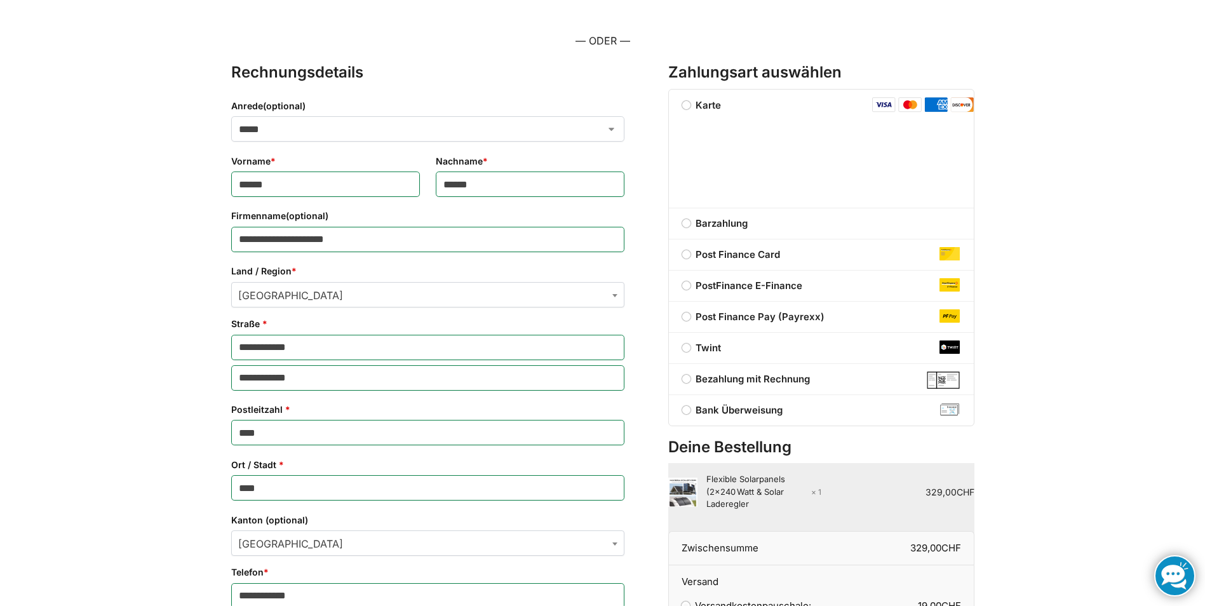
scroll to position [64, 0]
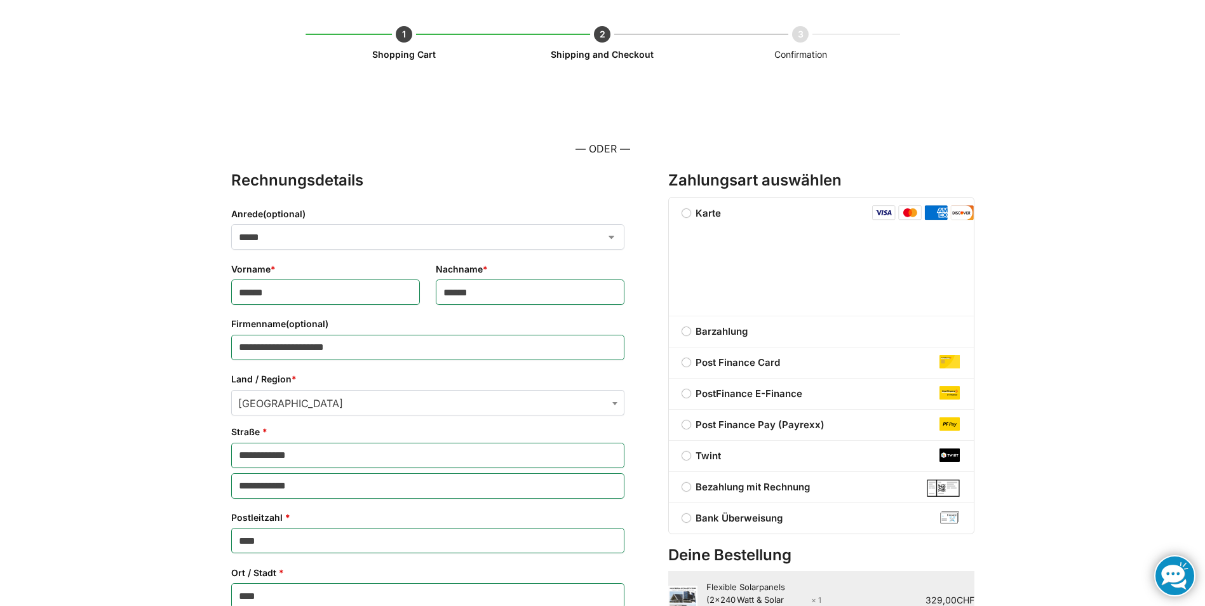
drag, startPoint x: 391, startPoint y: 351, endPoint x: 144, endPoint y: 354, distance: 246.5
click at [145, 353] on div "**********" at bounding box center [602, 528] width 1205 height 1071
drag, startPoint x: 316, startPoint y: 459, endPoint x: 218, endPoint y: 469, distance: 98.3
click at [218, 469] on div "**********" at bounding box center [603, 528] width 797 height 1071
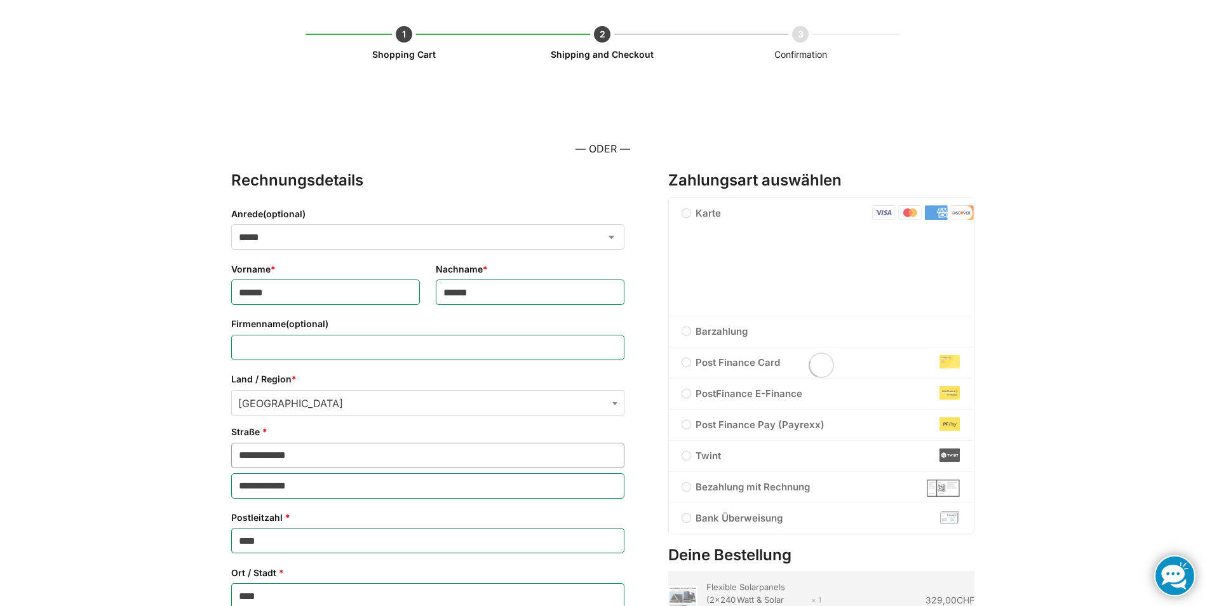
type input "**********"
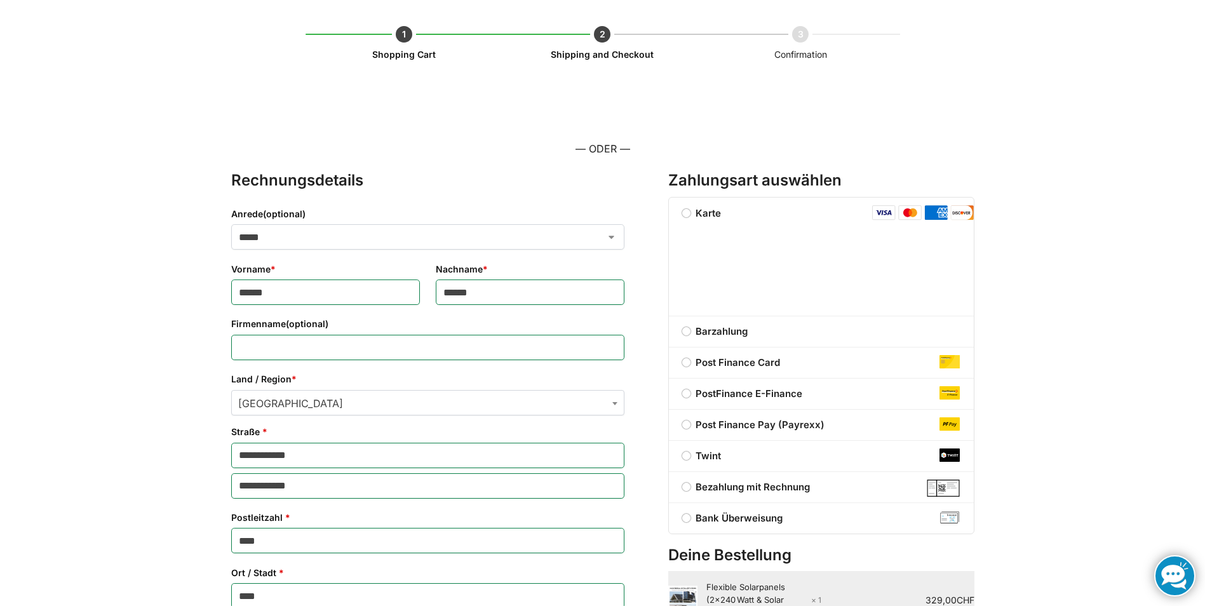
click at [168, 476] on div "**********" at bounding box center [602, 528] width 1205 height 1071
drag, startPoint x: 339, startPoint y: 486, endPoint x: 152, endPoint y: 510, distance: 188.3
click at [154, 510] on div "**********" at bounding box center [602, 528] width 1205 height 1071
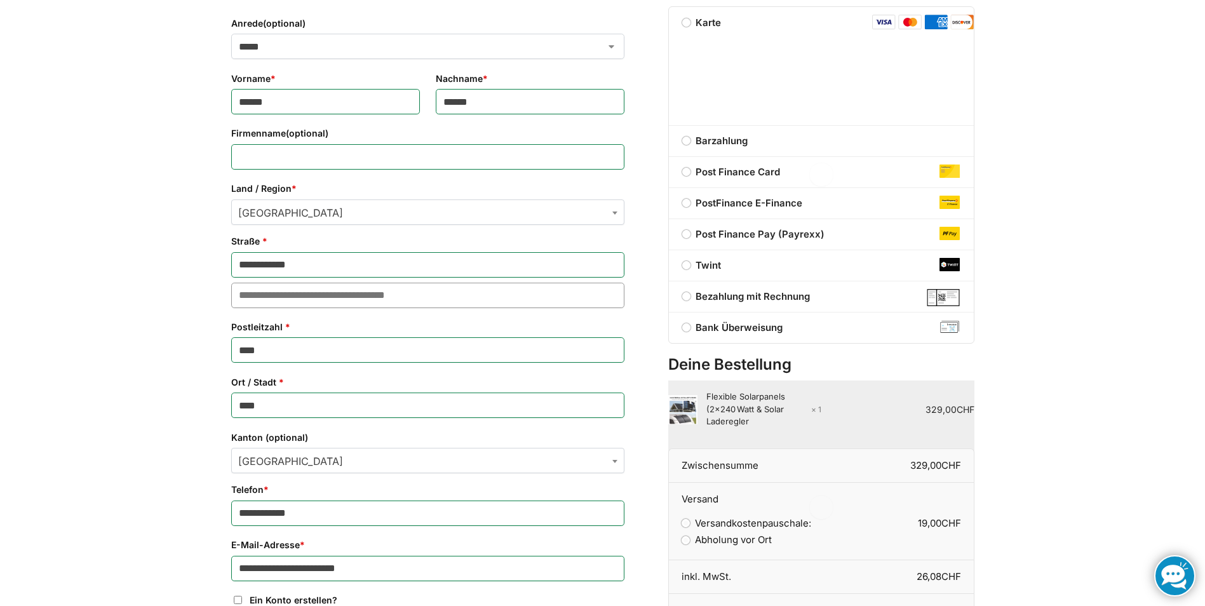
scroll to position [224, 0]
drag, startPoint x: 284, startPoint y: 347, endPoint x: 245, endPoint y: 364, distance: 42.4
click at [245, 364] on div "**********" at bounding box center [427, 293] width 393 height 575
type input "****"
click at [199, 405] on div "**********" at bounding box center [602, 353] width 1205 height 1041
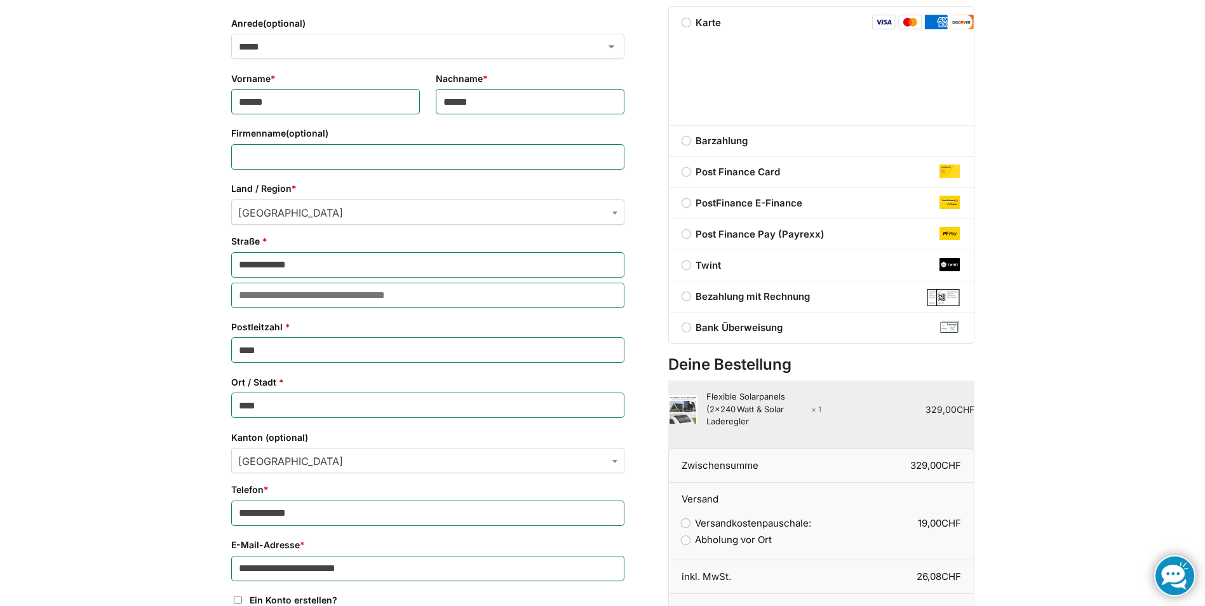
drag, startPoint x: 285, startPoint y: 405, endPoint x: 249, endPoint y: 419, distance: 38.0
click at [249, 419] on div "**********" at bounding box center [427, 293] width 393 height 575
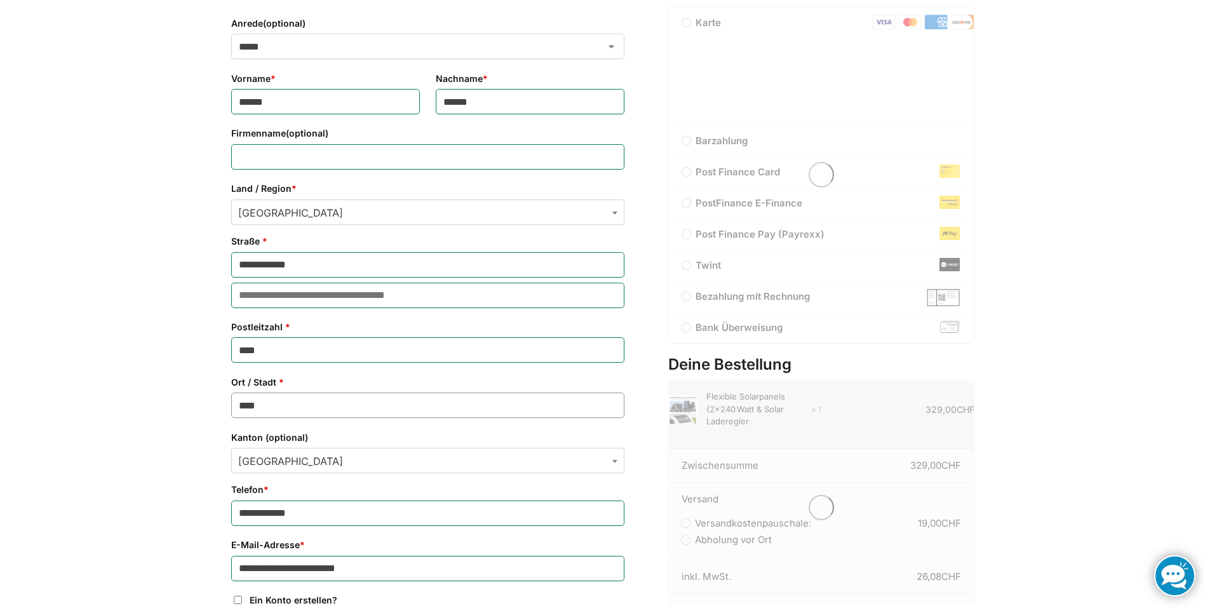
type input "****"
click at [174, 438] on div "**********" at bounding box center [602, 353] width 1205 height 1041
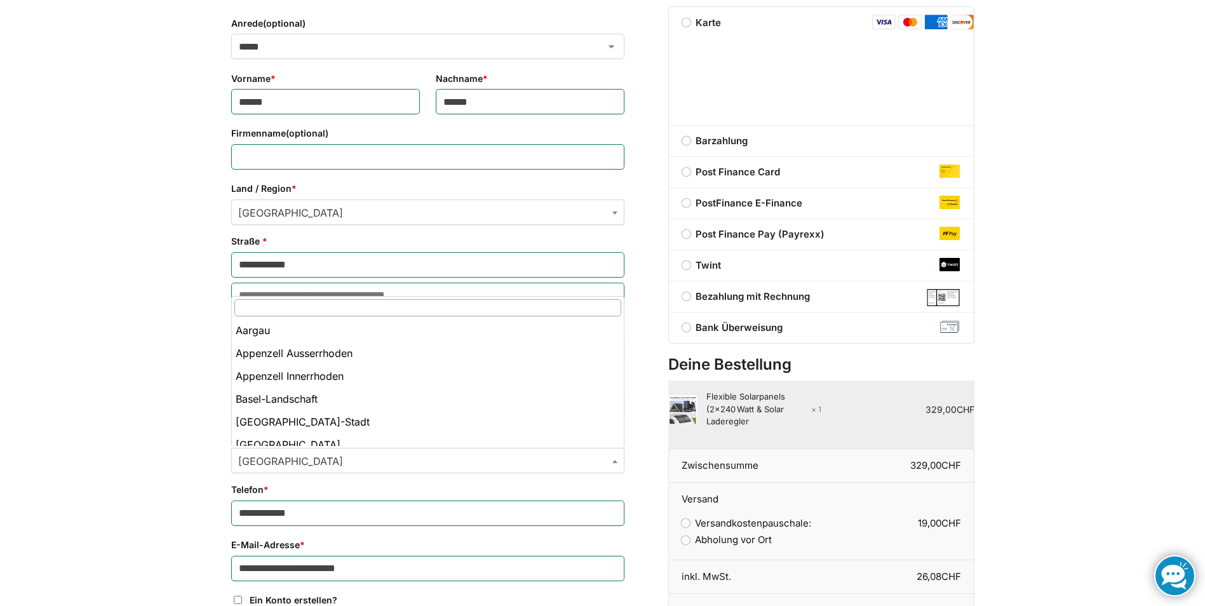
click at [346, 461] on span "St. Gallen" at bounding box center [428, 461] width 392 height 25
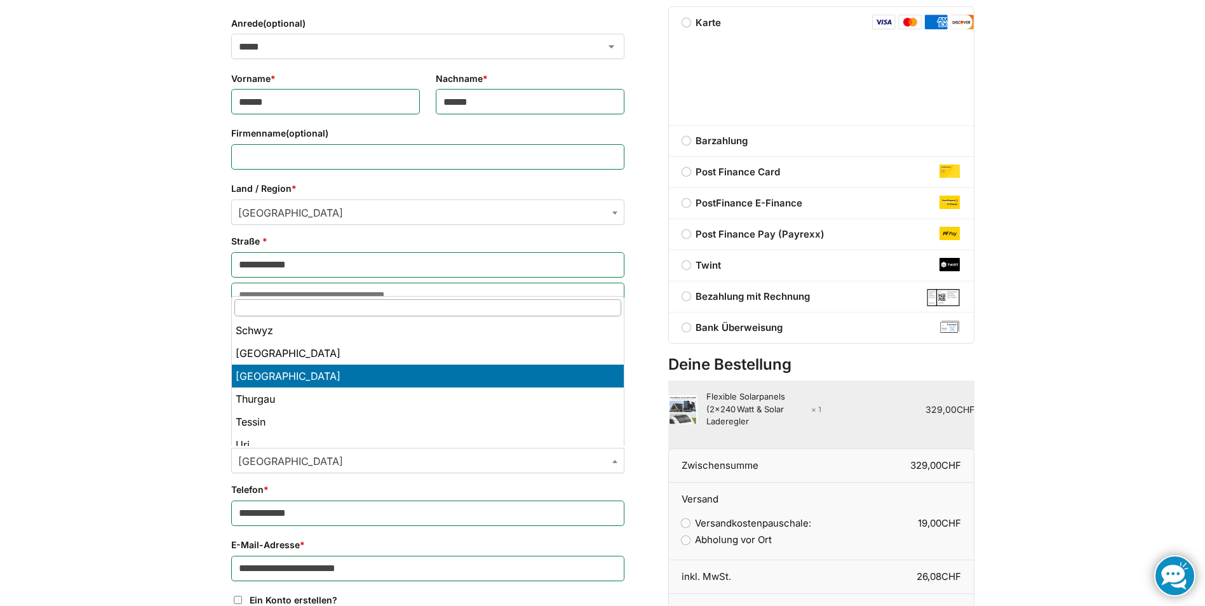
click at [324, 462] on span "St. Gallen" at bounding box center [428, 461] width 392 height 25
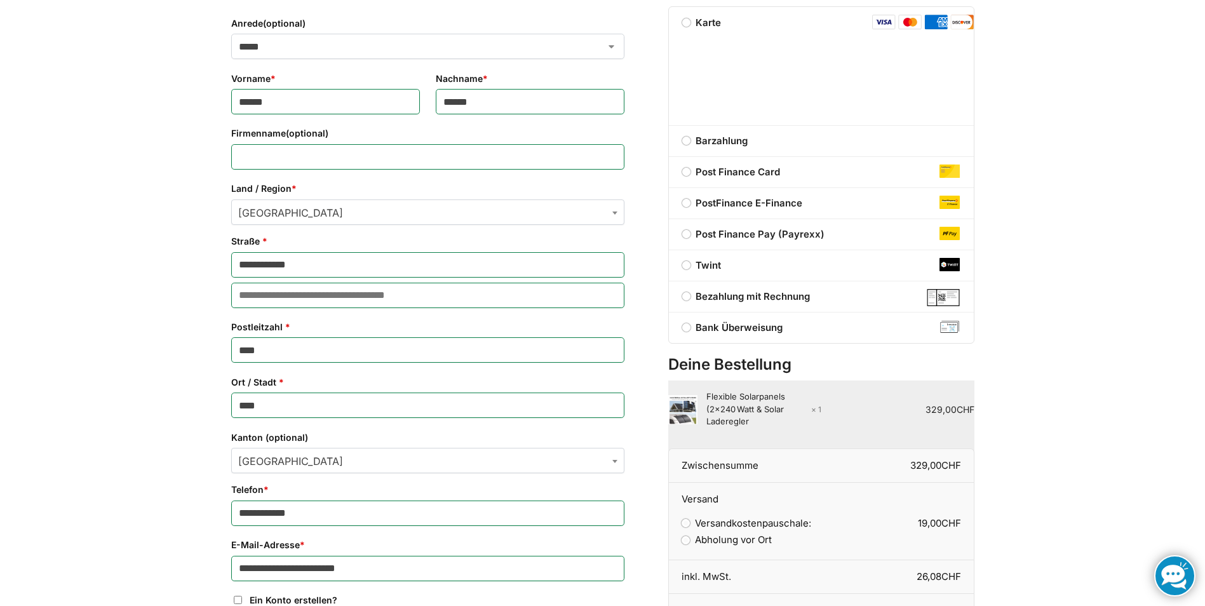
click at [315, 462] on span "St. Gallen" at bounding box center [428, 461] width 392 height 25
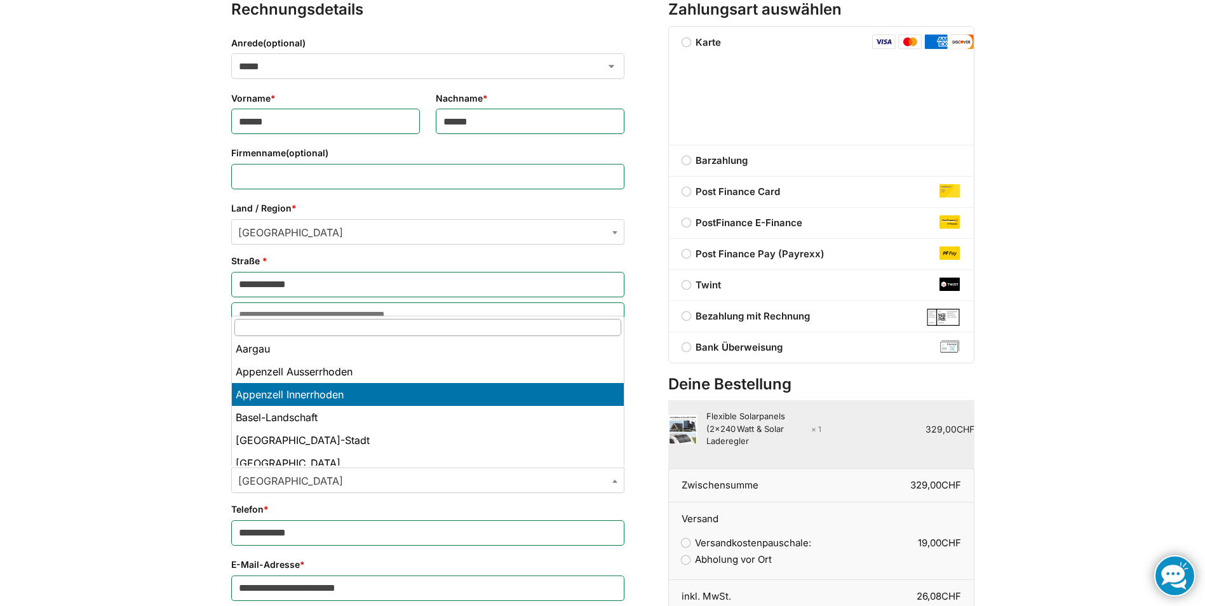
scroll to position [0, 0]
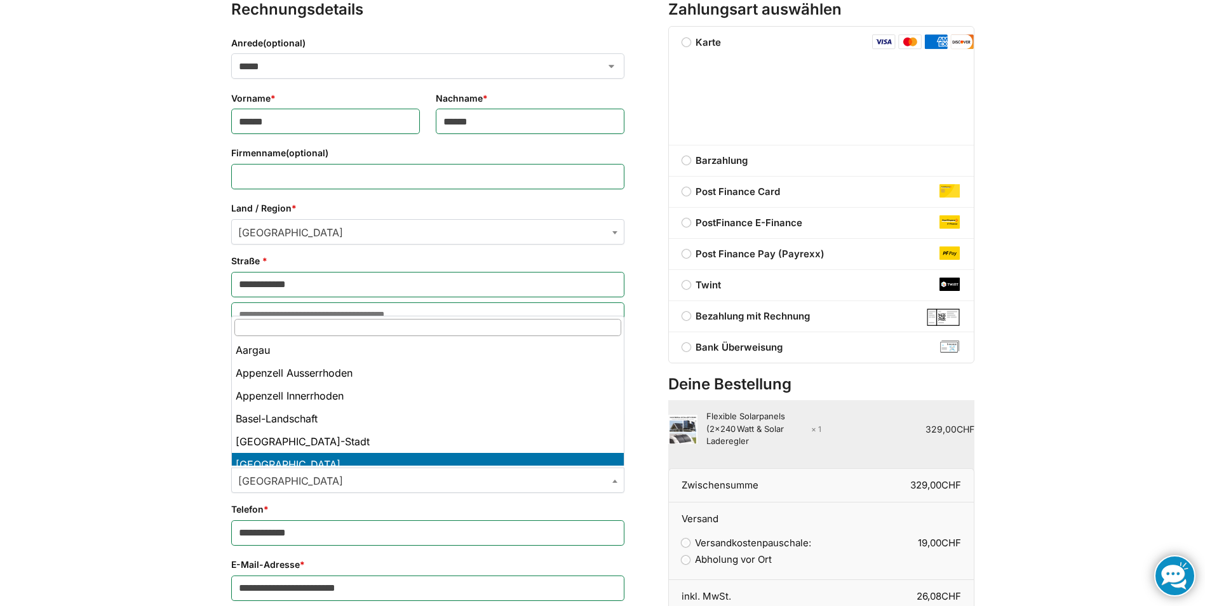
select select "**"
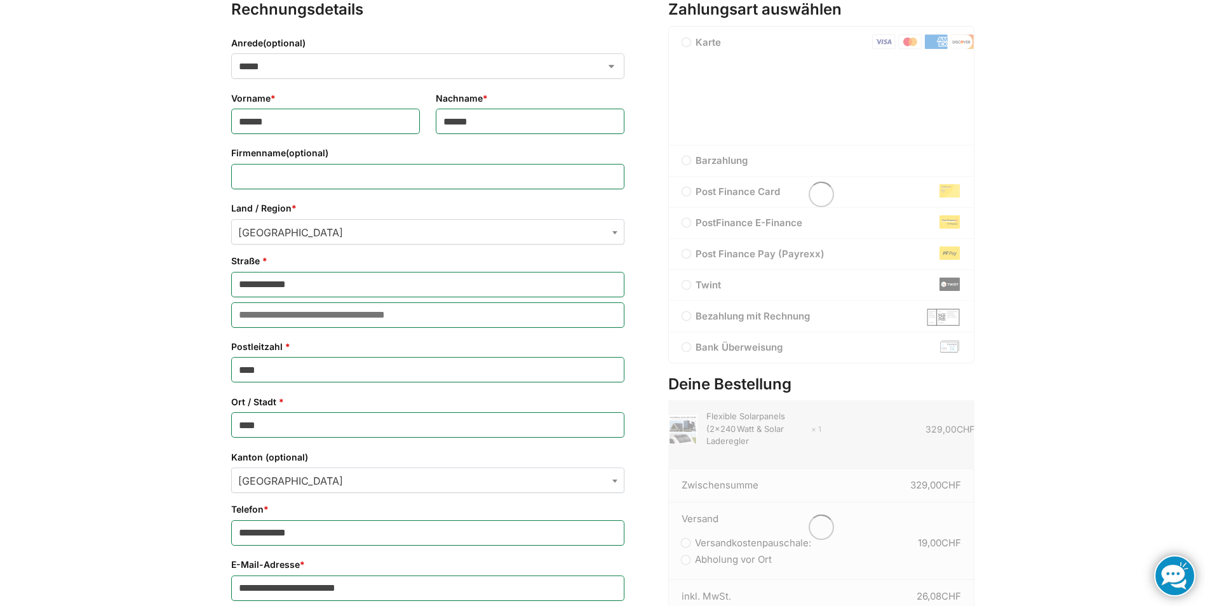
click at [103, 412] on div "**********" at bounding box center [602, 373] width 1205 height 1041
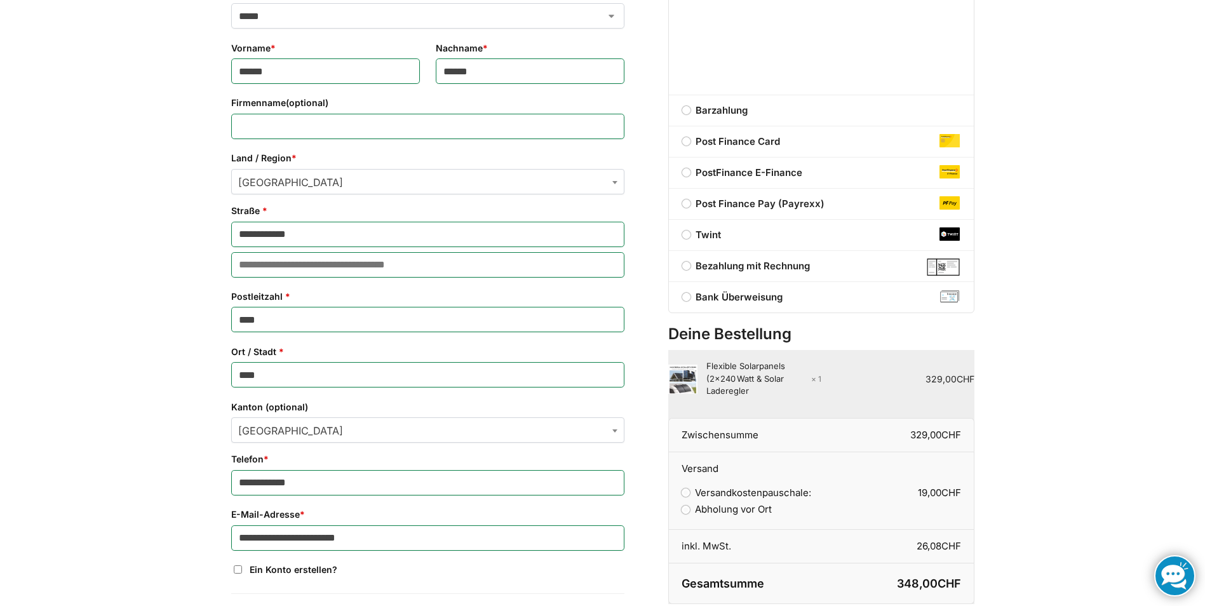
scroll to position [332, 0]
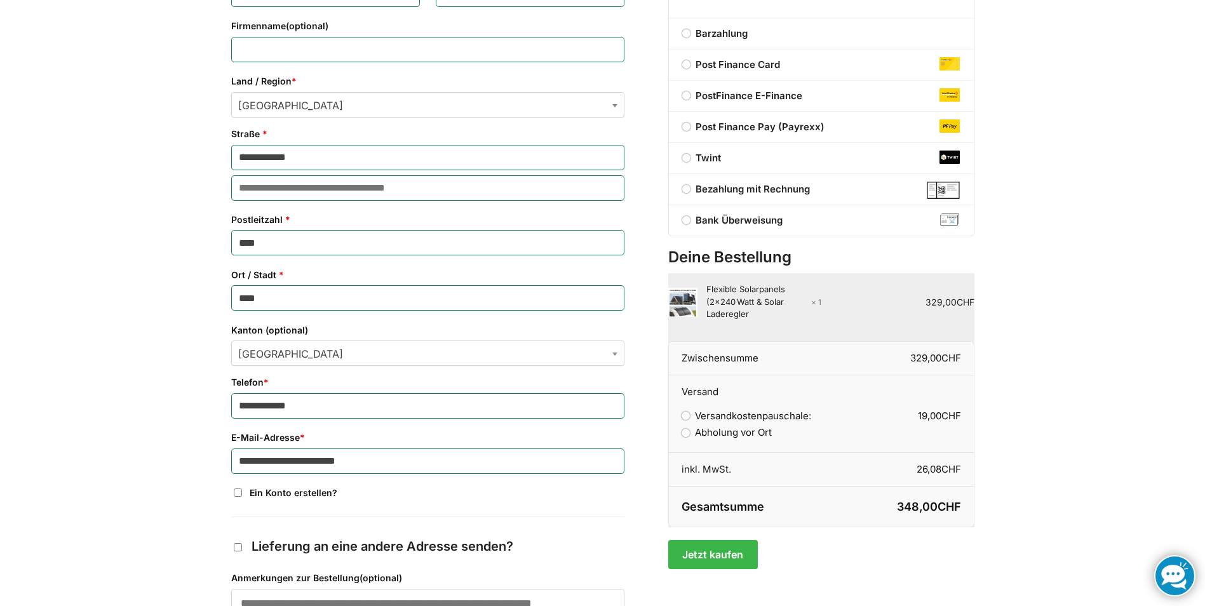
click at [687, 161] on label "Twint" at bounding box center [821, 158] width 305 height 15
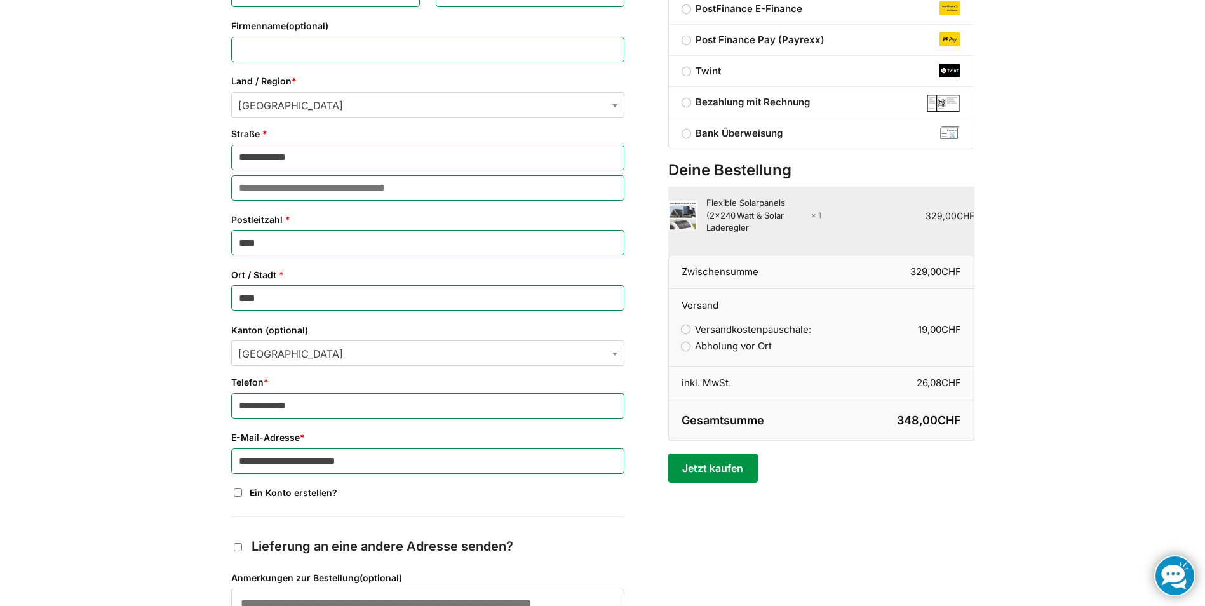
click at [722, 477] on button "Jetzt kaufen" at bounding box center [713, 468] width 90 height 29
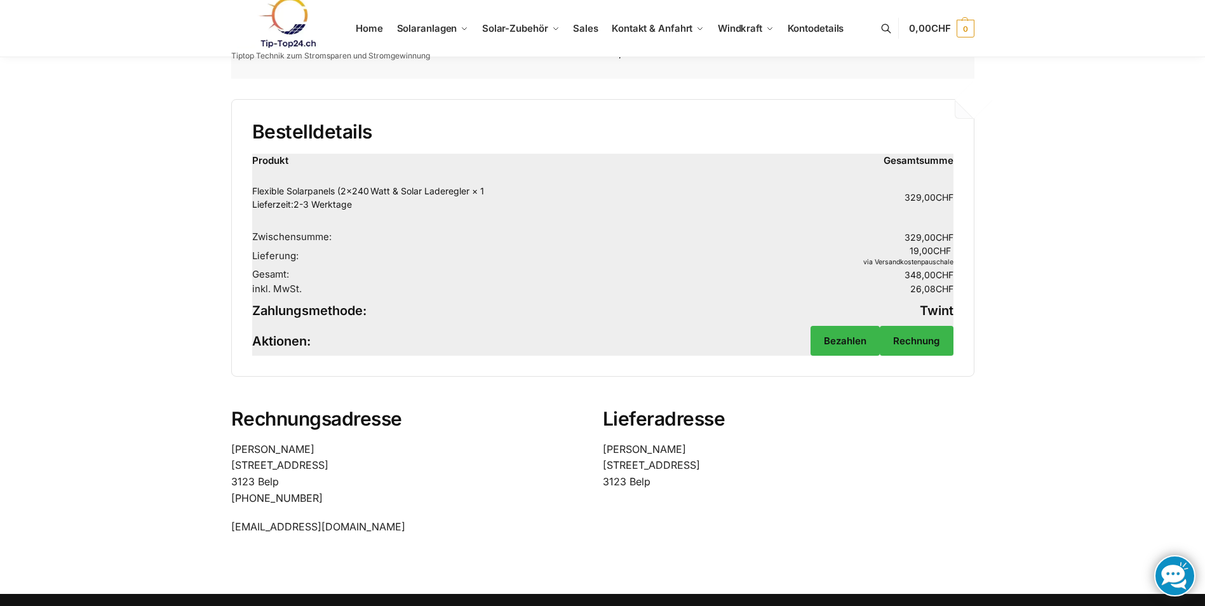
scroll to position [127, 0]
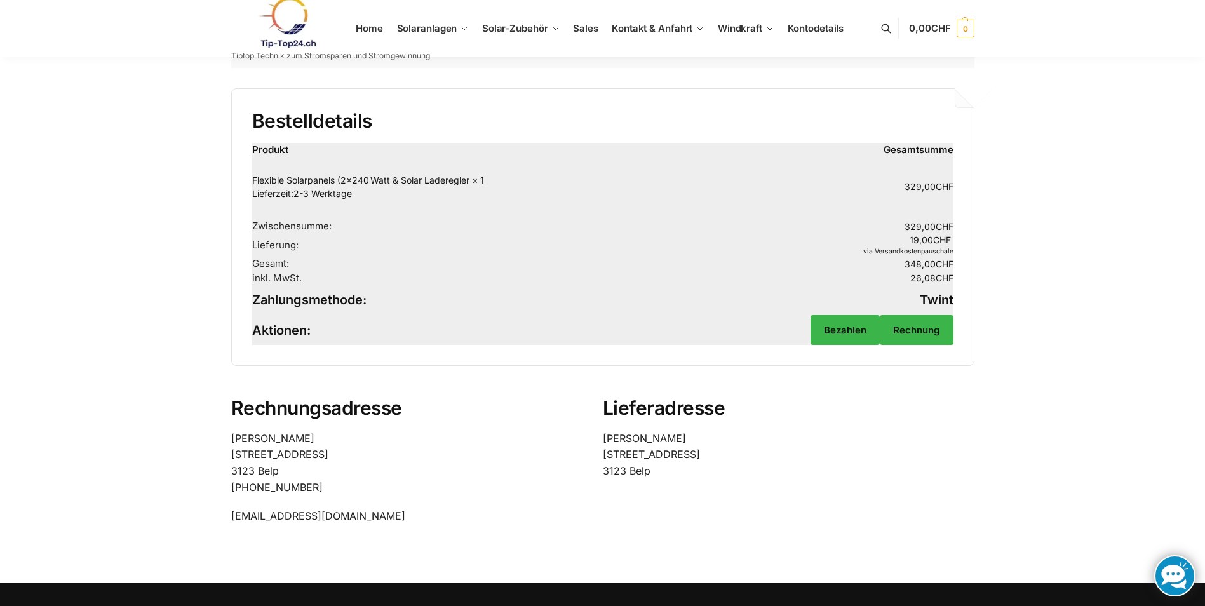
drag, startPoint x: 845, startPoint y: 328, endPoint x: 800, endPoint y: 346, distance: 48.7
click at [845, 327] on link "Bezahlen" at bounding box center [845, 330] width 69 height 30
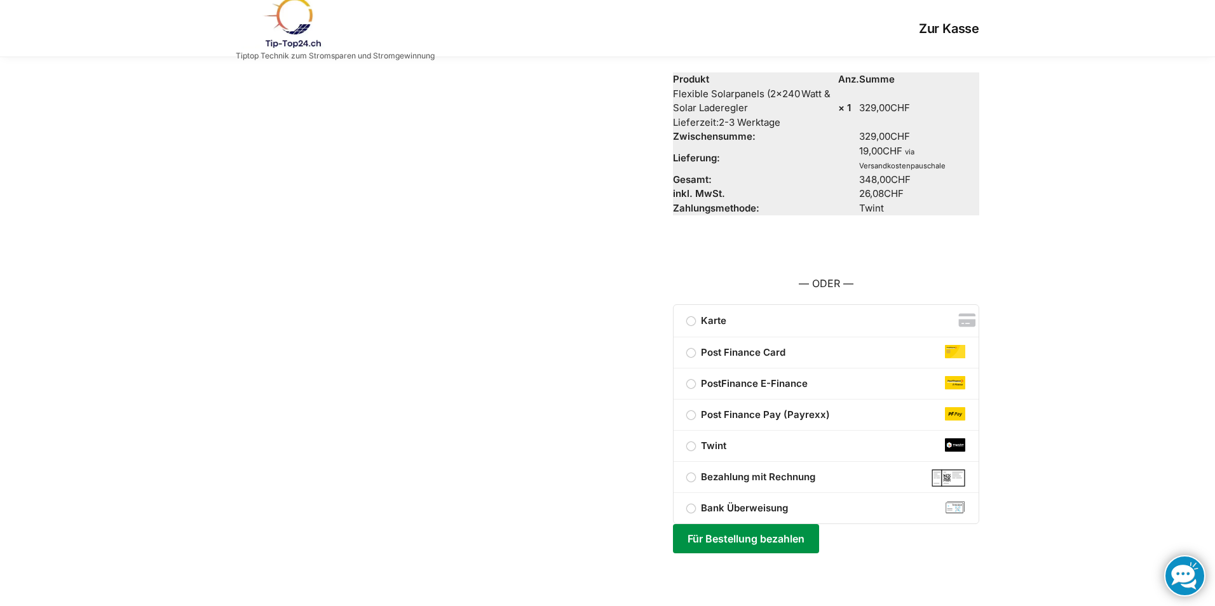
click at [687, 530] on button "Für Bestellung bezahlen" at bounding box center [745, 538] width 145 height 29
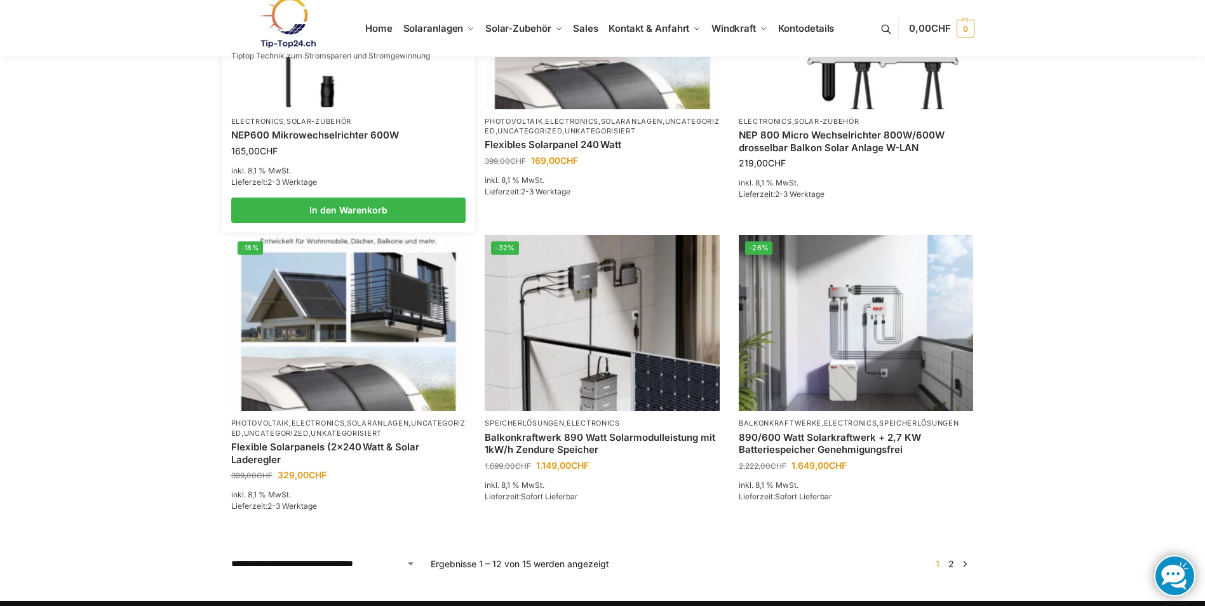
scroll to position [953, 0]
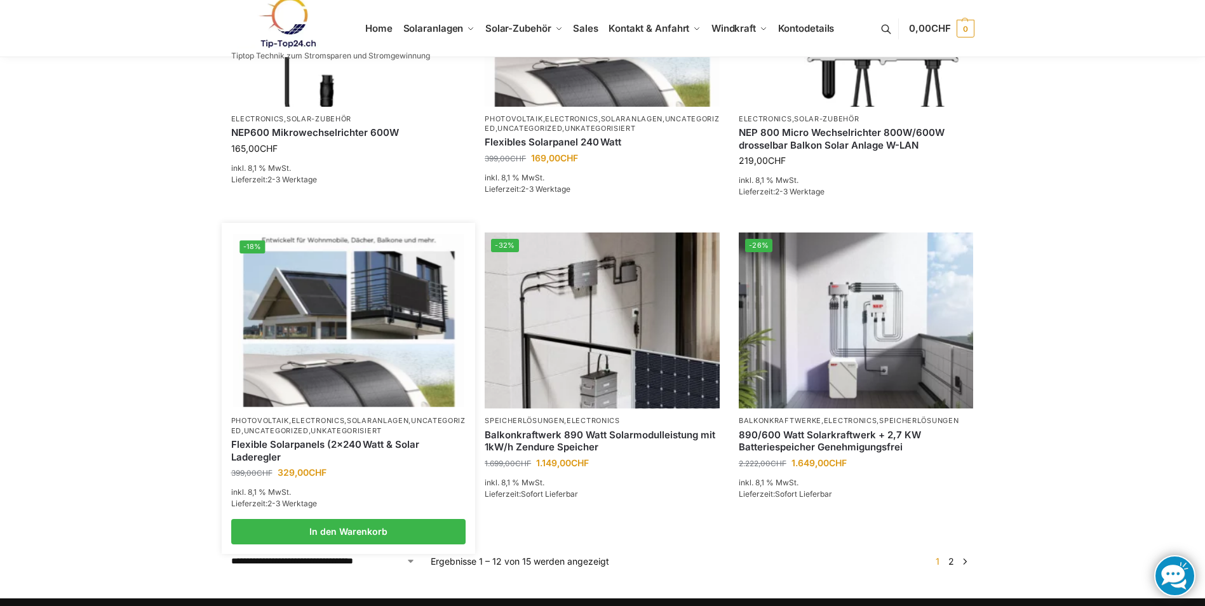
click at [345, 356] on img at bounding box center [348, 320] width 231 height 173
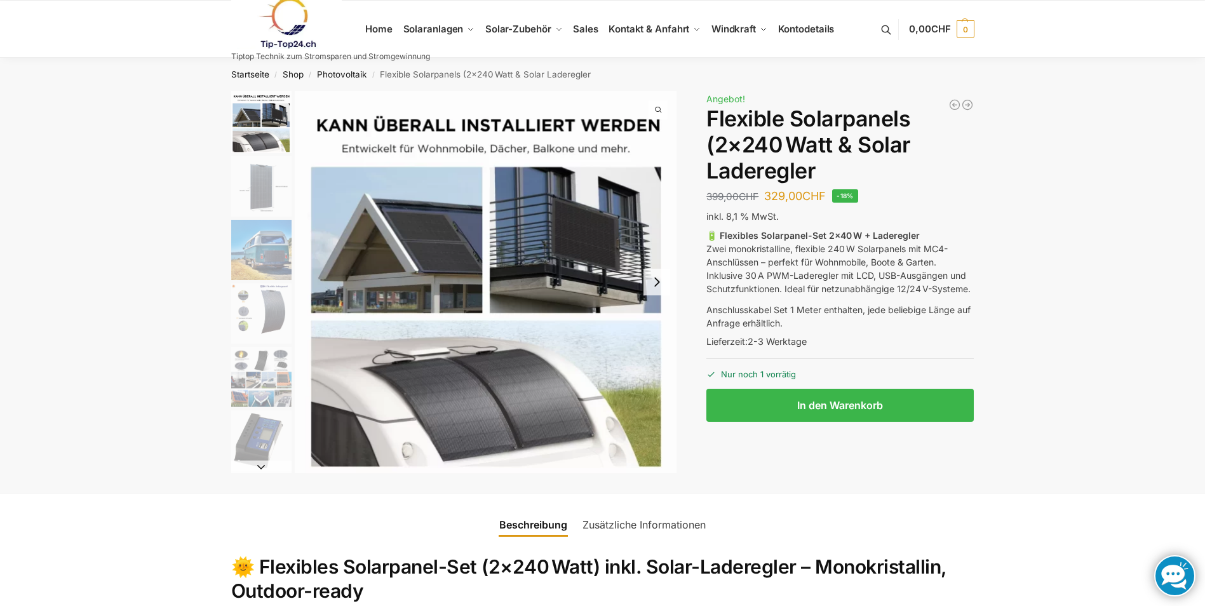
click at [428, 391] on img "1 / 9" at bounding box center [486, 282] width 382 height 382
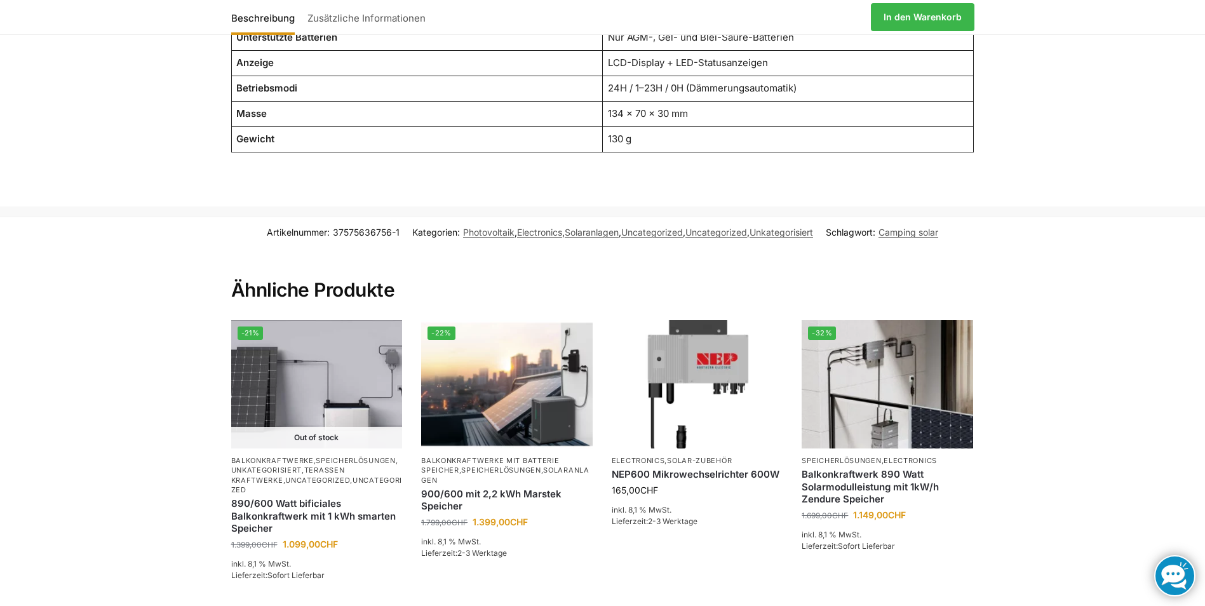
scroll to position [1842, 0]
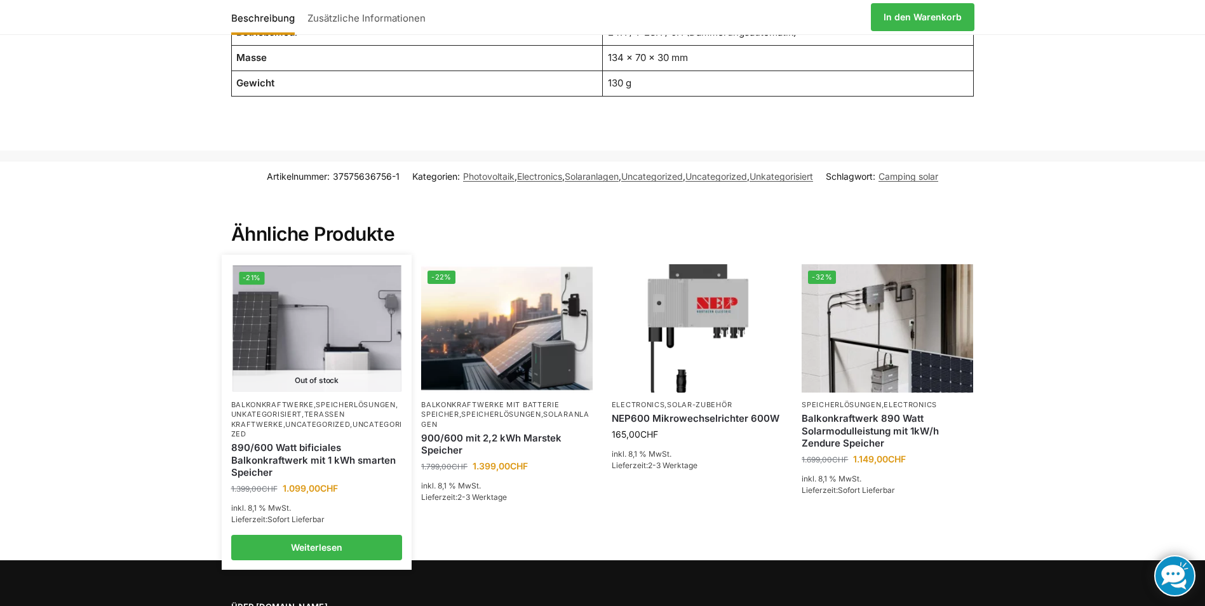
click at [340, 351] on img at bounding box center [317, 328] width 168 height 126
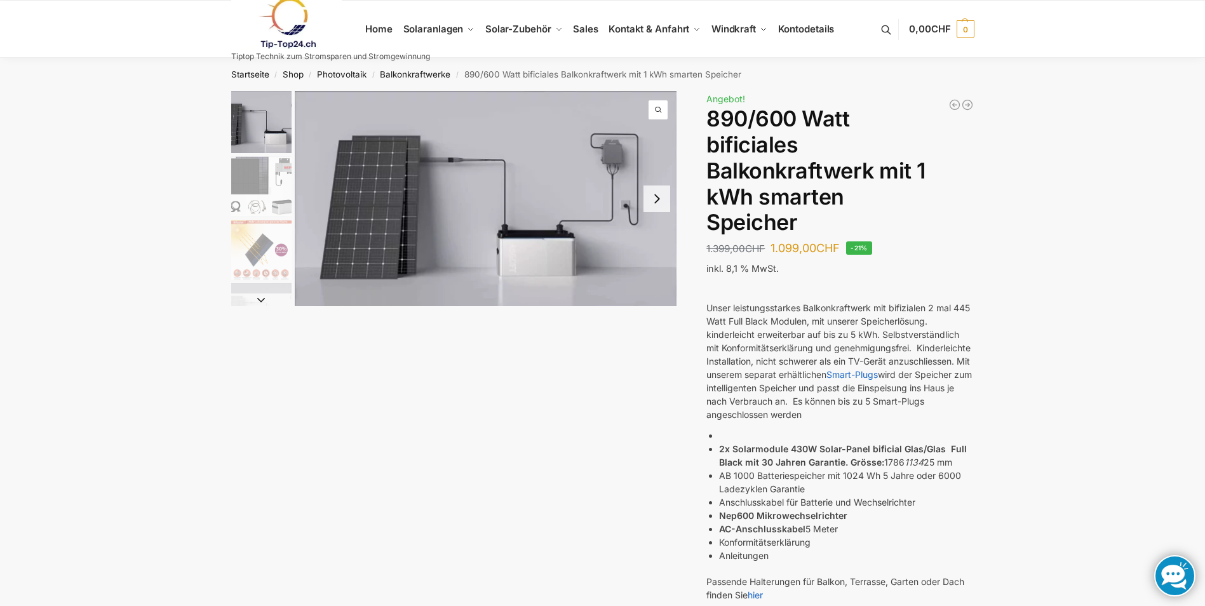
click at [517, 260] on img "1 / 7" at bounding box center [486, 198] width 382 height 215
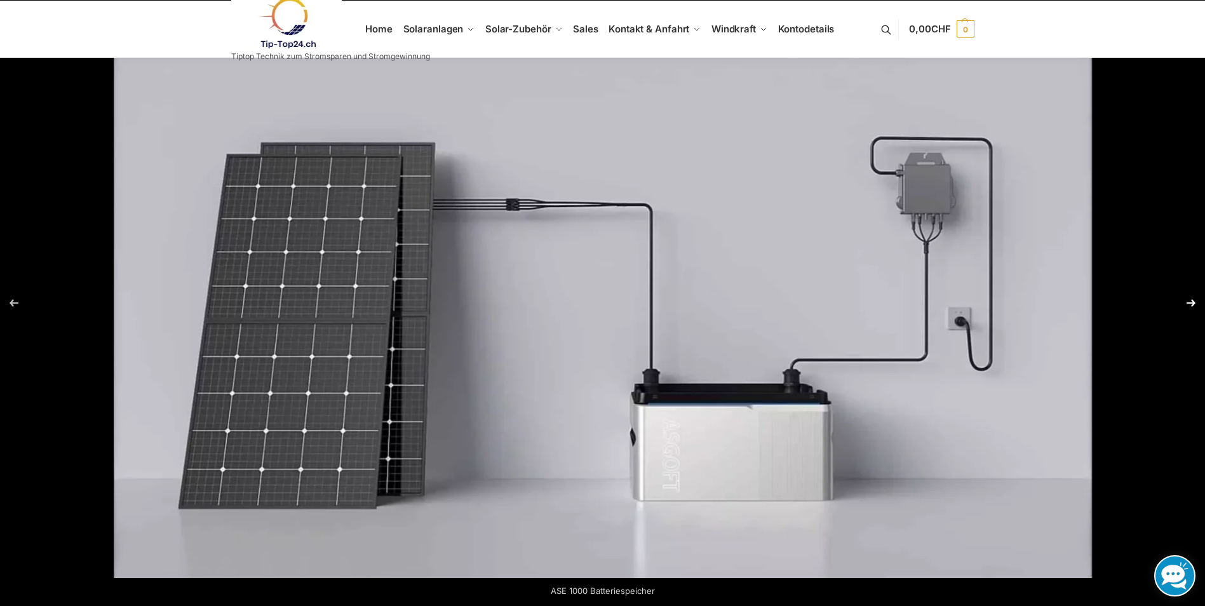
click at [1194, 301] on button "Next (arrow right)" at bounding box center [1183, 303] width 44 height 64
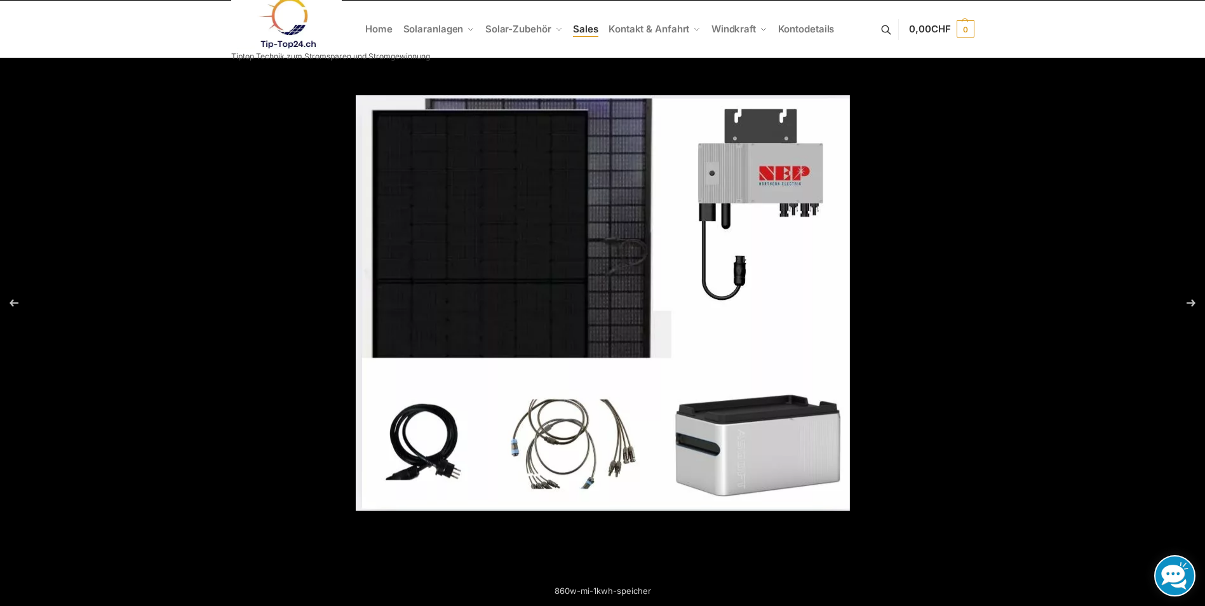
click at [582, 33] on span "Sales" at bounding box center [585, 29] width 25 height 12
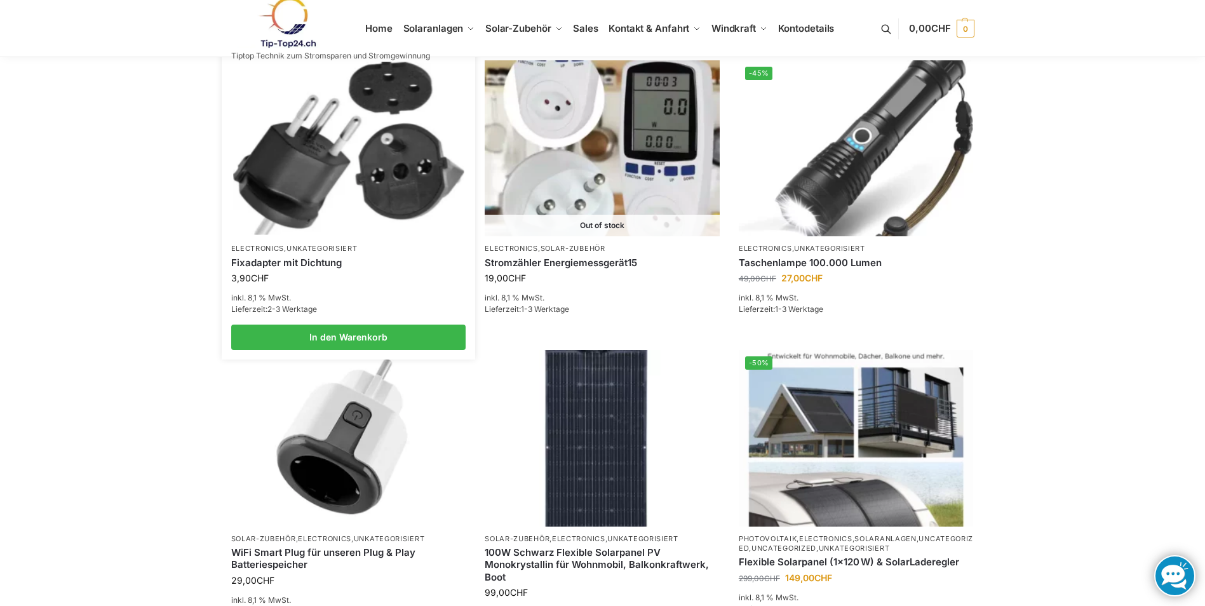
scroll to position [445, 0]
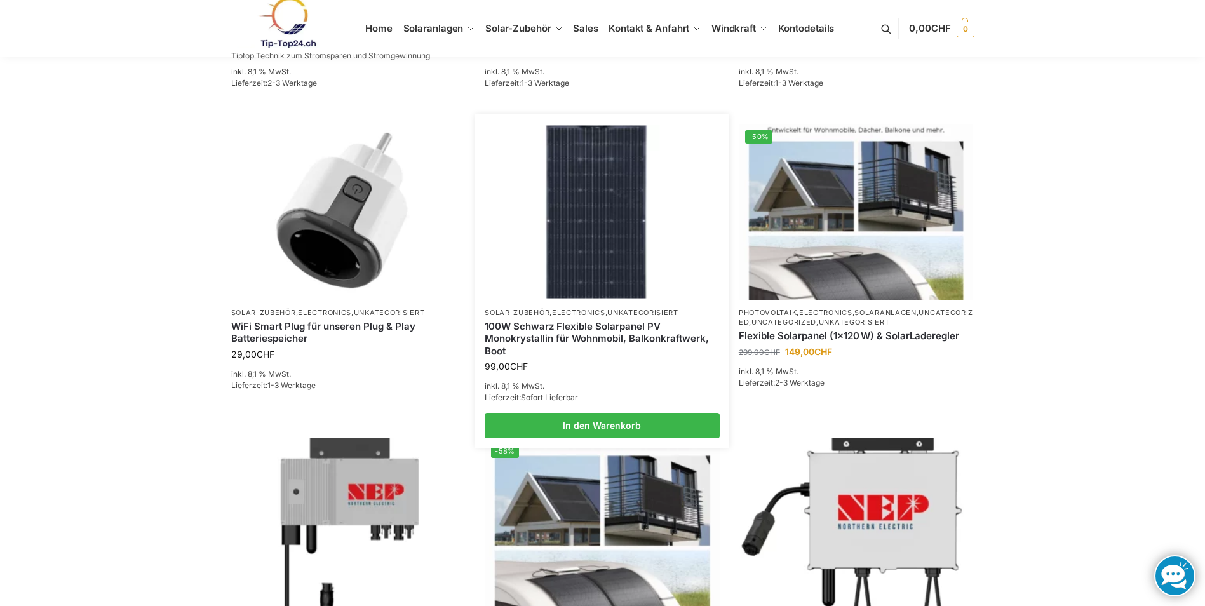
click at [595, 328] on link "100W Schwarz Flexible Solarpanel PV Monokrystallin für Wohnmobil, Balkonkraftwe…" at bounding box center [602, 338] width 235 height 37
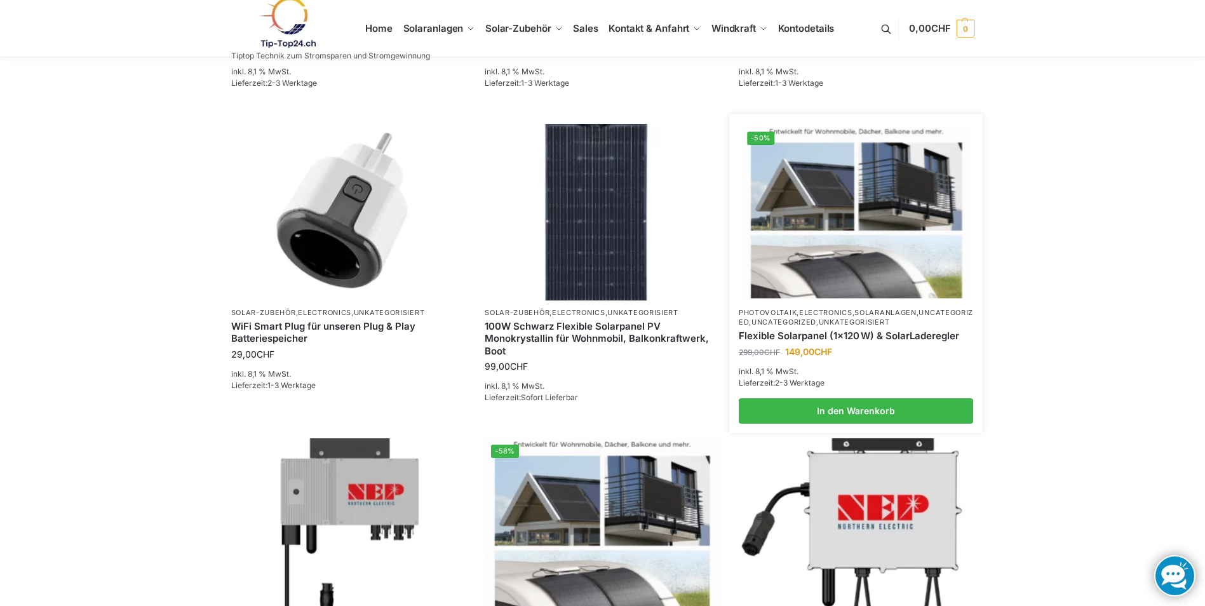
click at [848, 253] on img at bounding box center [856, 212] width 231 height 173
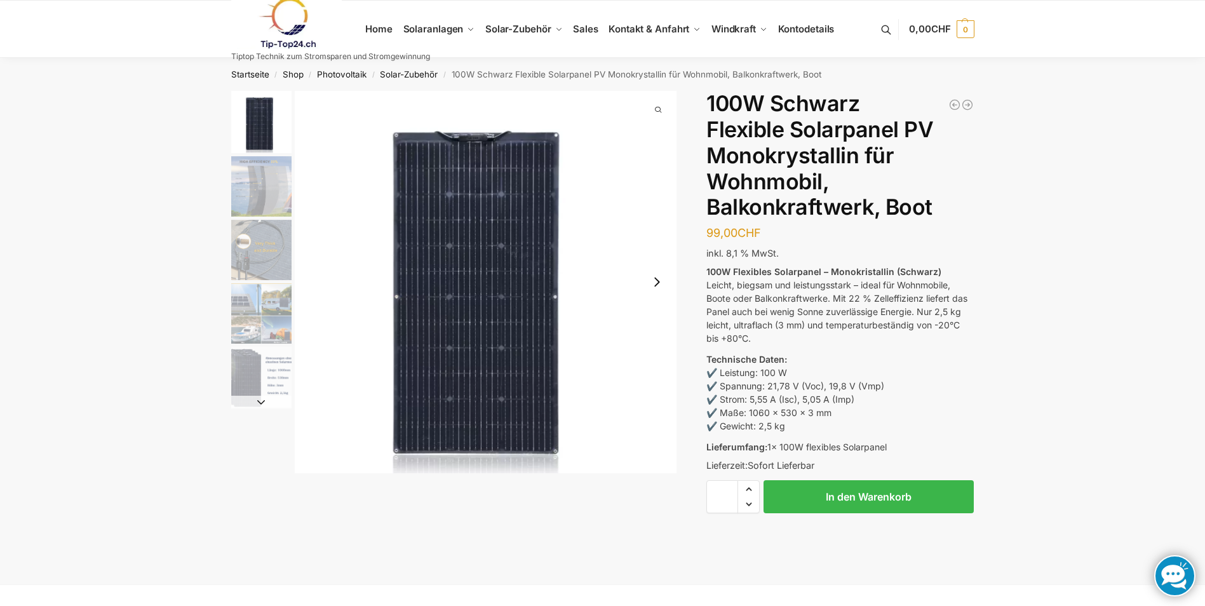
click at [658, 287] on button "Next slide" at bounding box center [657, 282] width 27 height 27
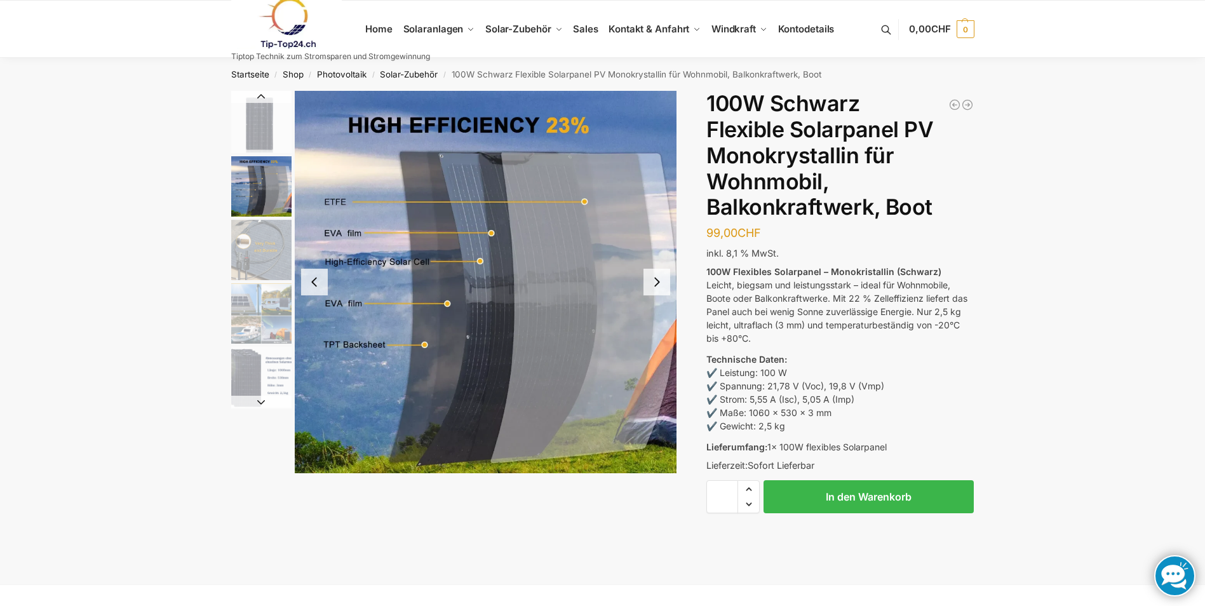
click at [658, 287] on button "Next slide" at bounding box center [657, 282] width 27 height 27
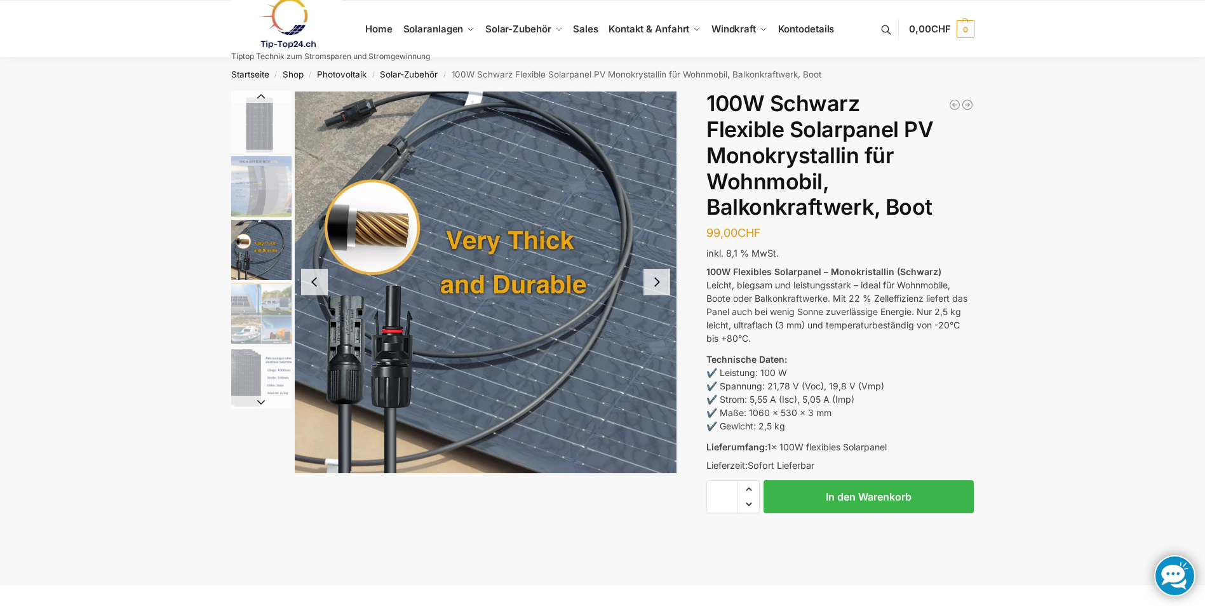
click at [658, 287] on button "Next slide" at bounding box center [657, 282] width 27 height 27
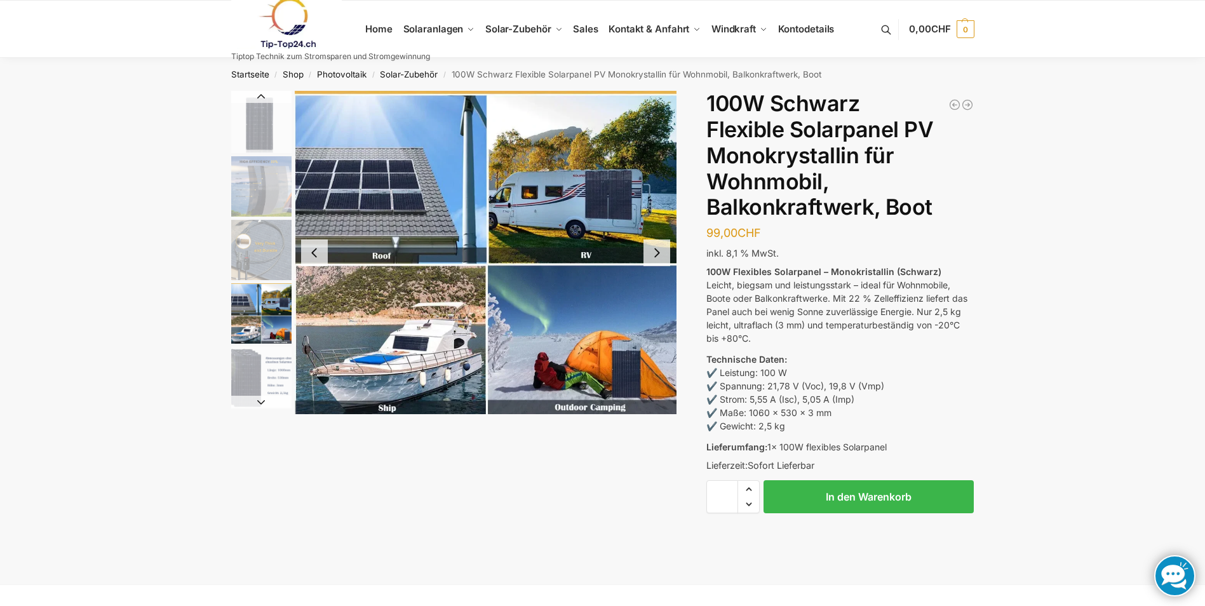
click at [658, 287] on img "4 / 5" at bounding box center [486, 252] width 382 height 323
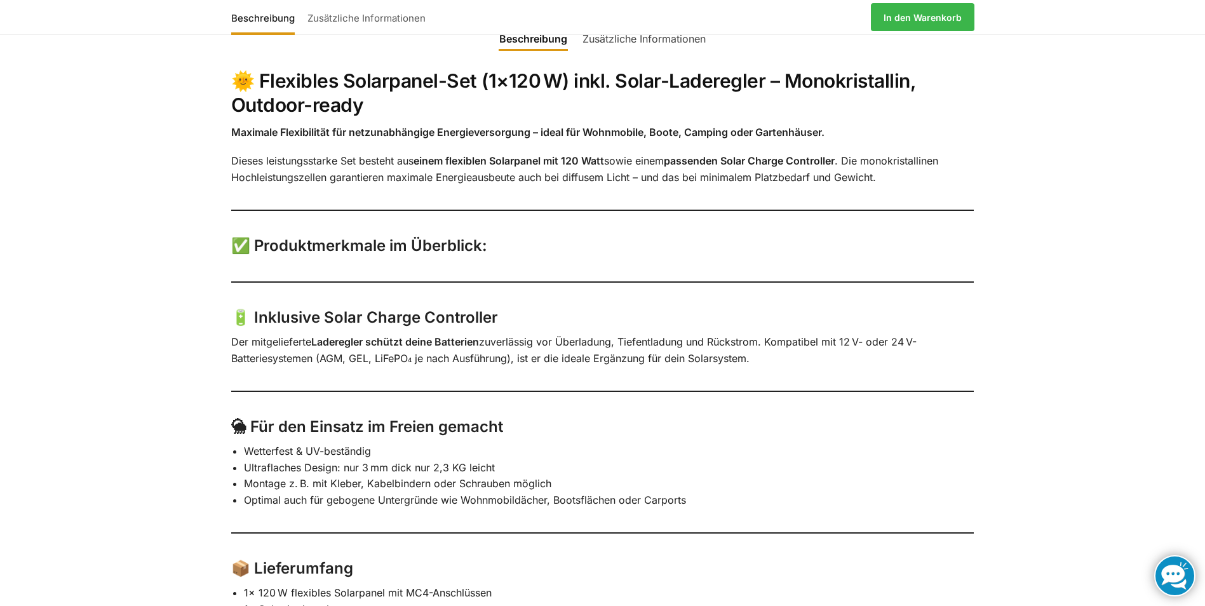
scroll to position [635, 0]
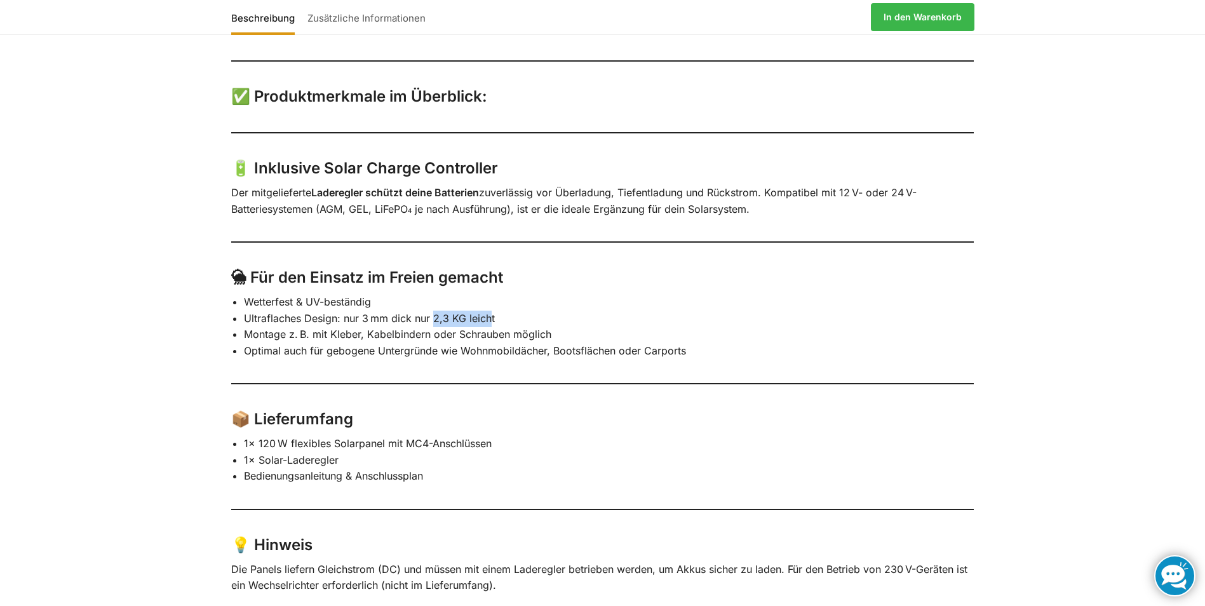
drag, startPoint x: 433, startPoint y: 320, endPoint x: 490, endPoint y: 320, distance: 57.2
click at [490, 320] on li "Ultraflaches Design: nur 3 mm dick nur 2,3 KG leicht" at bounding box center [609, 319] width 731 height 17
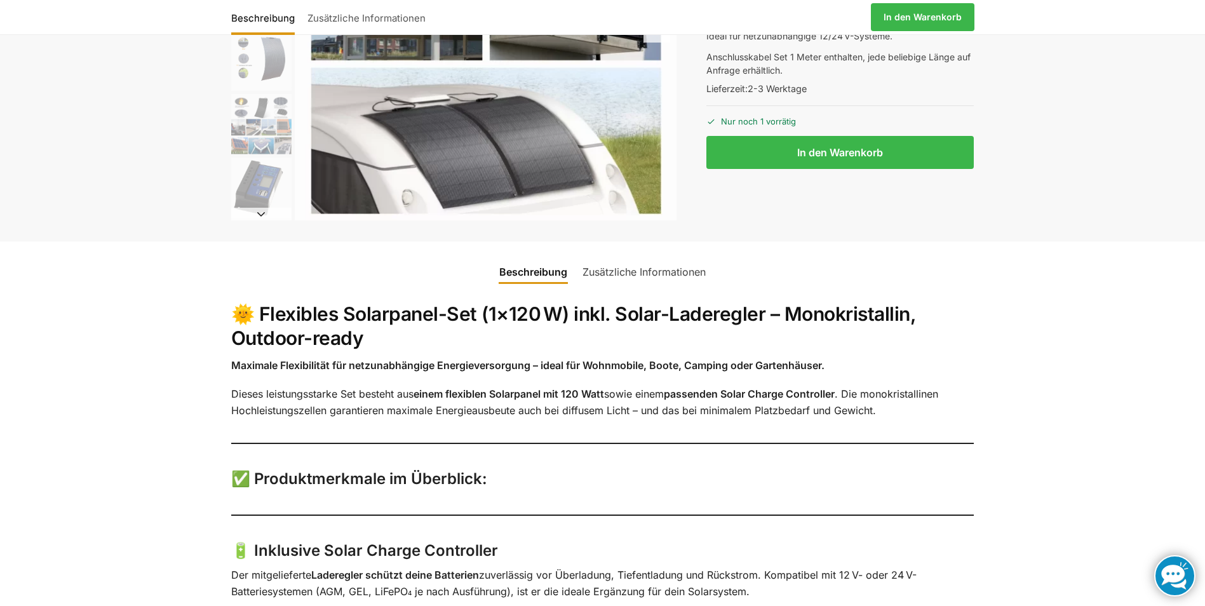
scroll to position [0, 0]
